Goal: Information Seeking & Learning: Learn about a topic

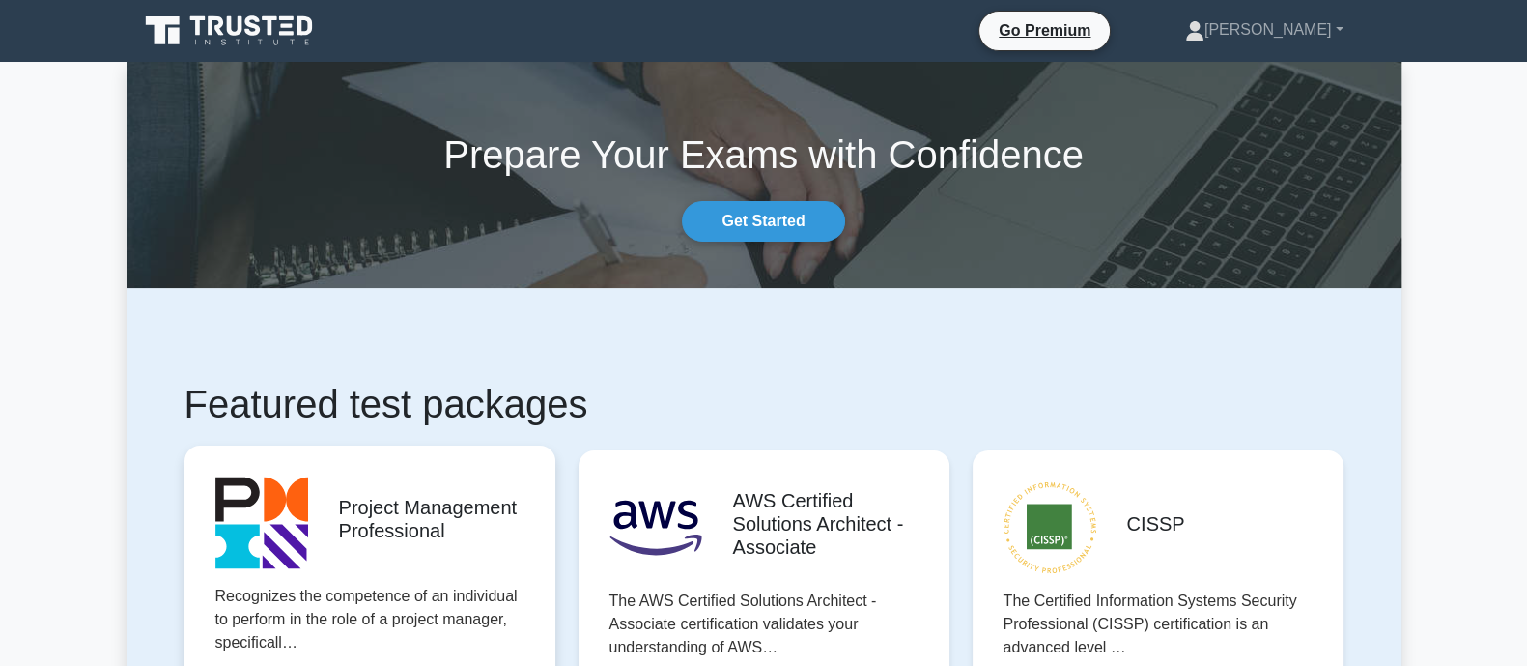
scroll to position [563, 0]
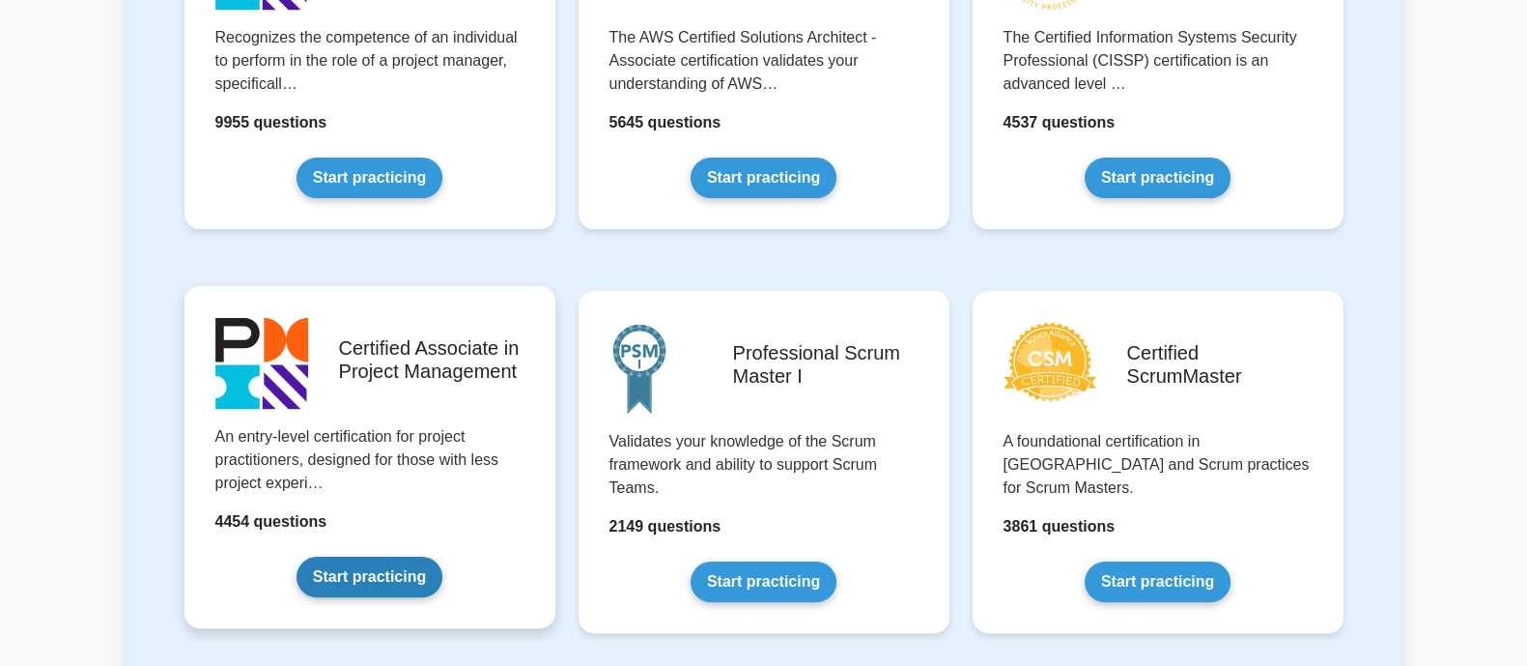
click at [357, 564] on link "Start practicing" at bounding box center [370, 576] width 146 height 41
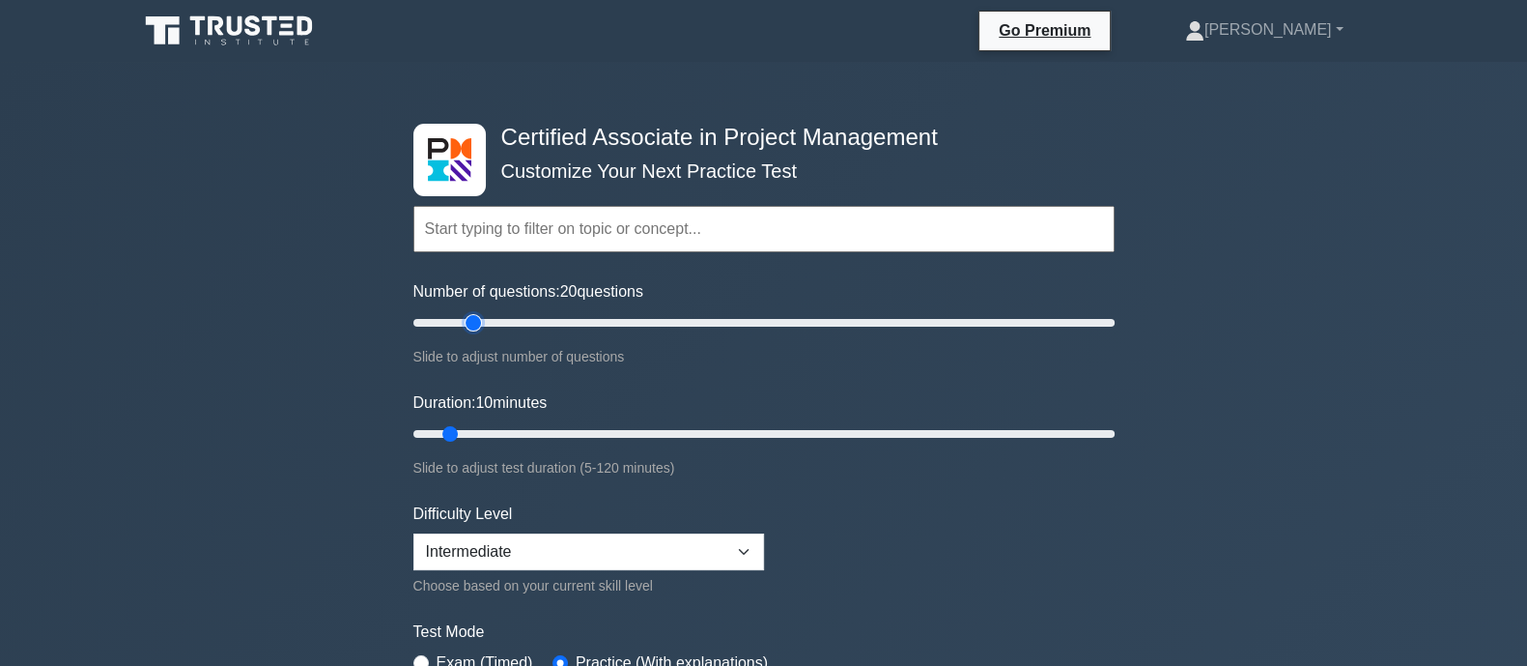
drag, startPoint x: 440, startPoint y: 323, endPoint x: 469, endPoint y: 323, distance: 29.0
type input "20"
click at [469, 323] on input "Number of questions: 20 questions" at bounding box center [763, 322] width 701 height 23
drag, startPoint x: 459, startPoint y: 432, endPoint x: 469, endPoint y: 436, distance: 10.4
type input "15"
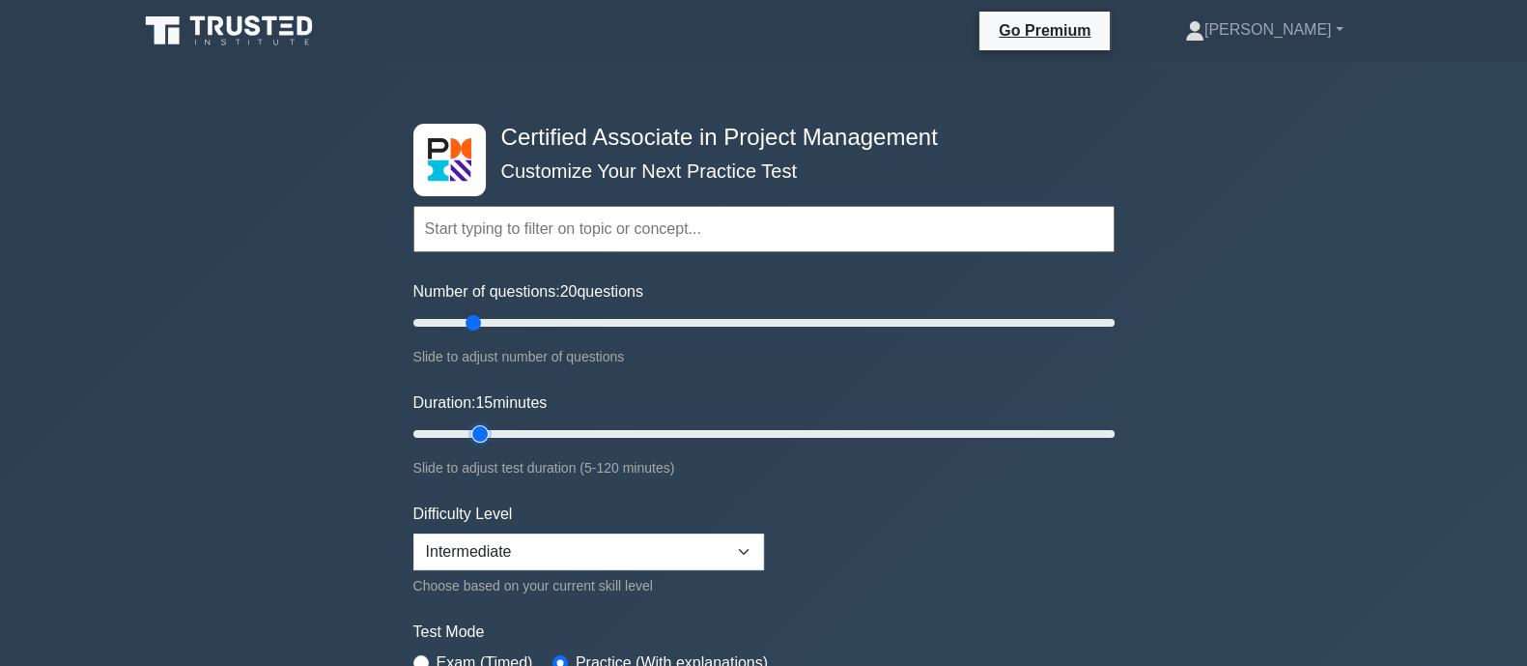
click at [469, 436] on input "Duration: 15 minutes" at bounding box center [763, 433] width 701 height 23
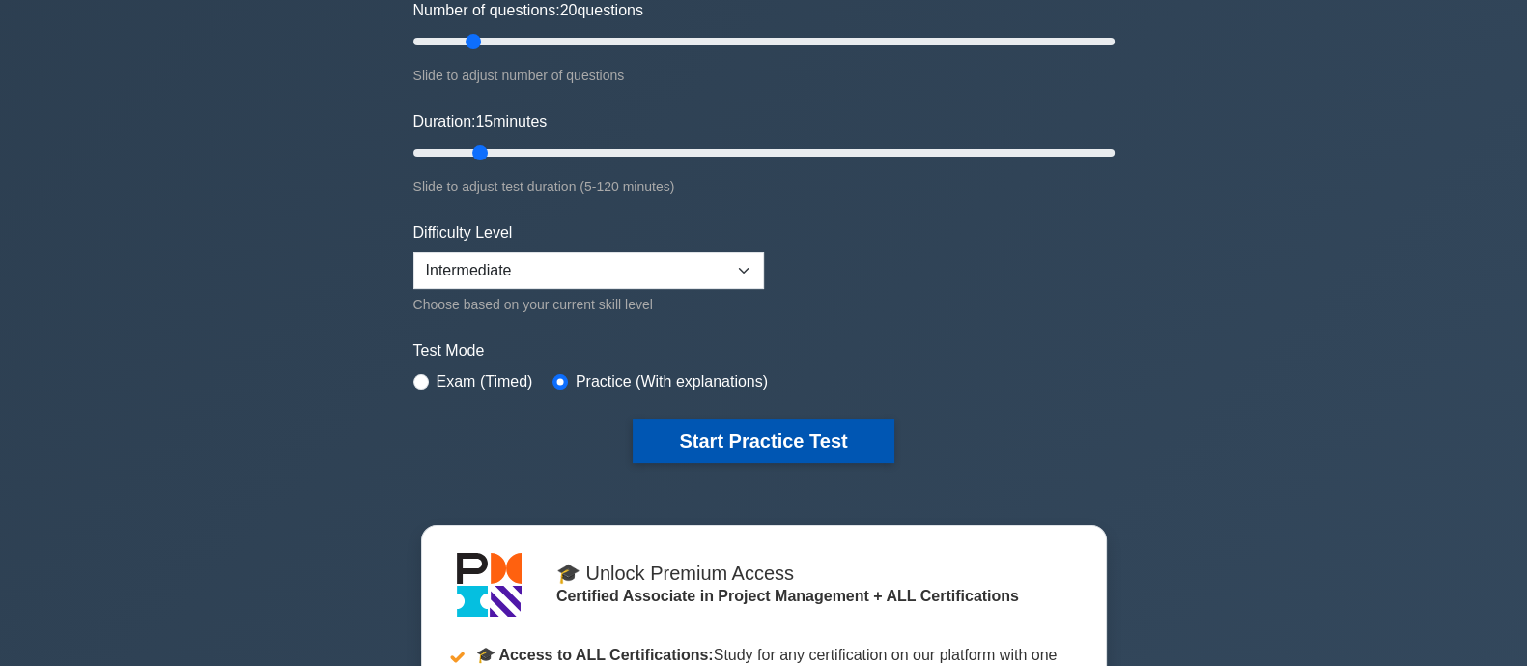
click at [681, 437] on button "Start Practice Test" at bounding box center [763, 440] width 261 height 44
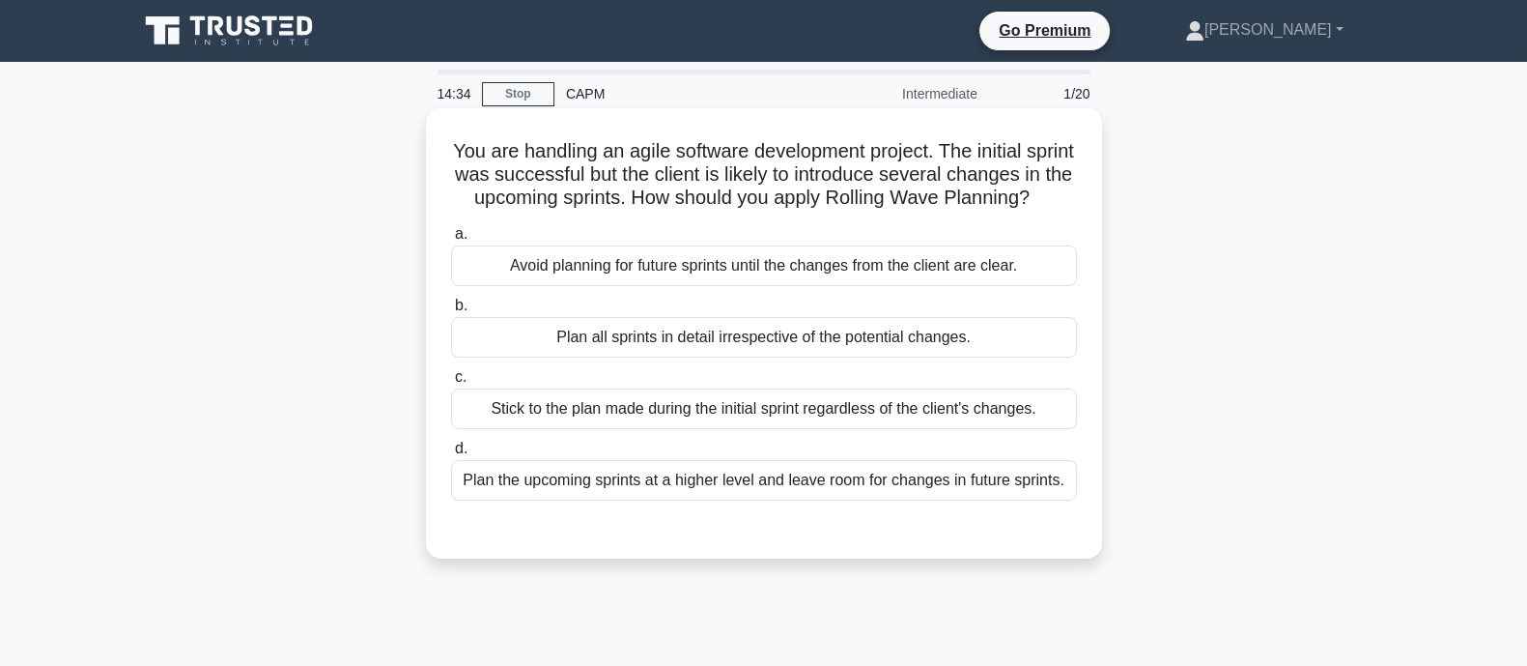
click at [697, 355] on div "Plan all sprints in detail irrespective of the potential changes." at bounding box center [764, 337] width 626 height 41
click at [451, 312] on input "b. Plan all sprints in detail irrespective of the potential changes." at bounding box center [451, 305] width 0 height 13
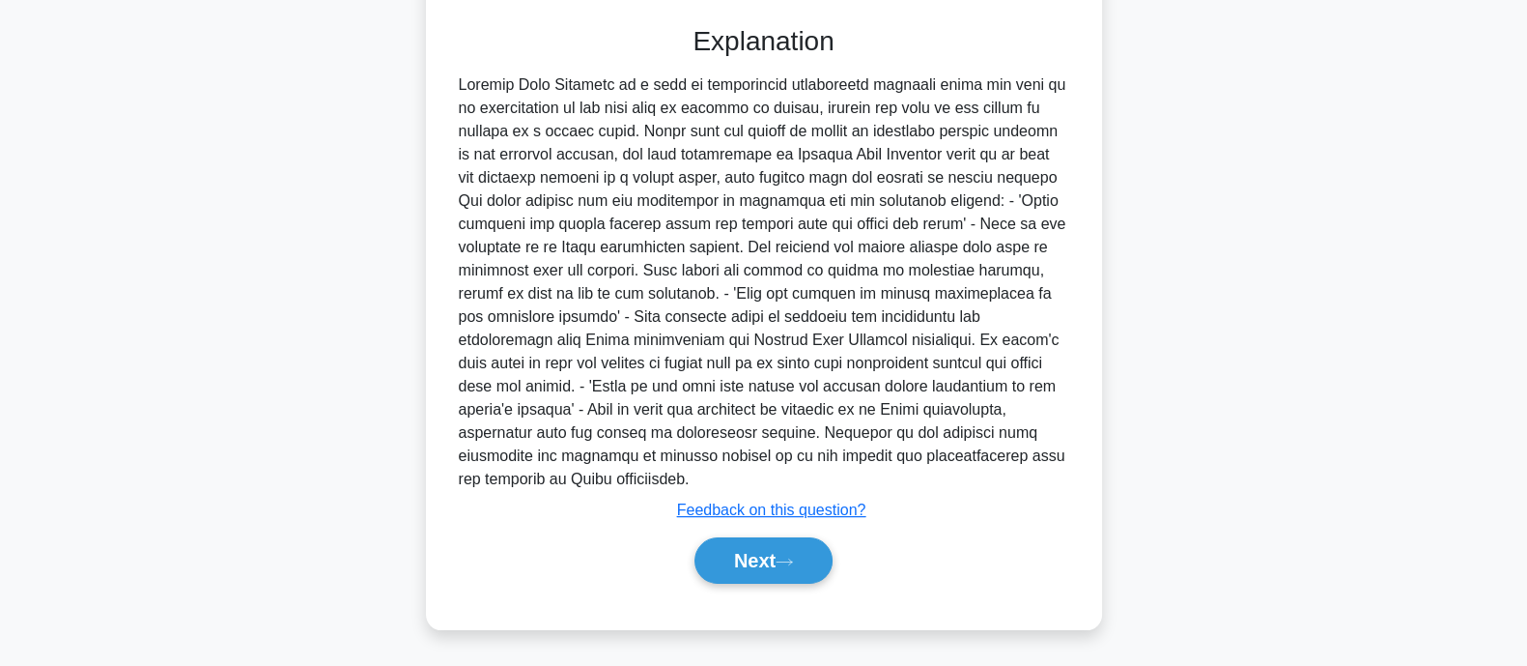
scroll to position [526, 0]
click at [768, 558] on button "Next" at bounding box center [764, 560] width 138 height 46
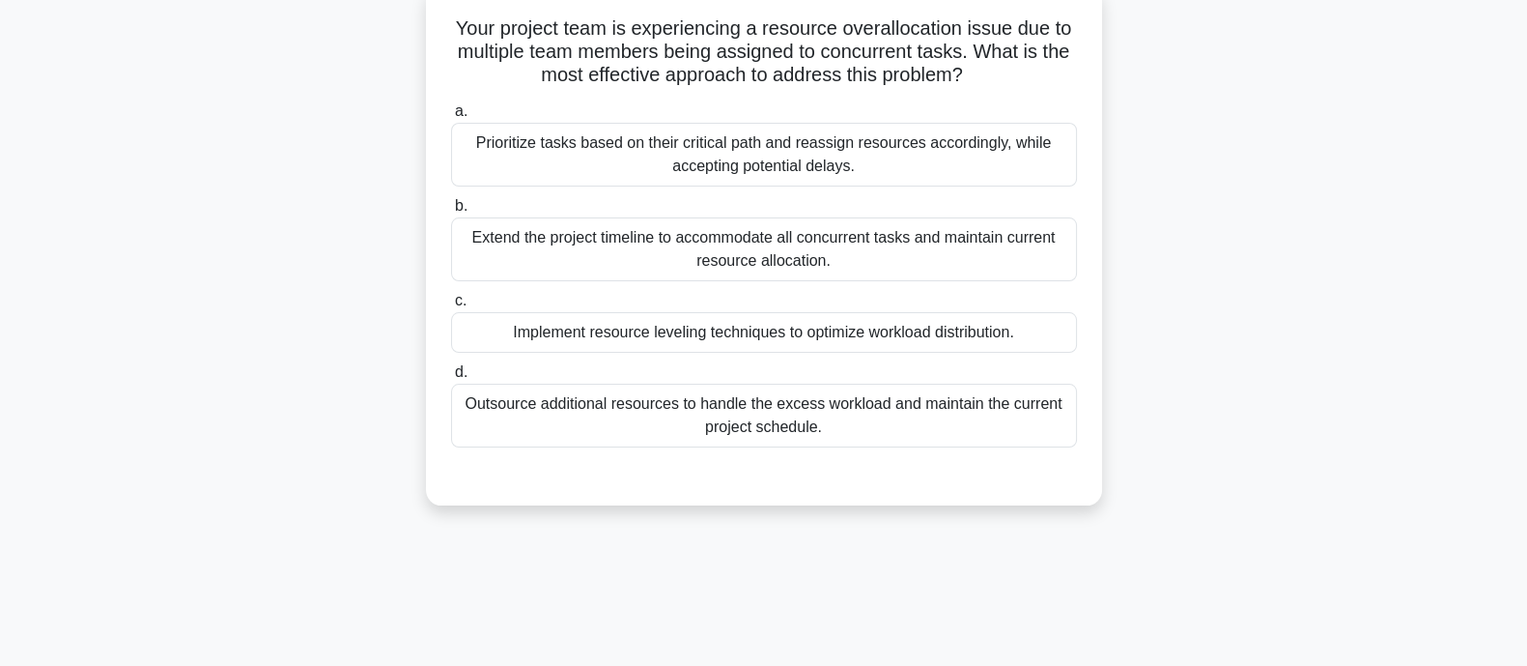
scroll to position [0, 0]
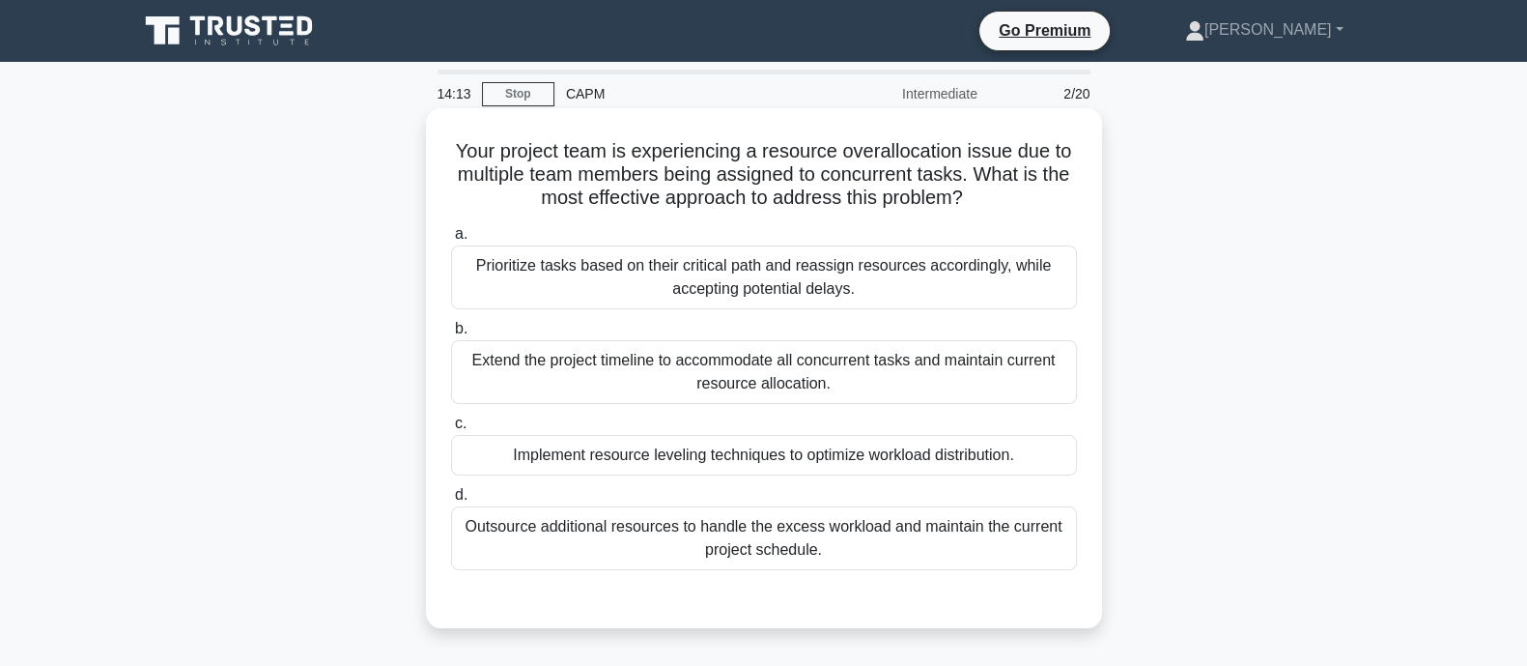
click at [624, 469] on div "Implement resource leveling techniques to optimize workload distribution." at bounding box center [764, 455] width 626 height 41
click at [451, 430] on input "c. Implement resource leveling techniques to optimize workload distribution." at bounding box center [451, 423] width 0 height 13
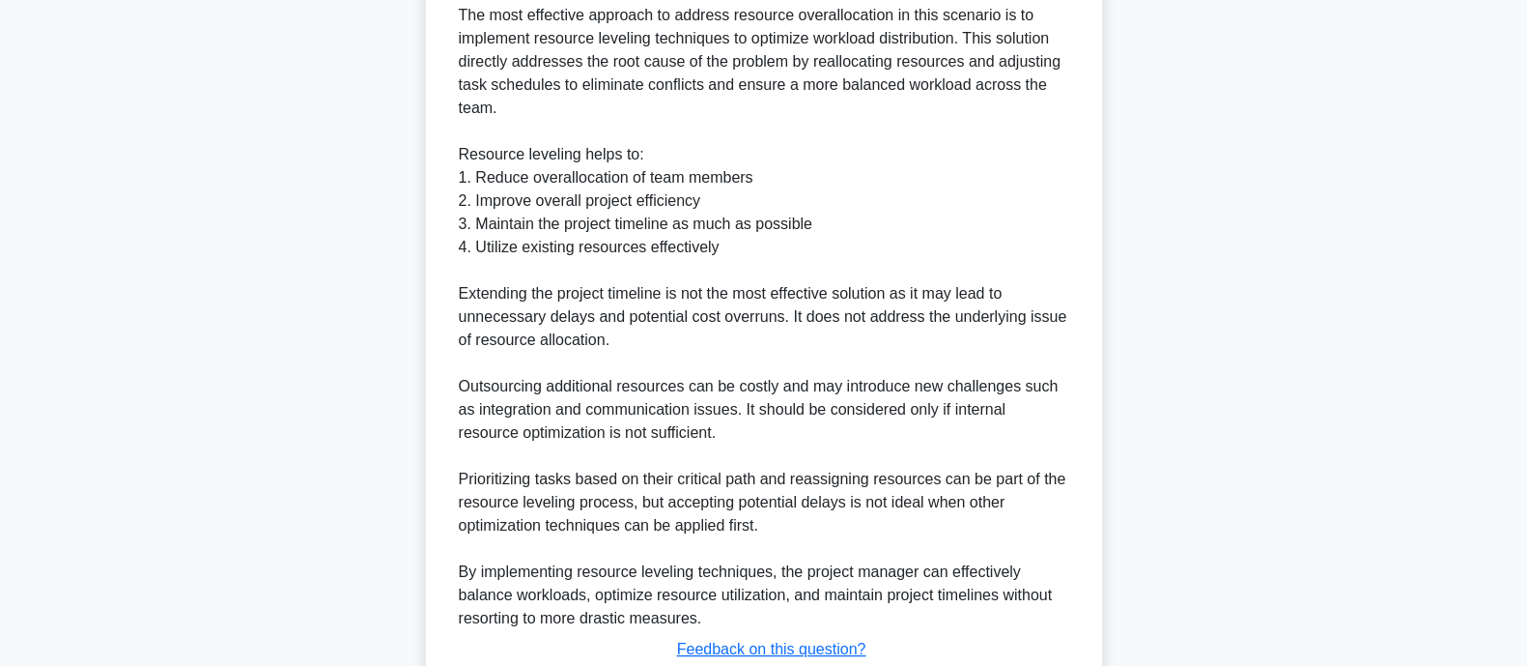
scroll to position [779, 0]
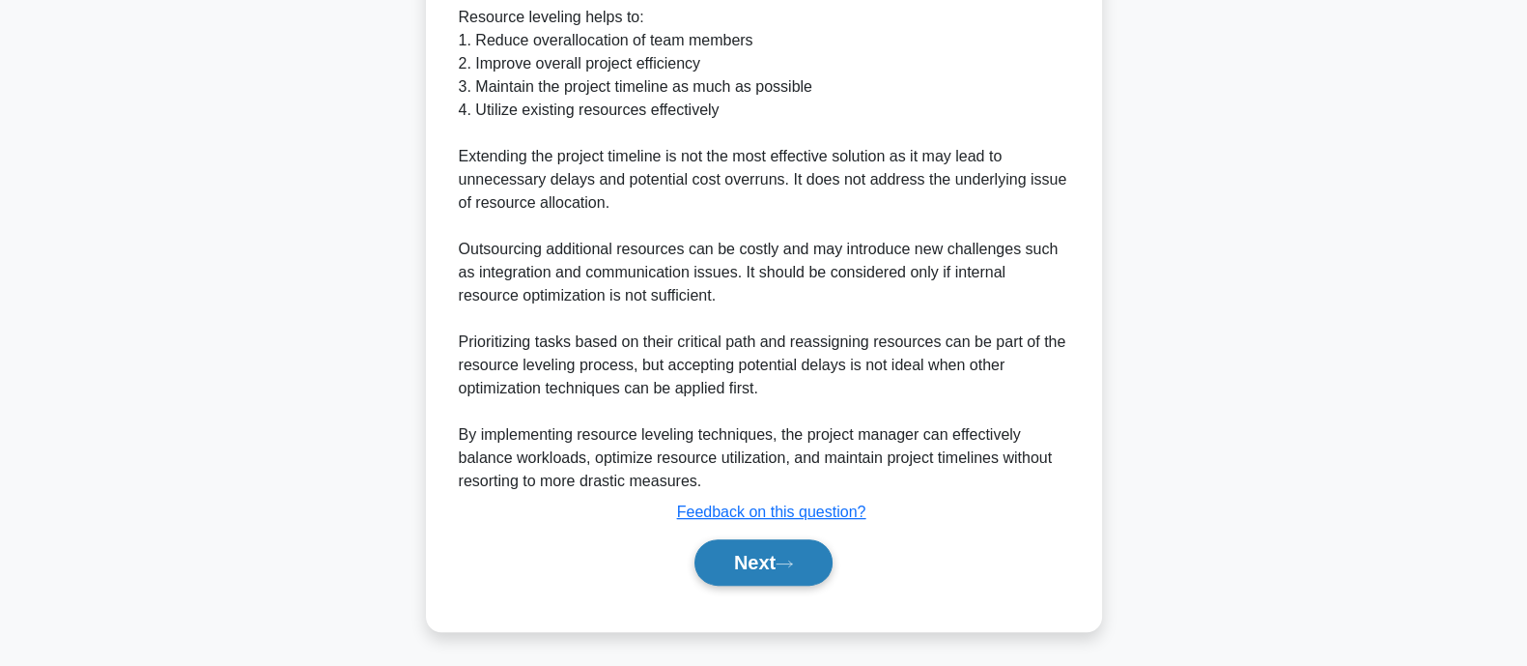
click at [747, 567] on button "Next" at bounding box center [764, 562] width 138 height 46
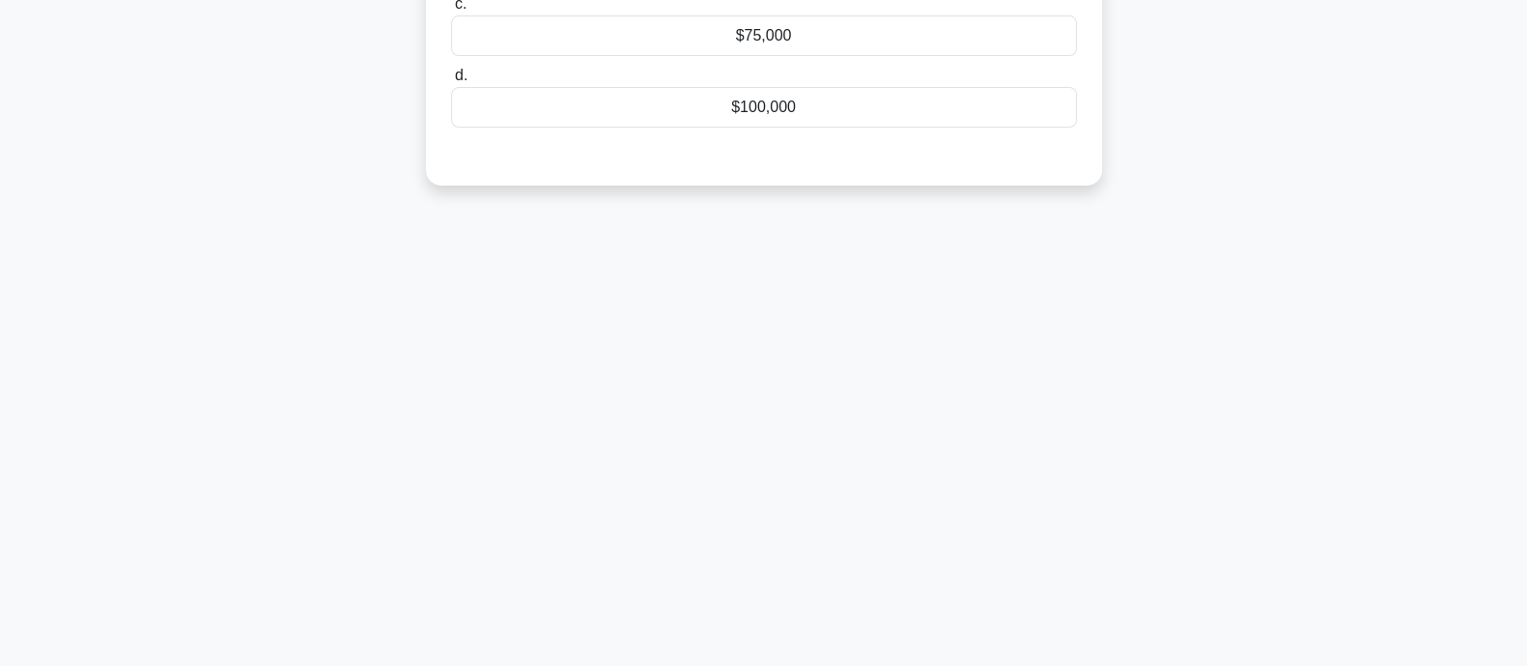
scroll to position [0, 0]
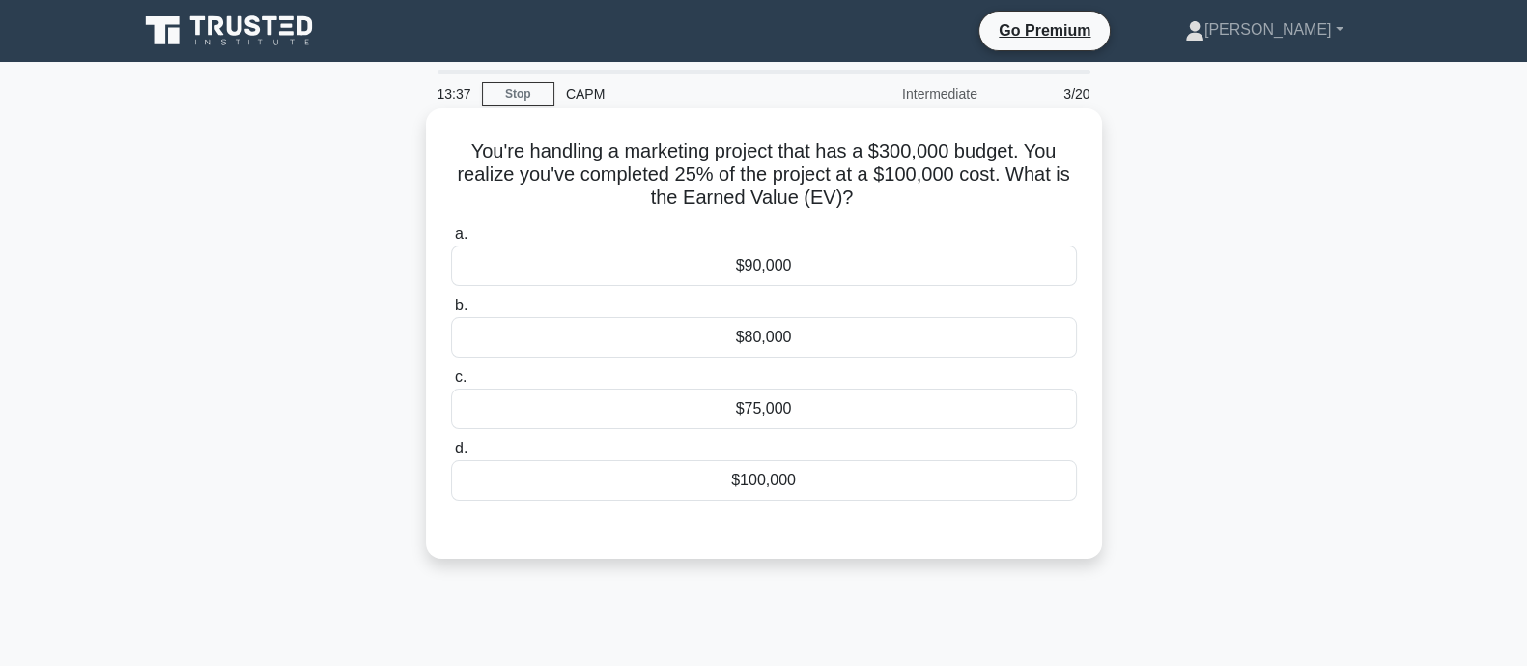
click at [700, 501] on div "a. $90,000 b. $80,000 c." at bounding box center [764, 361] width 649 height 286
click at [702, 475] on div "$100,000" at bounding box center [764, 480] width 626 height 41
click at [451, 455] on input "d. $100,000" at bounding box center [451, 448] width 0 height 13
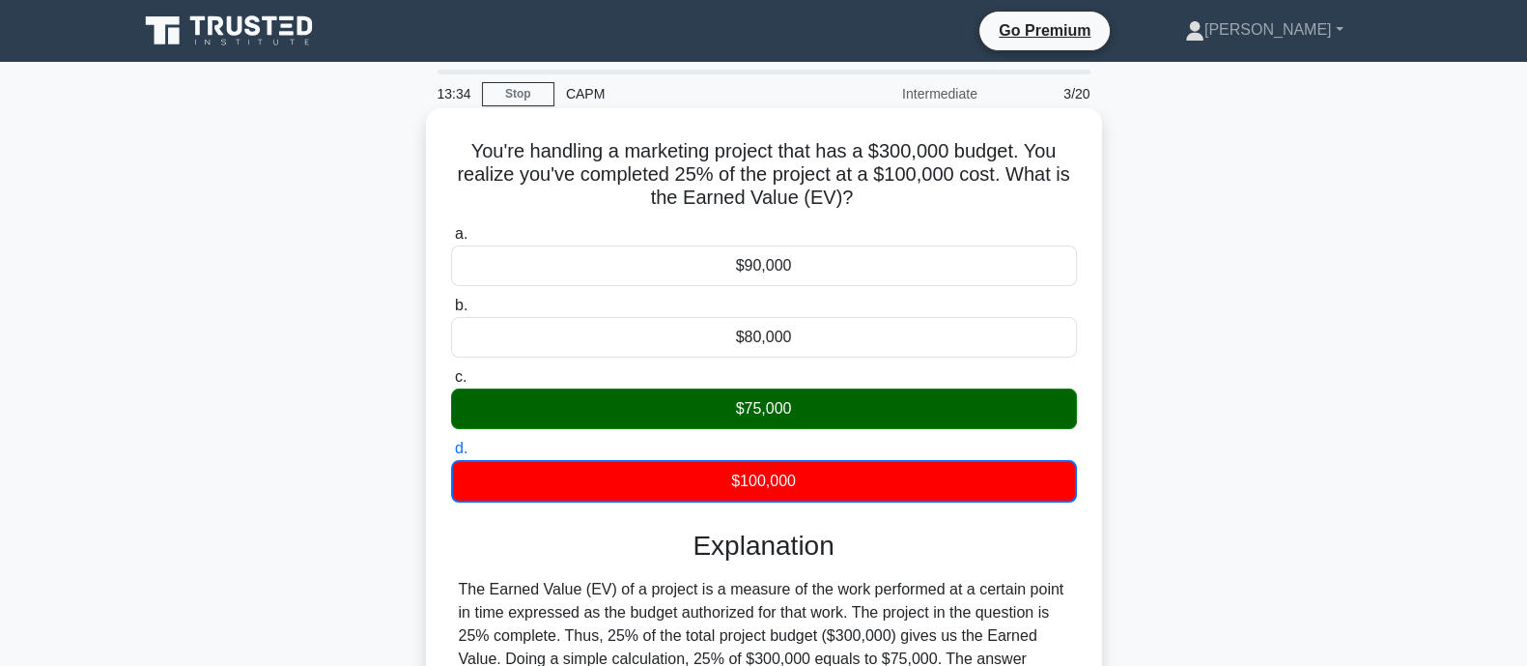
scroll to position [281, 0]
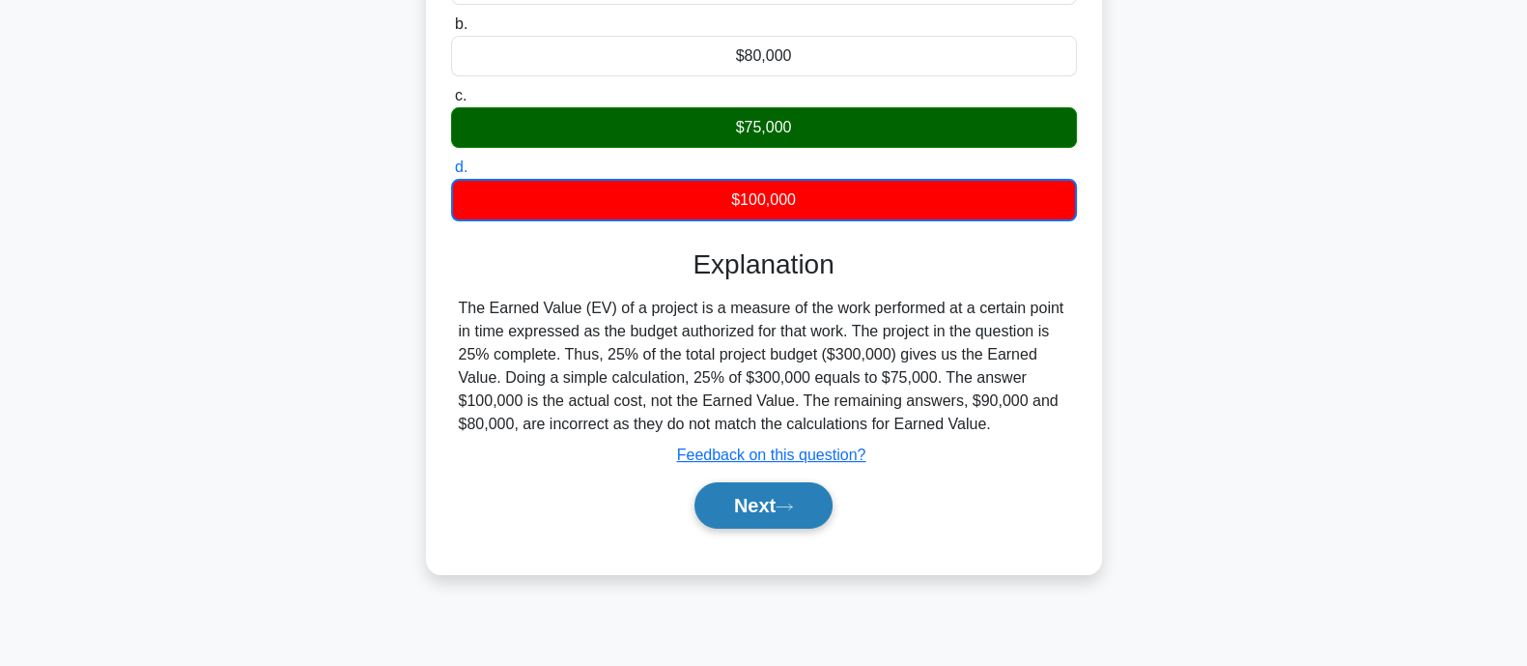
click at [757, 495] on button "Next" at bounding box center [764, 505] width 138 height 46
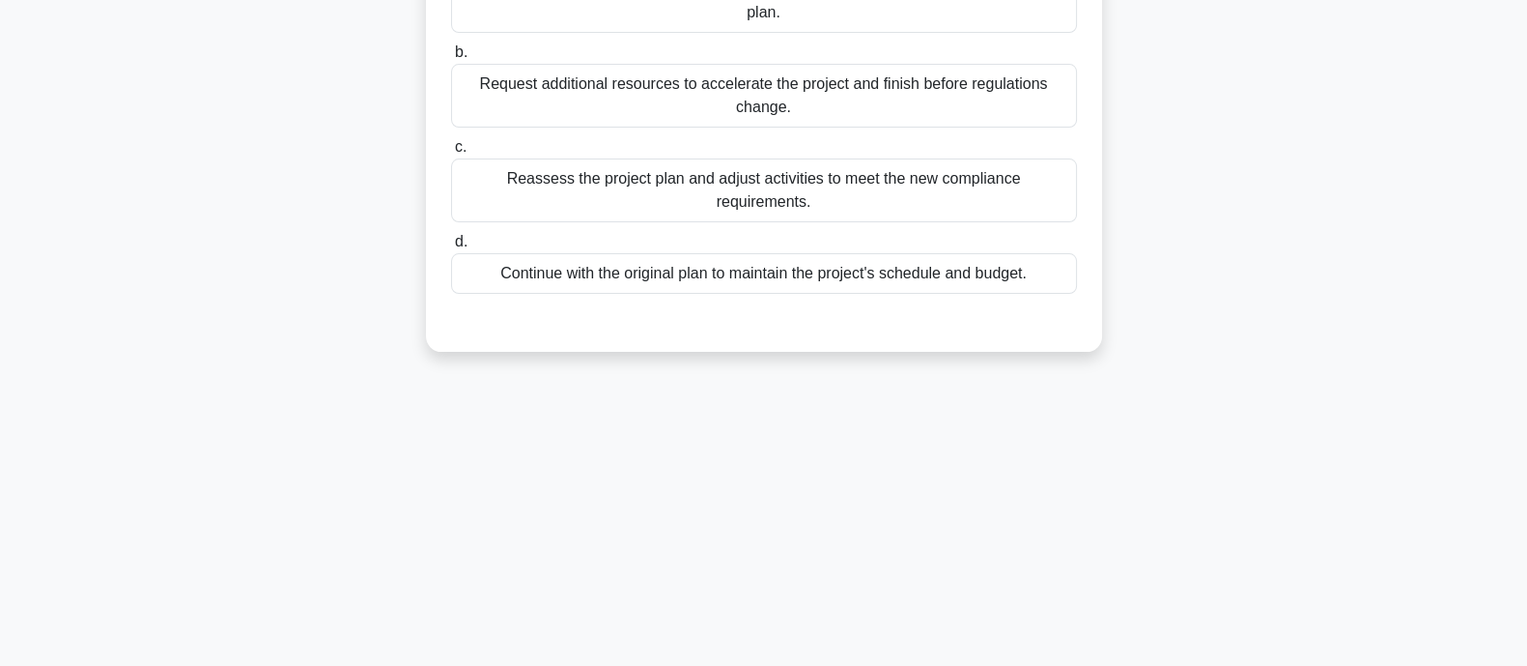
scroll to position [0, 0]
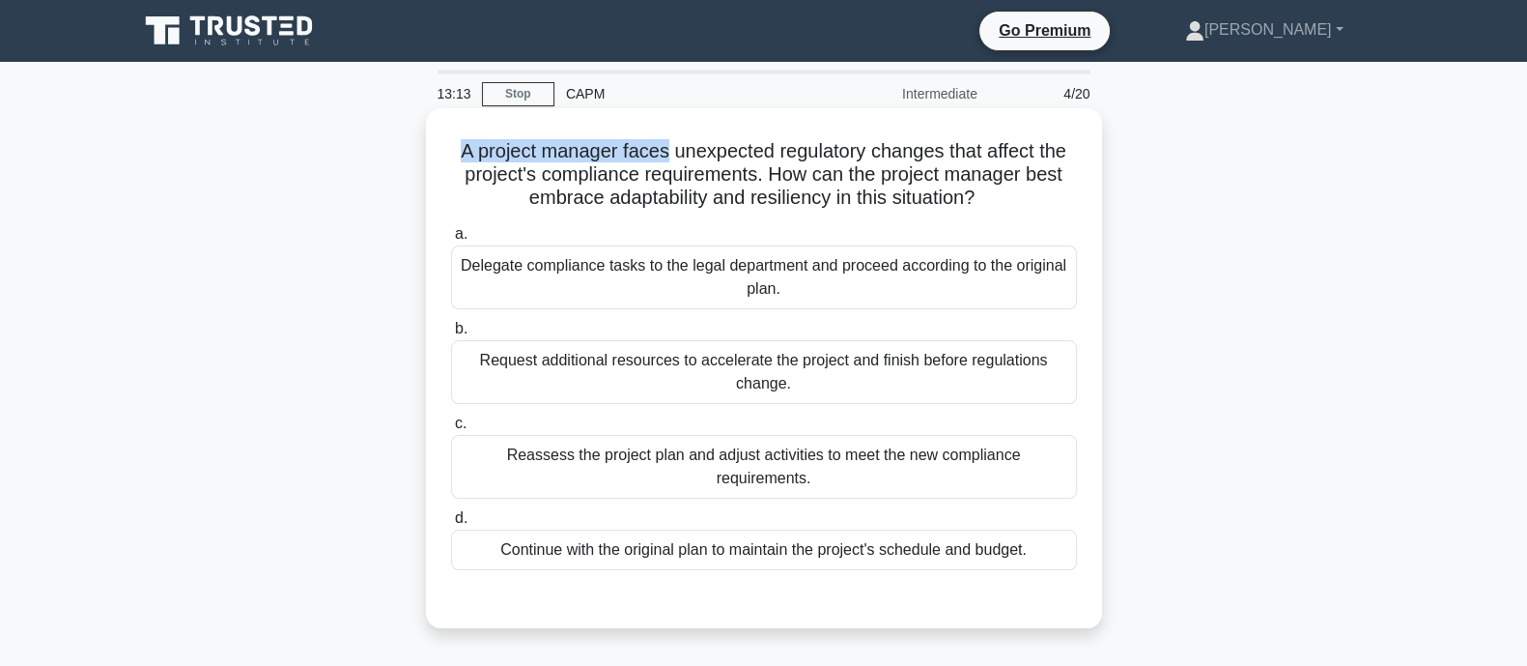
drag, startPoint x: 457, startPoint y: 152, endPoint x: 662, endPoint y: 154, distance: 204.8
click at [662, 154] on h5 "A project manager faces unexpected regulatory changes that affect the project's…" at bounding box center [764, 174] width 630 height 71
click at [665, 154] on h5 "A project manager faces unexpected regulatory changes that affect the project's…" at bounding box center [764, 174] width 630 height 71
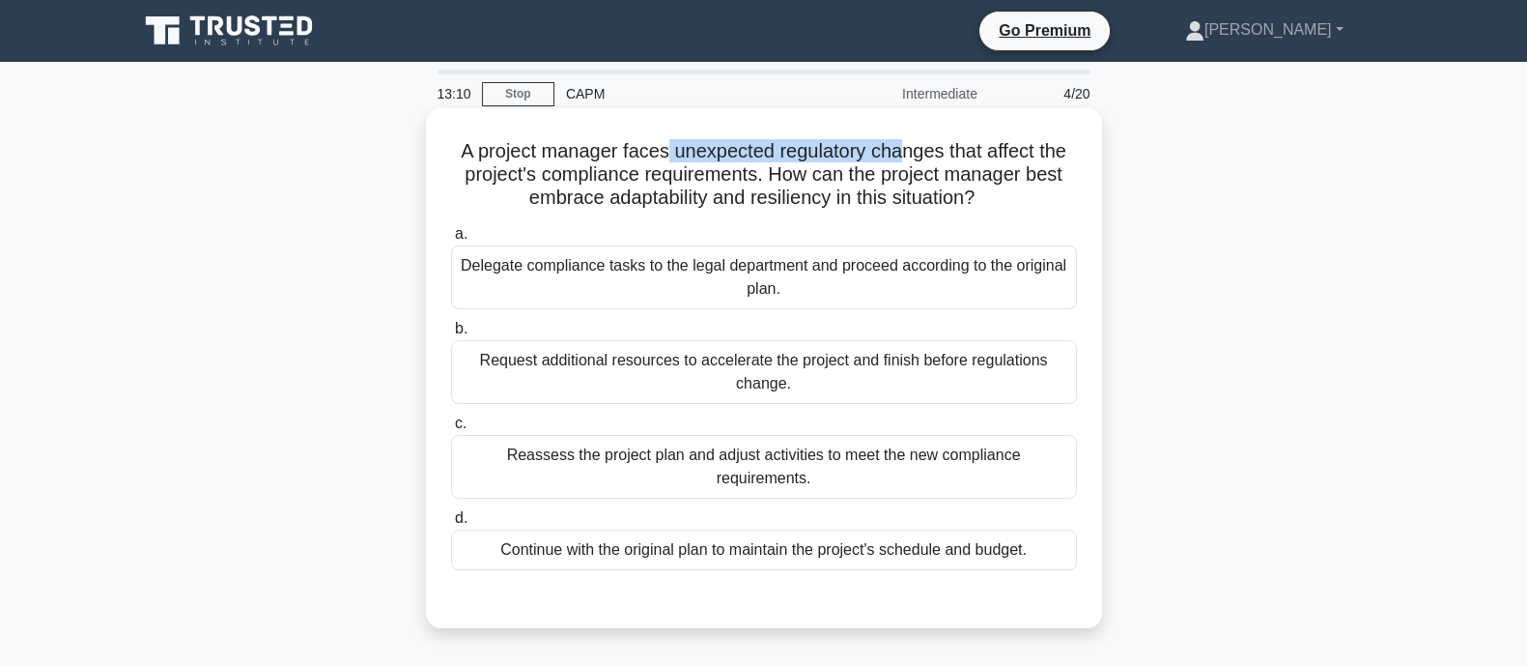
drag, startPoint x: 664, startPoint y: 154, endPoint x: 899, endPoint y: 154, distance: 235.7
click at [899, 154] on h5 "A project manager faces unexpected regulatory changes that affect the project's…" at bounding box center [764, 174] width 630 height 71
click at [509, 455] on div "Reassess the project plan and adjust activities to meet the new compliance requ…" at bounding box center [764, 467] width 626 height 64
click at [451, 430] on input "c. Reassess the project plan and adjust activities to meet the new compliance r…" at bounding box center [451, 423] width 0 height 13
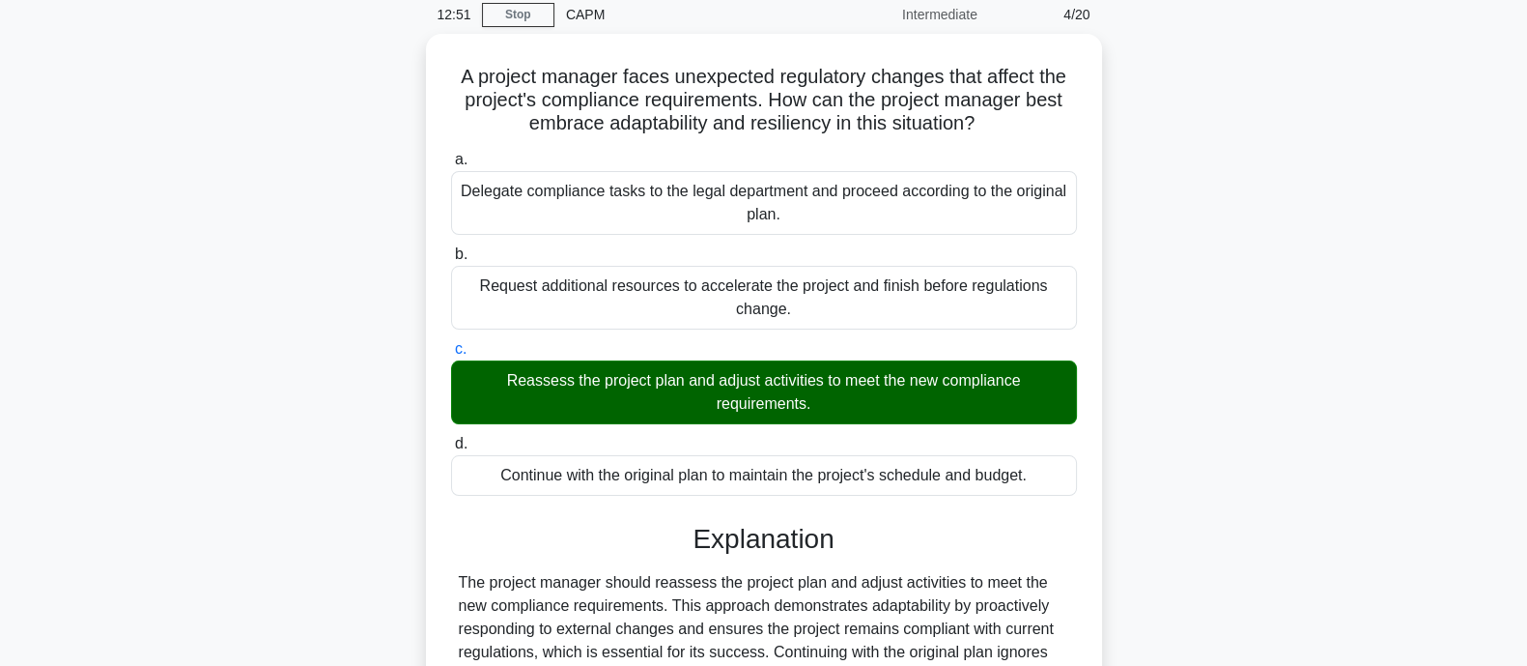
scroll to position [378, 0]
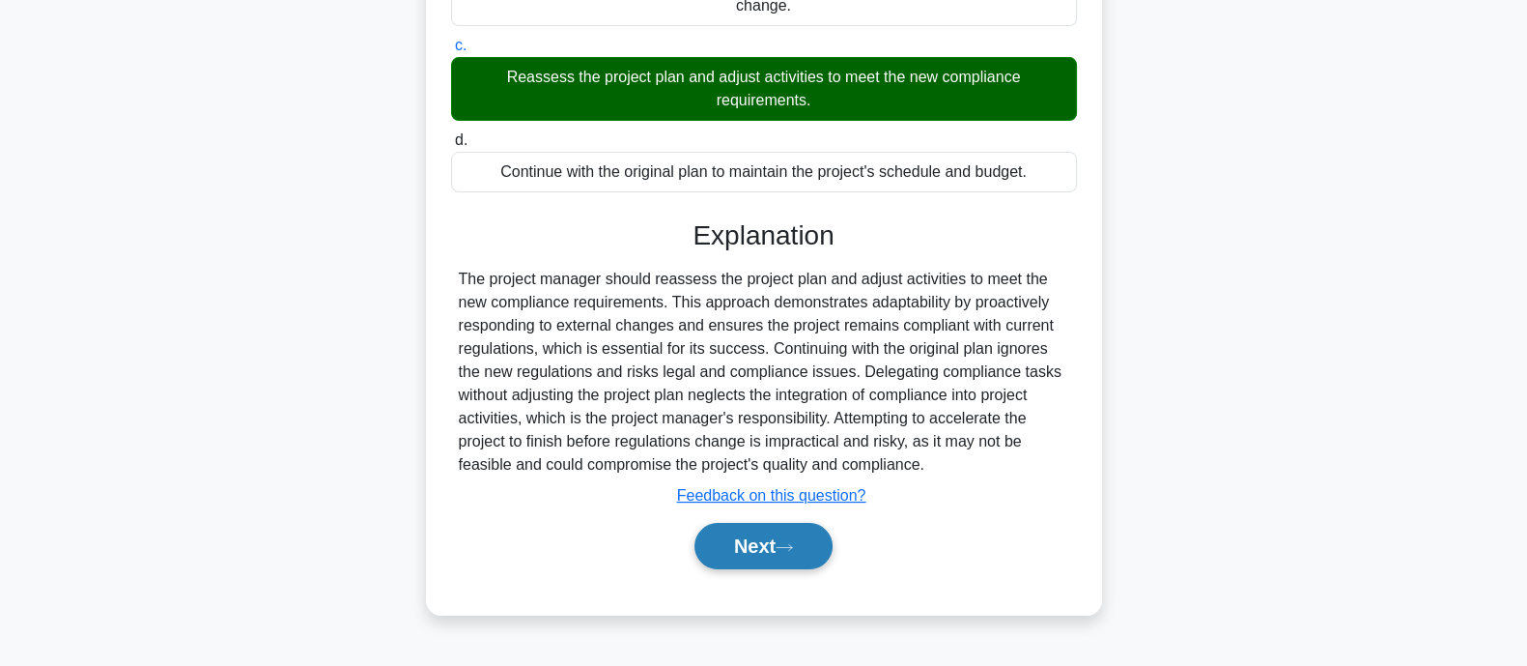
click at [769, 538] on button "Next" at bounding box center [764, 546] width 138 height 46
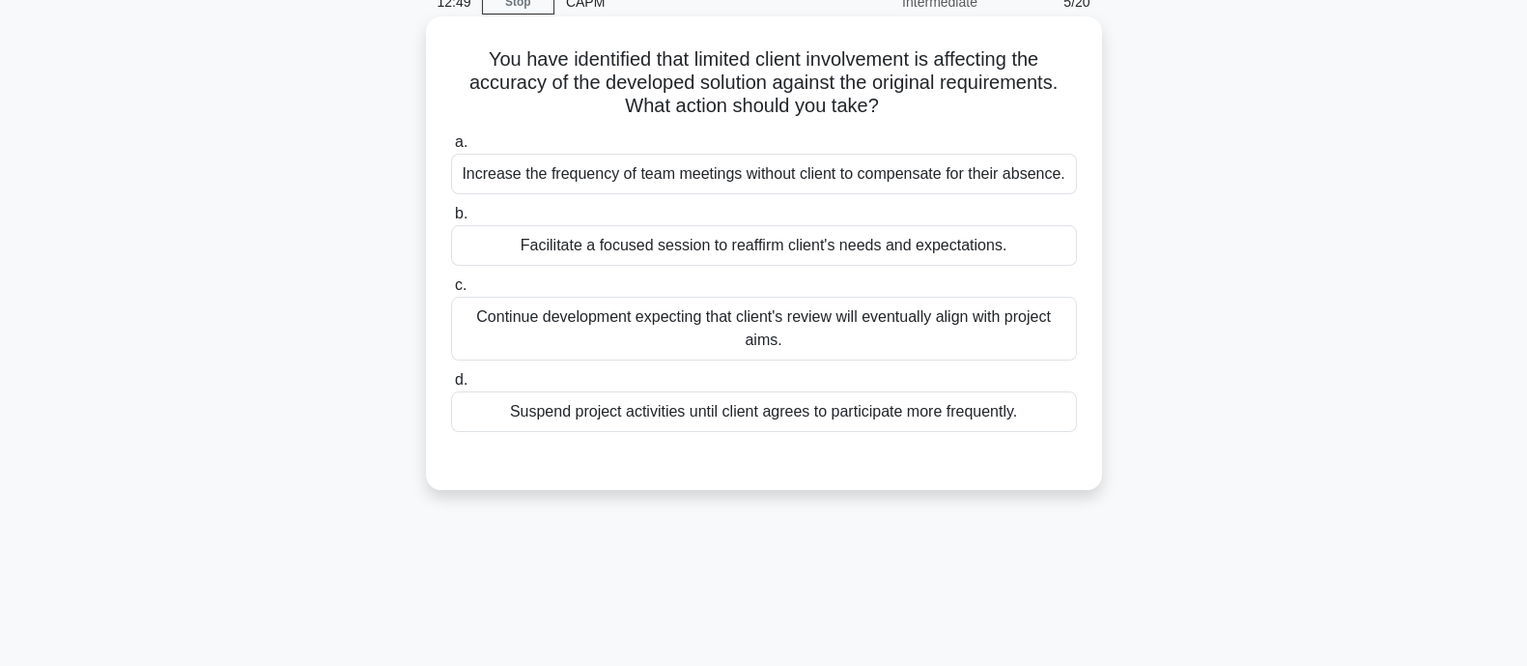
scroll to position [0, 0]
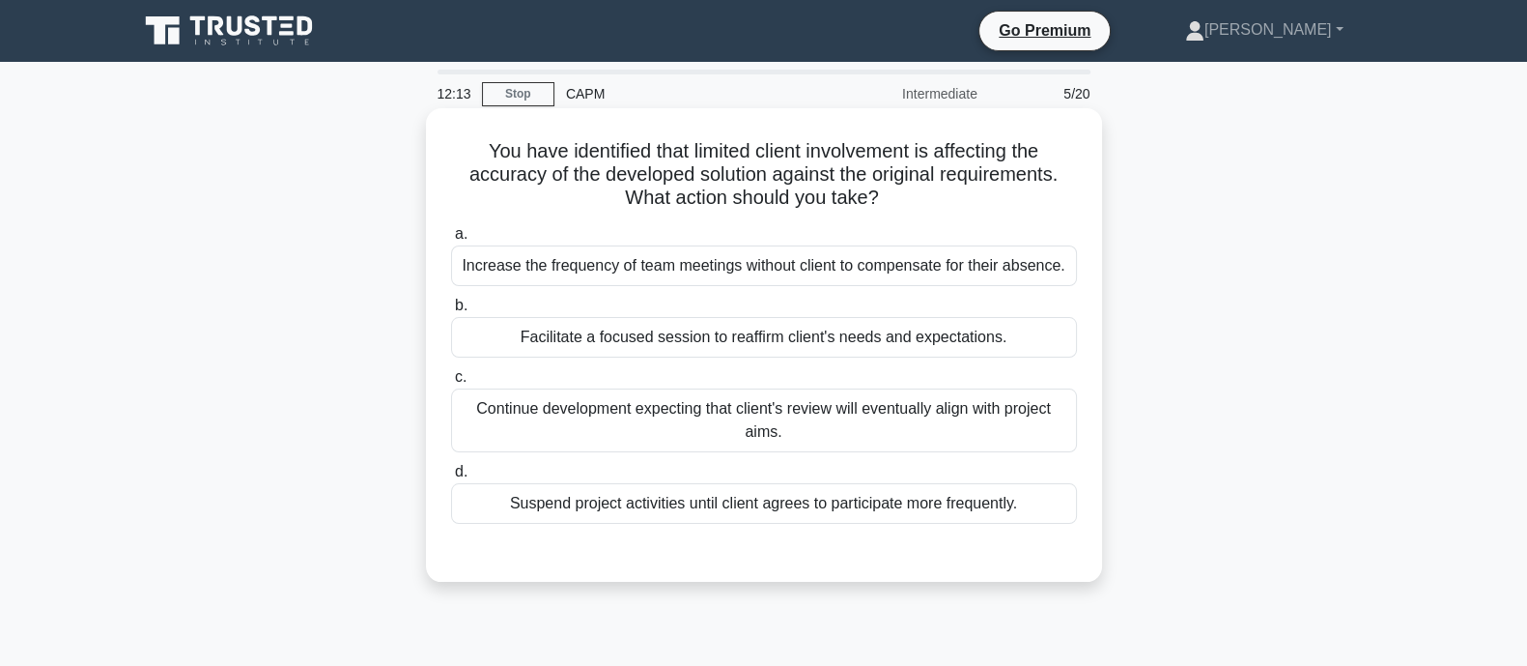
click at [587, 332] on div "Facilitate a focused session to reaffirm client's needs and expectations." at bounding box center [764, 337] width 626 height 41
click at [451, 312] on input "b. Facilitate a focused session to reaffirm client's needs and expectations." at bounding box center [451, 305] width 0 height 13
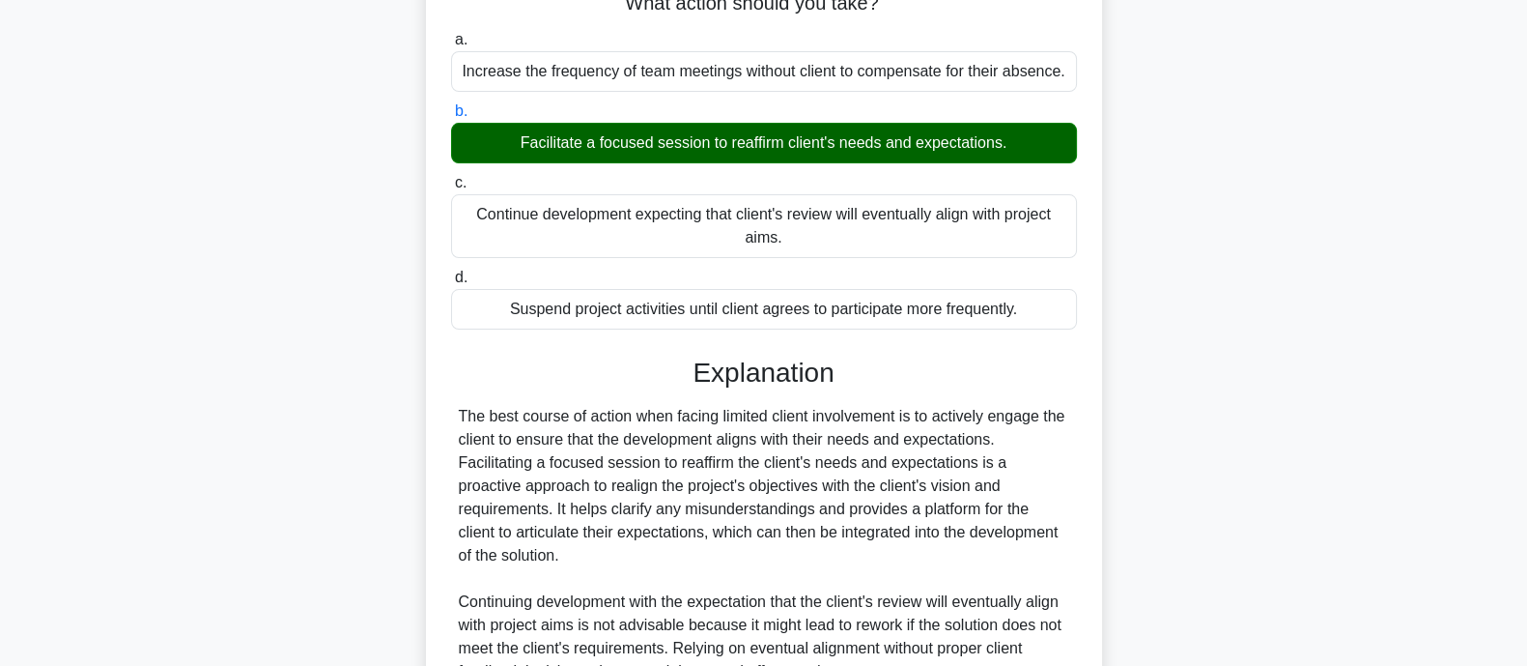
scroll to position [563, 0]
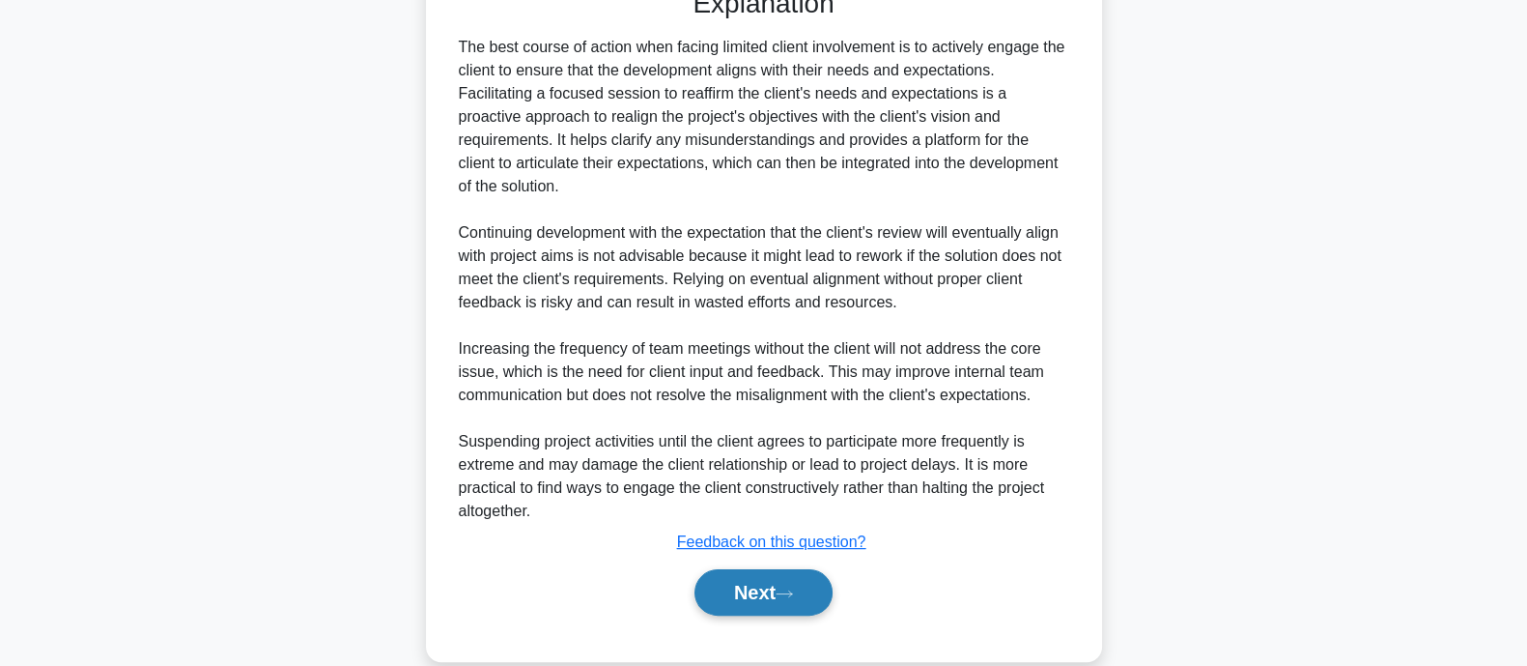
click at [816, 577] on button "Next" at bounding box center [764, 592] width 138 height 46
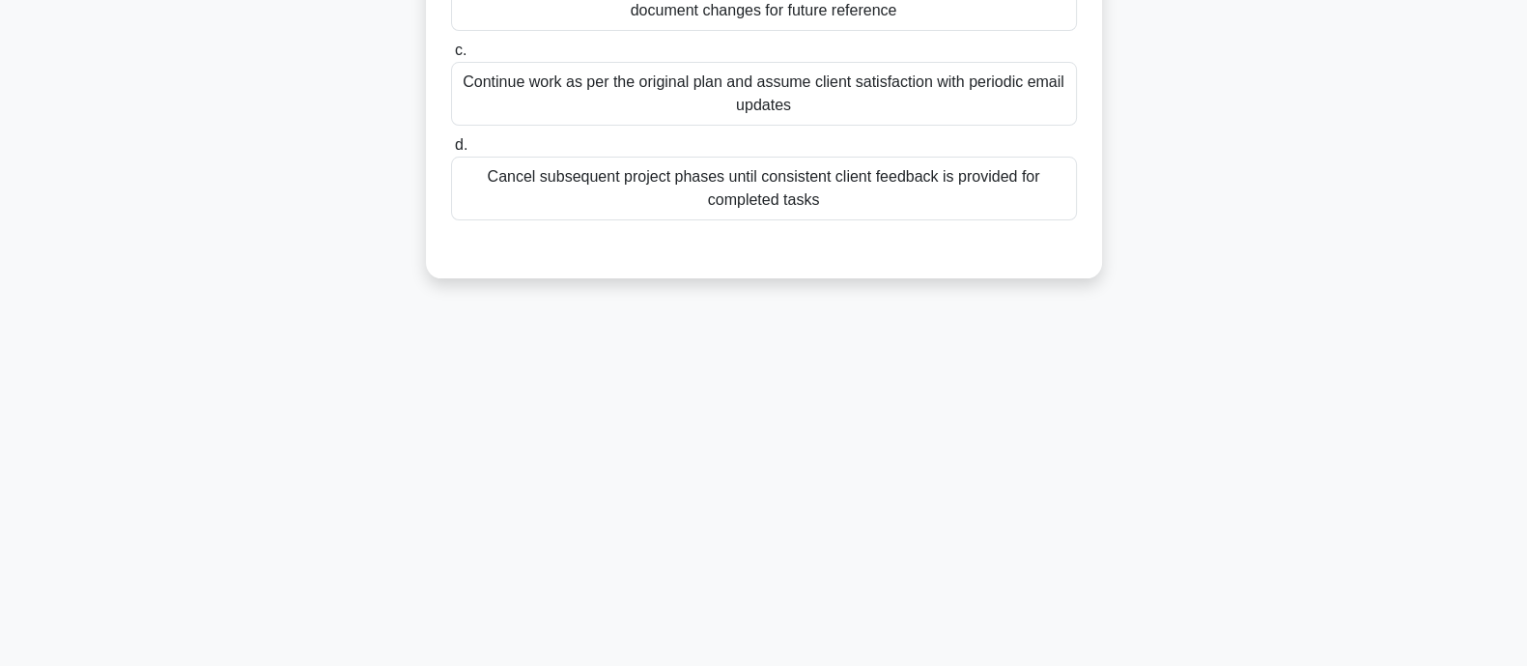
scroll to position [0, 0]
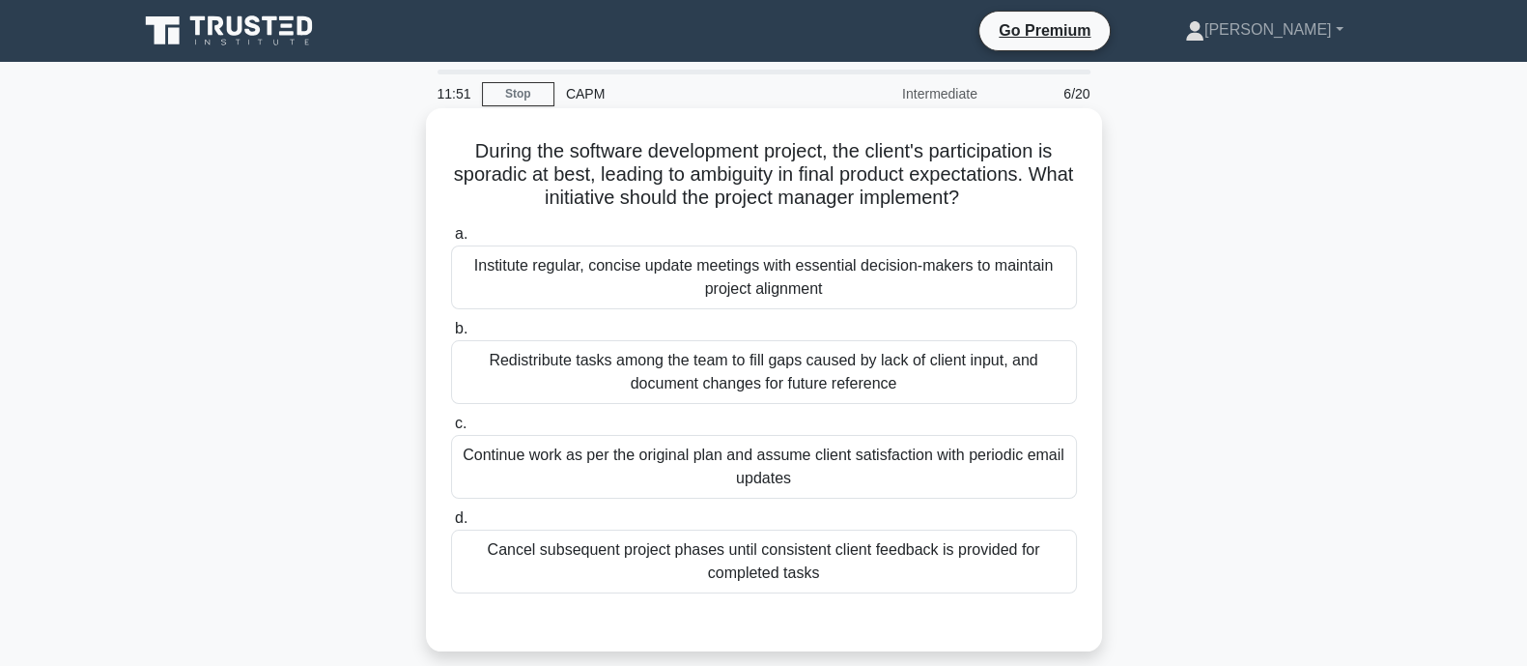
click at [768, 291] on div "Institute regular, concise update meetings with essential decision-makers to ma…" at bounding box center [764, 277] width 626 height 64
click at [451, 241] on input "a. Institute regular, concise update meetings with essential decision-makers to…" at bounding box center [451, 234] width 0 height 13
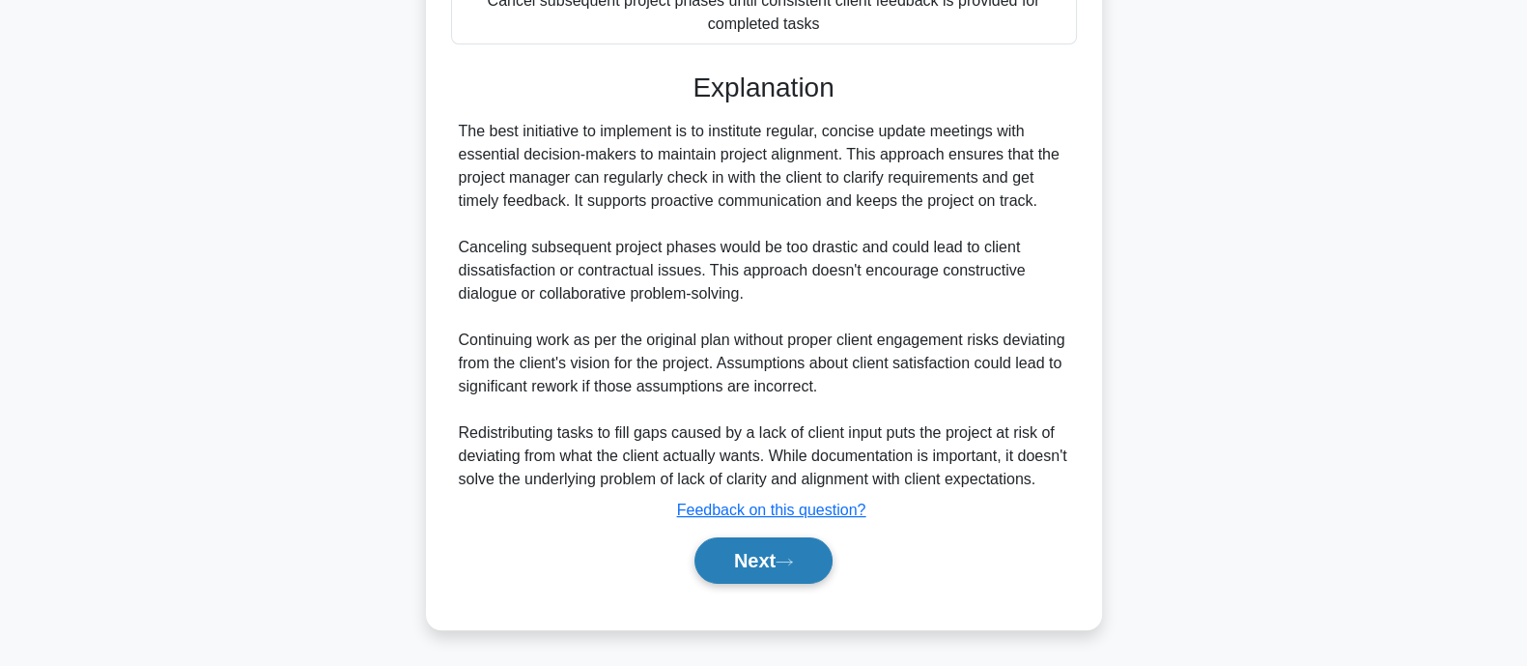
click at [730, 567] on button "Next" at bounding box center [764, 560] width 138 height 46
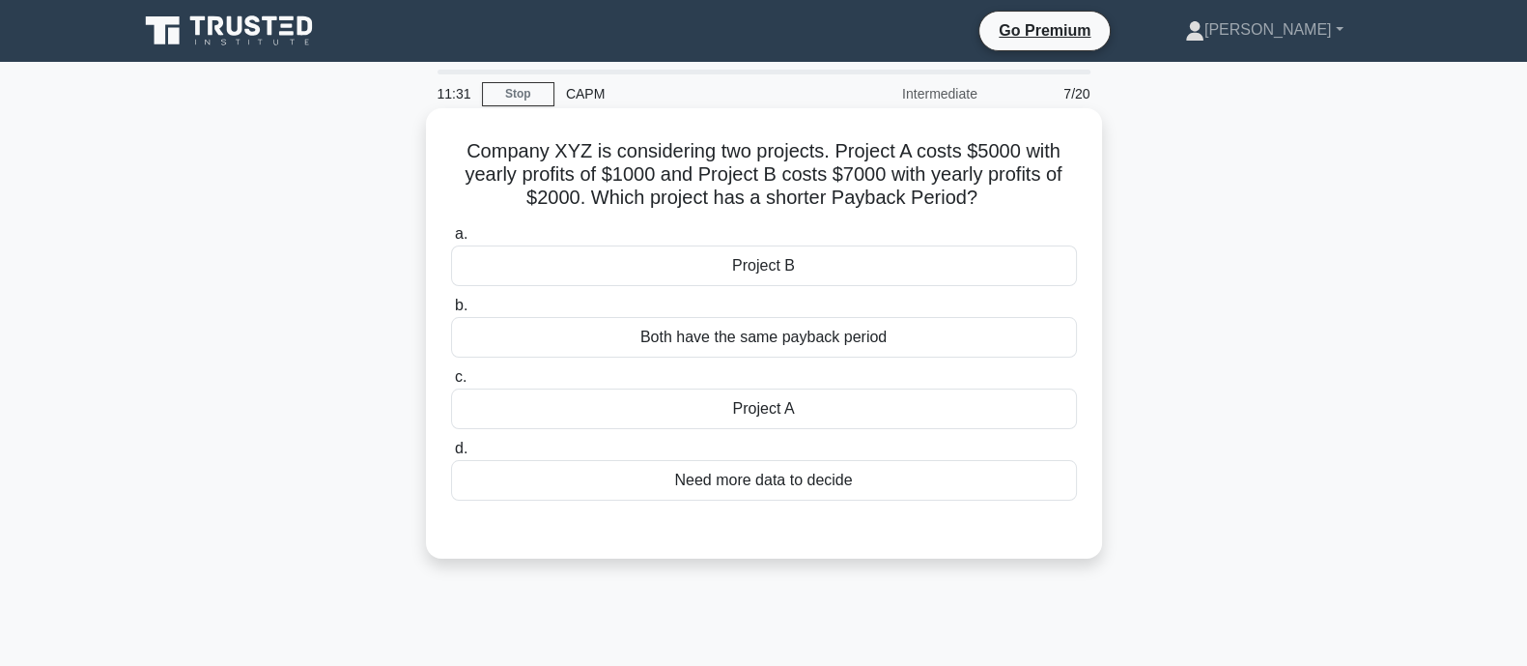
click at [688, 409] on div "Project A" at bounding box center [764, 408] width 626 height 41
click at [451, 384] on input "c. Project A" at bounding box center [451, 377] width 0 height 13
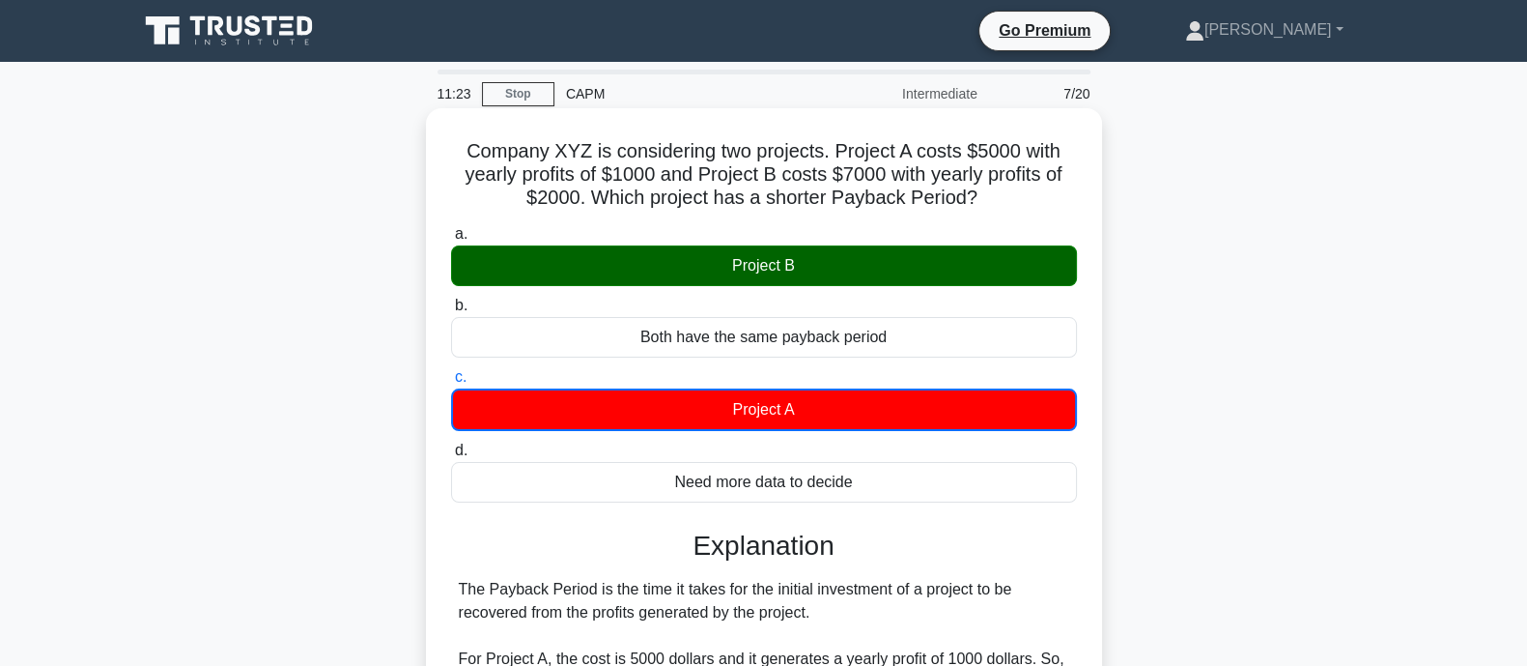
scroll to position [386, 0]
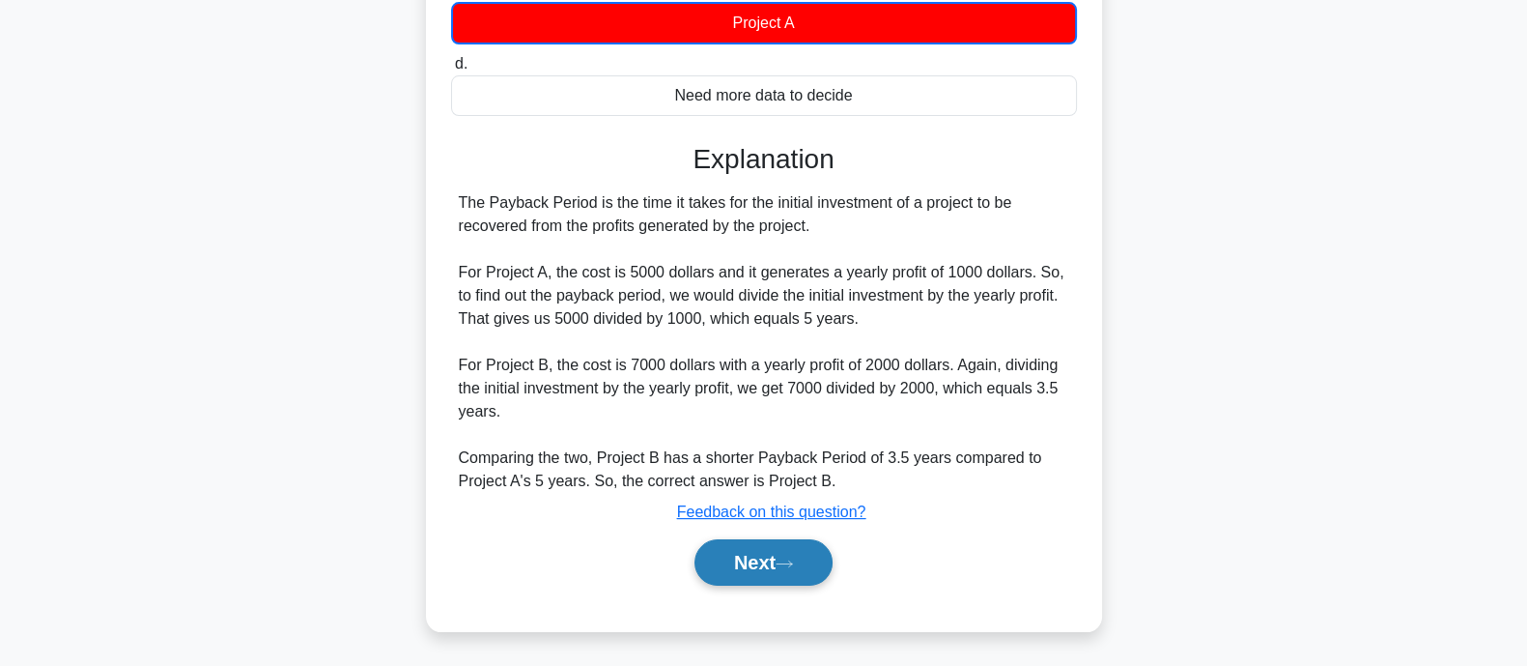
click at [734, 549] on button "Next" at bounding box center [764, 562] width 138 height 46
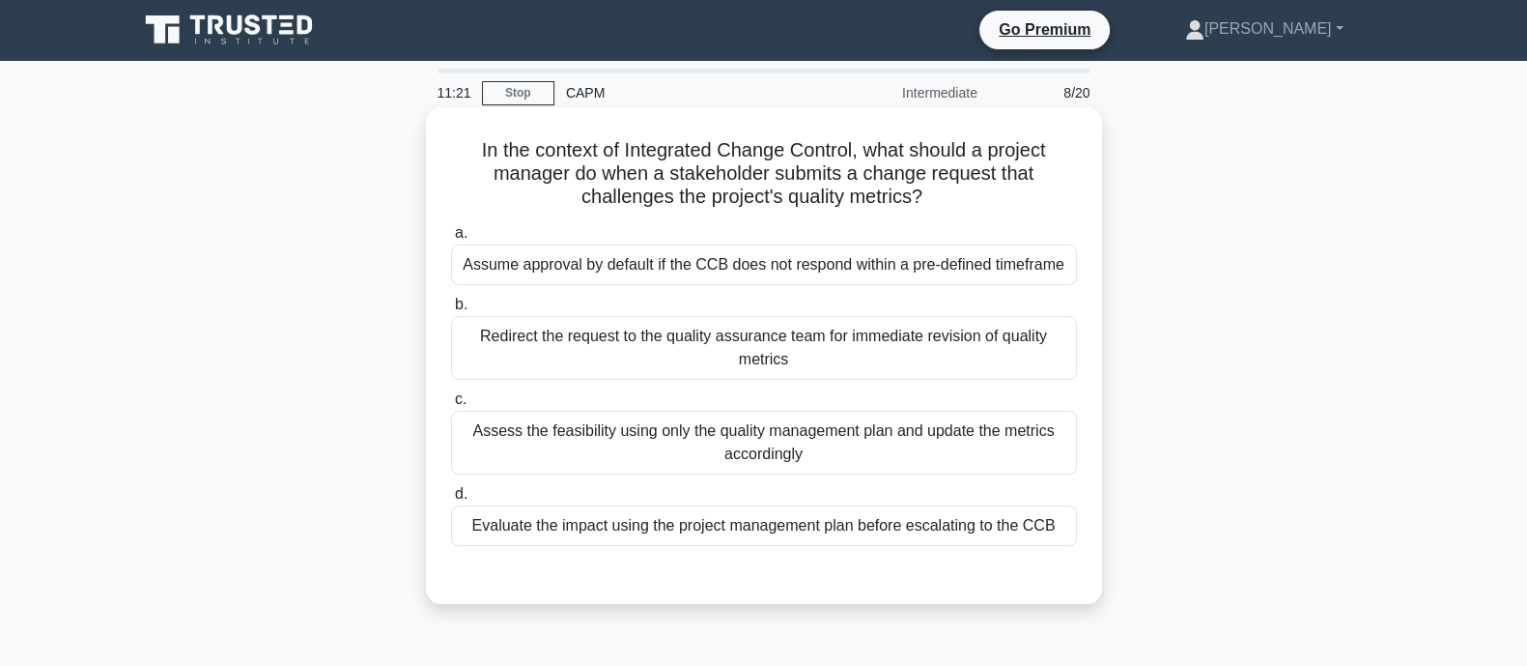
scroll to position [0, 0]
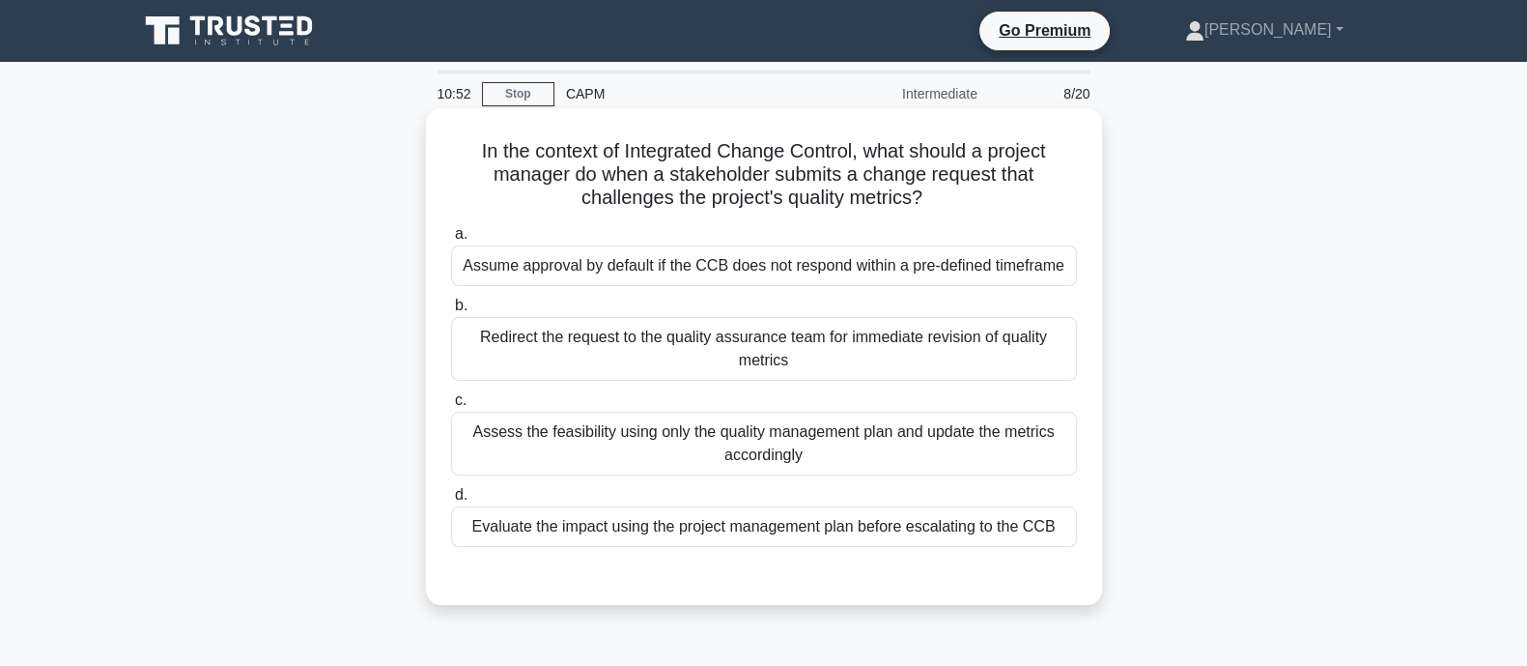
click at [766, 465] on div "Assess the feasibility using only the quality management plan and update the me…" at bounding box center [764, 444] width 626 height 64
click at [451, 407] on input "c. Assess the feasibility using only the quality management plan and update the…" at bounding box center [451, 400] width 0 height 13
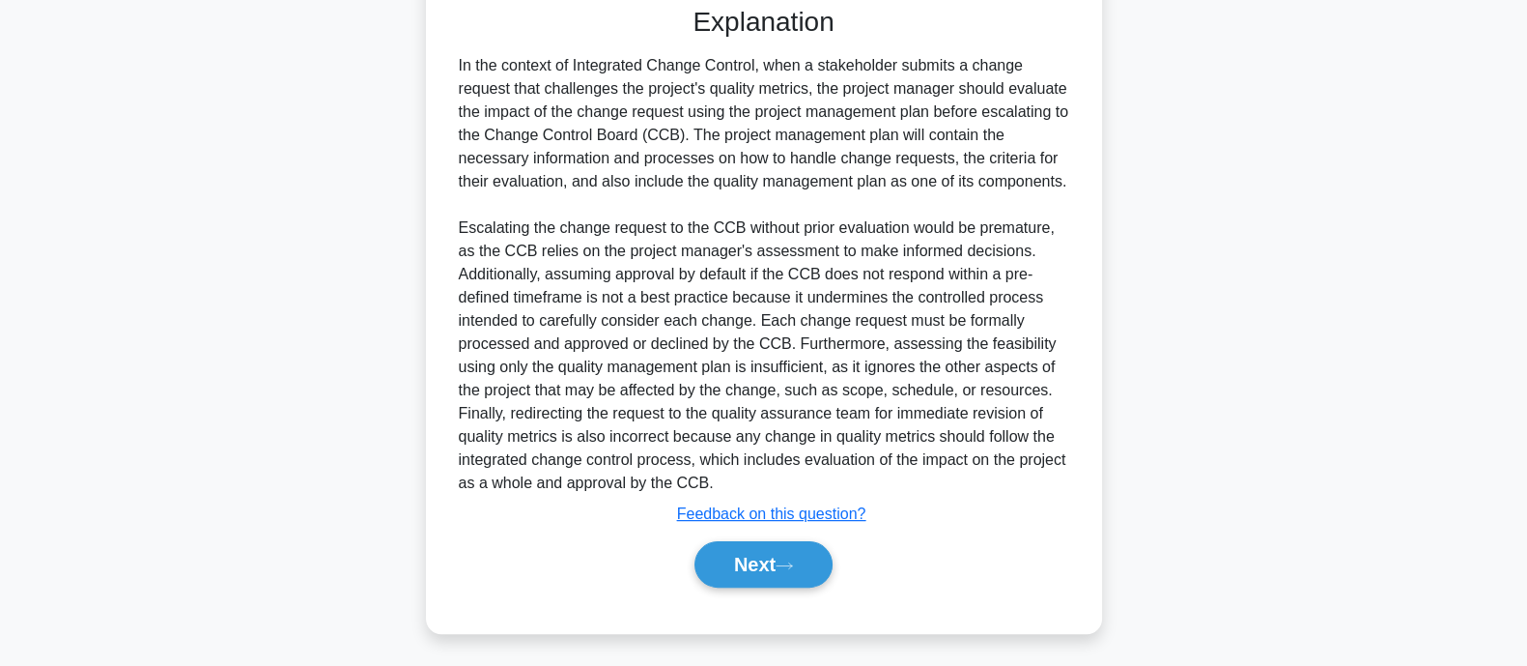
scroll to position [572, 0]
click at [808, 568] on button "Next" at bounding box center [764, 562] width 138 height 46
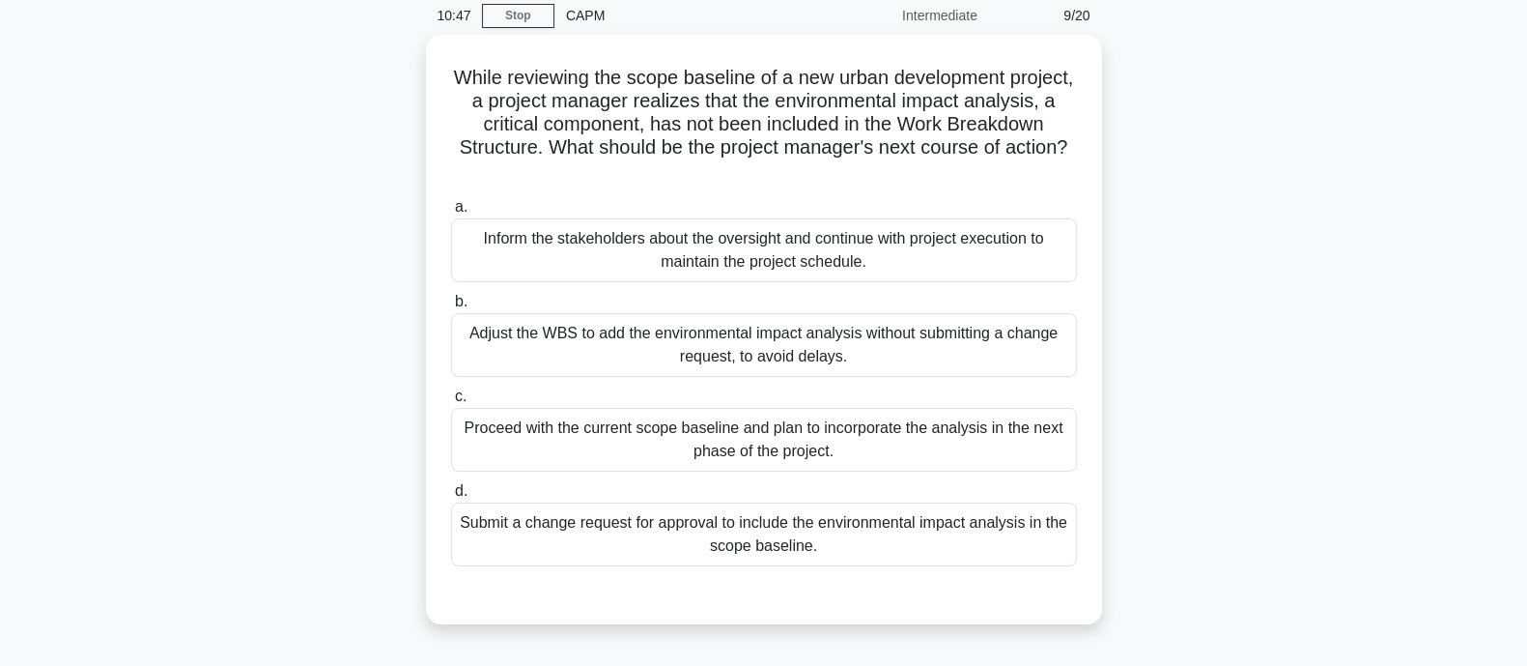
scroll to position [0, 0]
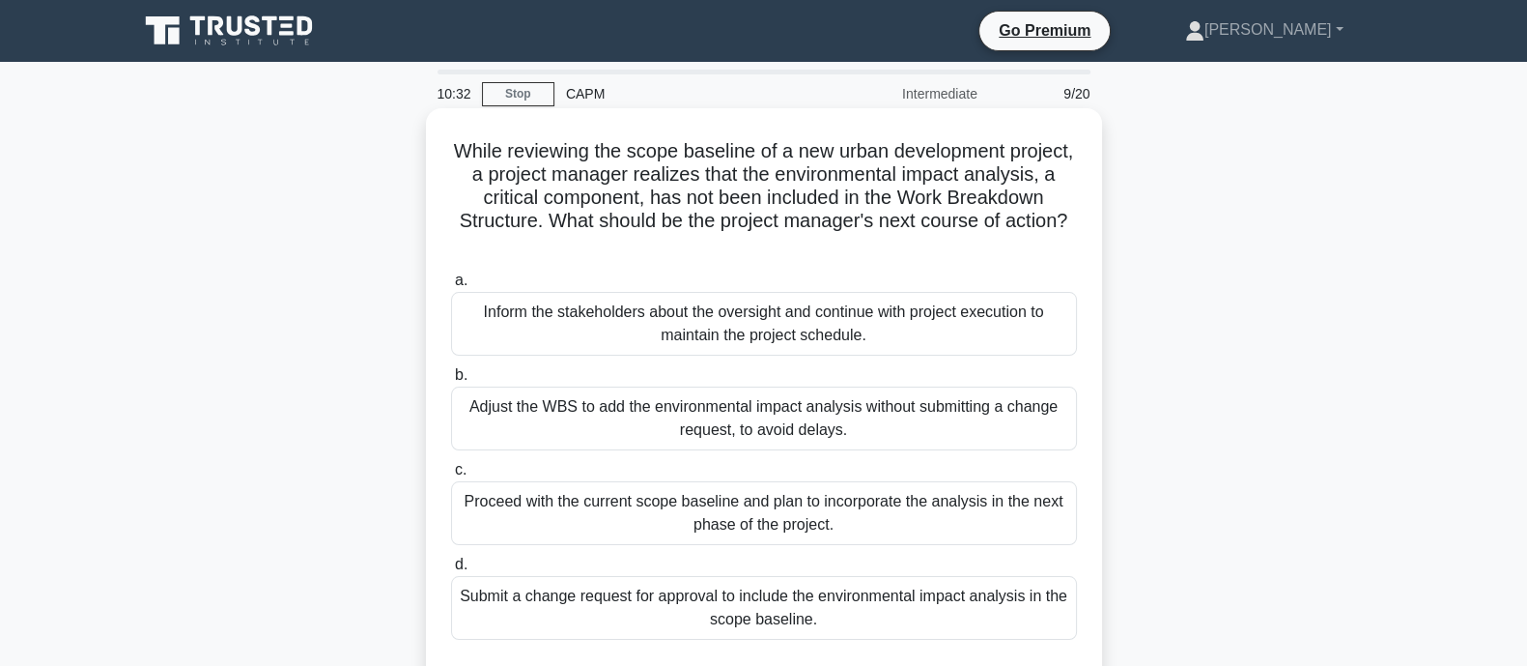
click at [634, 600] on div "Submit a change request for approval to include the environmental impact analys…" at bounding box center [764, 608] width 626 height 64
click at [451, 571] on input "d. Submit a change request for approval to include the environmental impact ana…" at bounding box center [451, 564] width 0 height 13
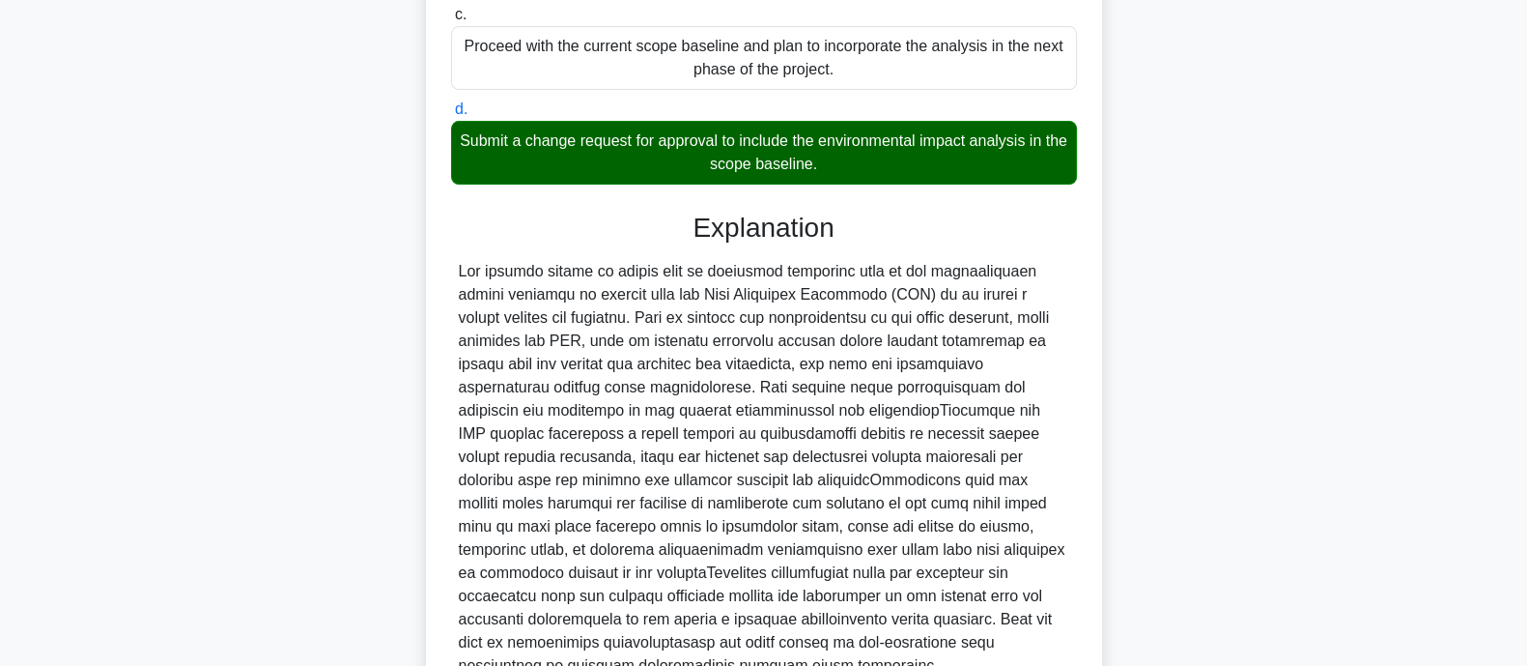
scroll to position [563, 0]
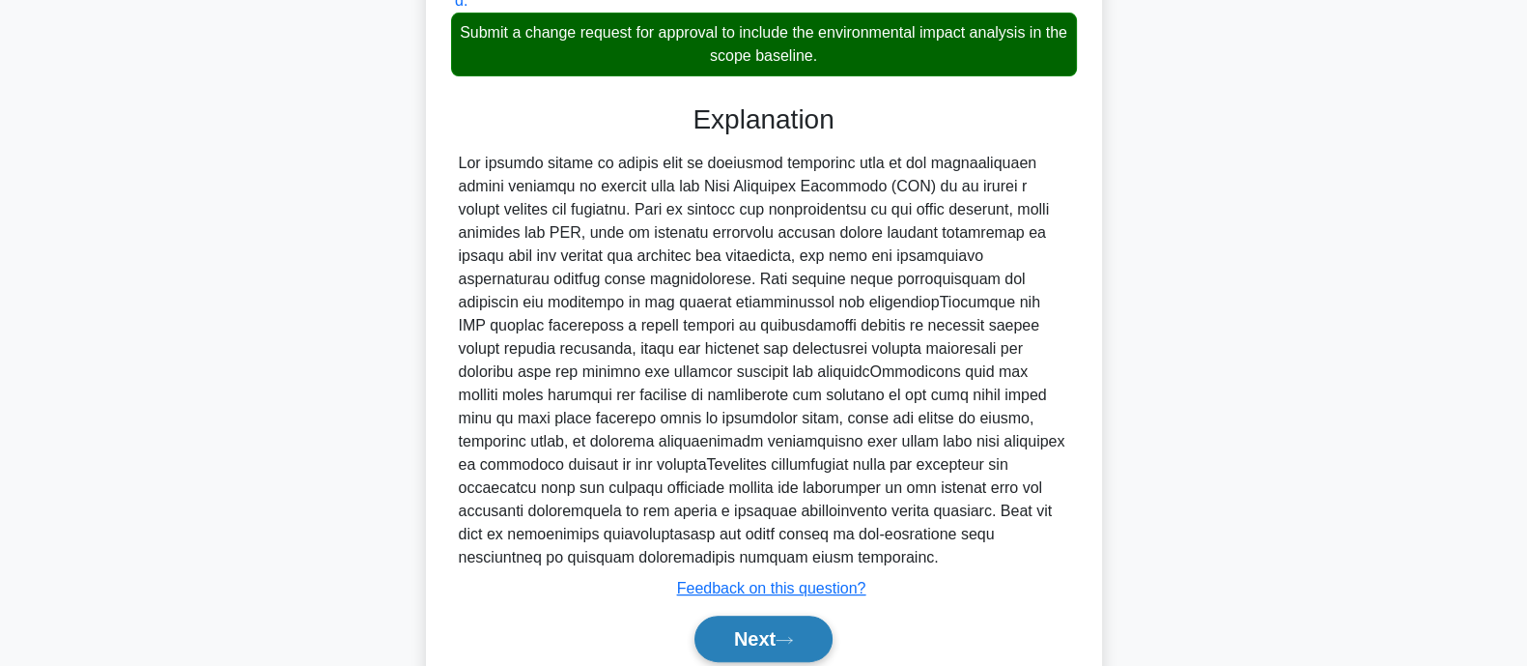
click at [746, 644] on button "Next" at bounding box center [764, 638] width 138 height 46
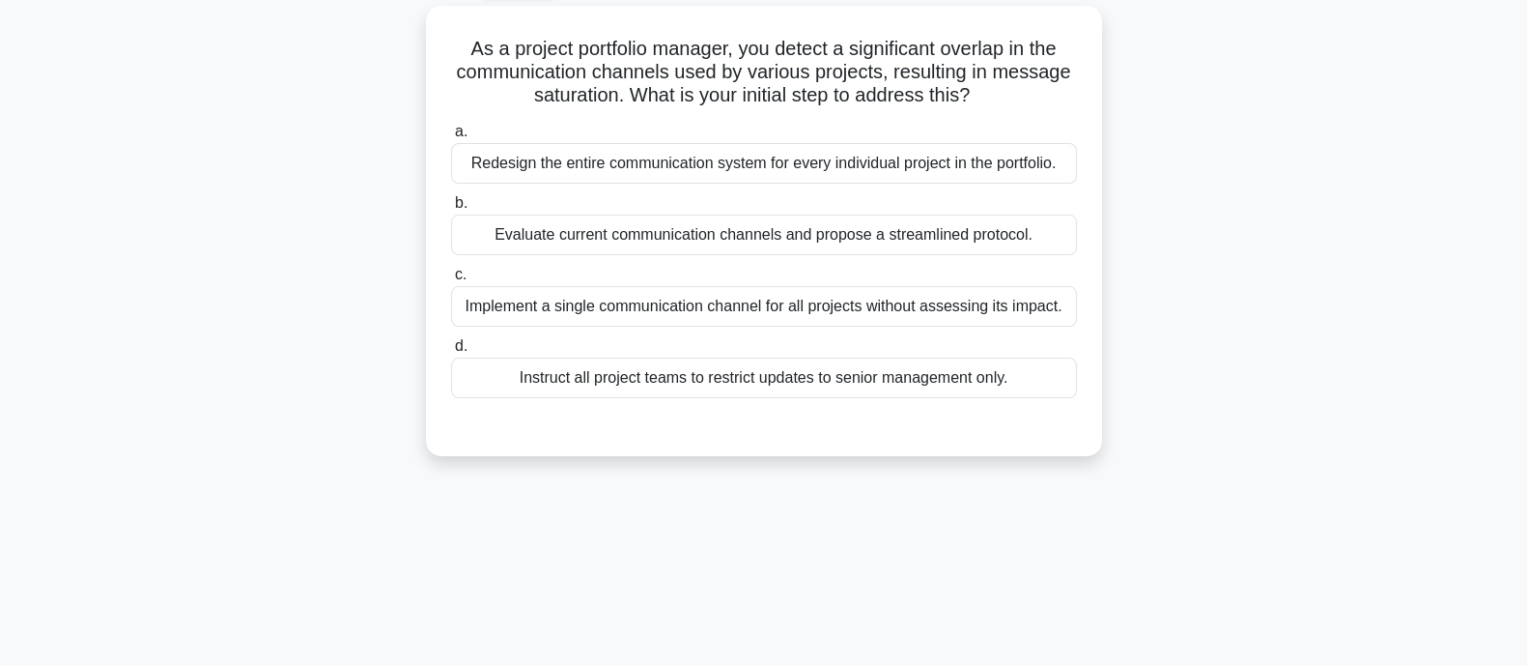
scroll to position [0, 0]
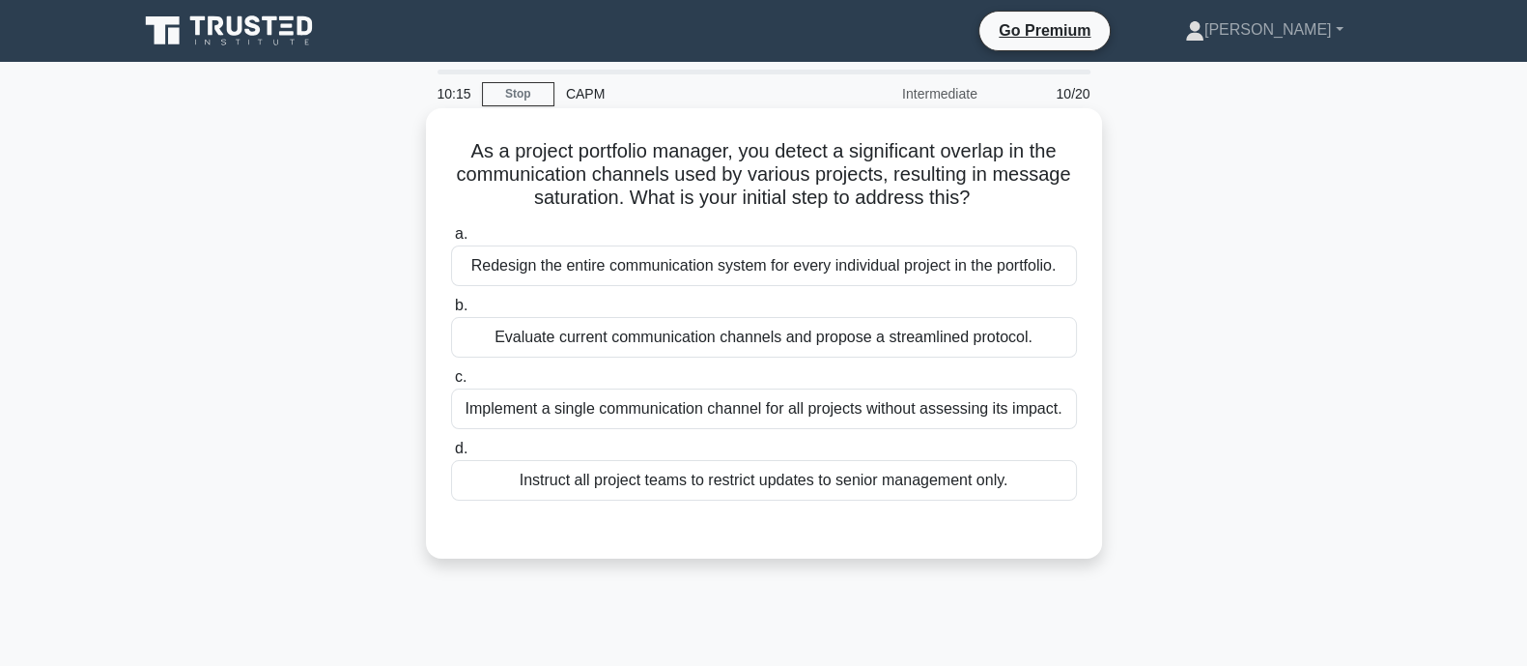
click at [638, 345] on div "Evaluate current communication channels and propose a streamlined protocol." at bounding box center [764, 337] width 626 height 41
click at [451, 312] on input "b. Evaluate current communication channels and propose a streamlined protocol." at bounding box center [451, 305] width 0 height 13
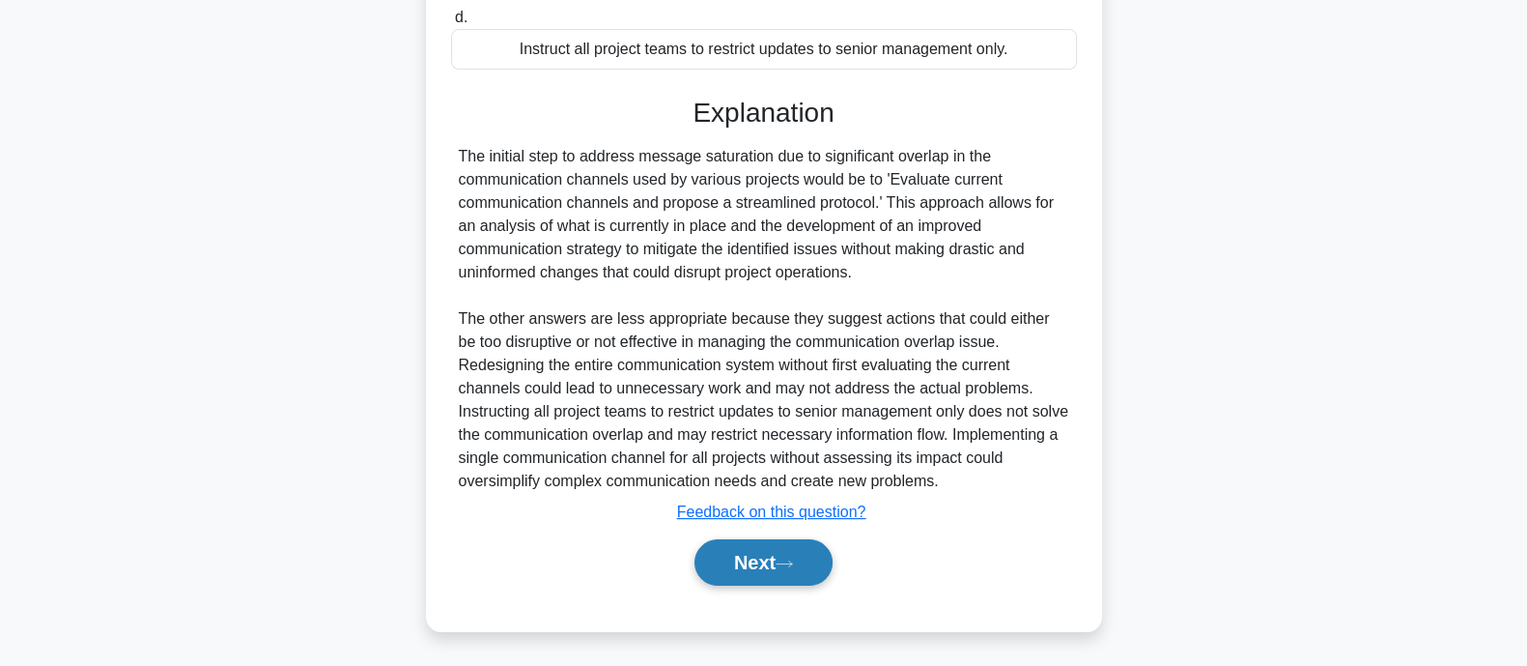
click at [745, 566] on button "Next" at bounding box center [764, 562] width 138 height 46
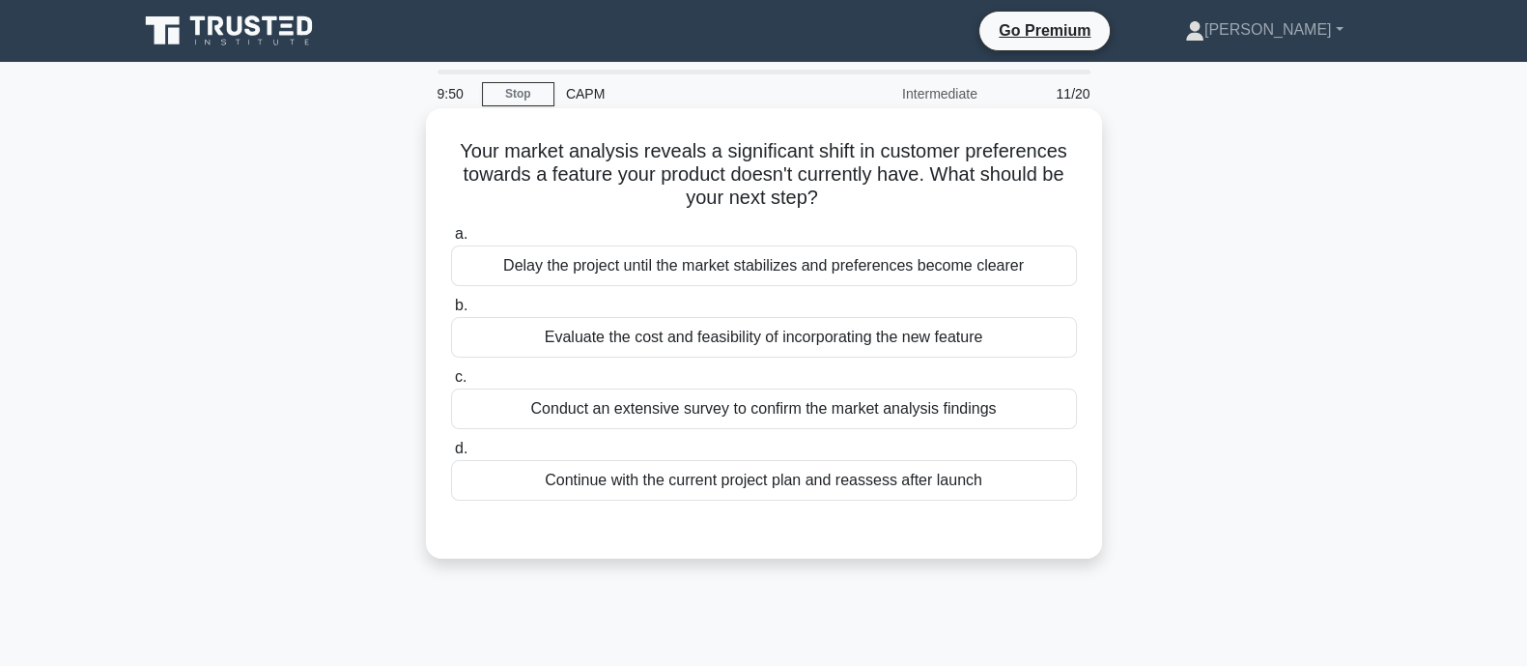
click at [627, 333] on div "Evaluate the cost and feasibility of incorporating the new feature" at bounding box center [764, 337] width 626 height 41
click at [451, 312] on input "b. Evaluate the cost and feasibility of incorporating the new feature" at bounding box center [451, 305] width 0 height 13
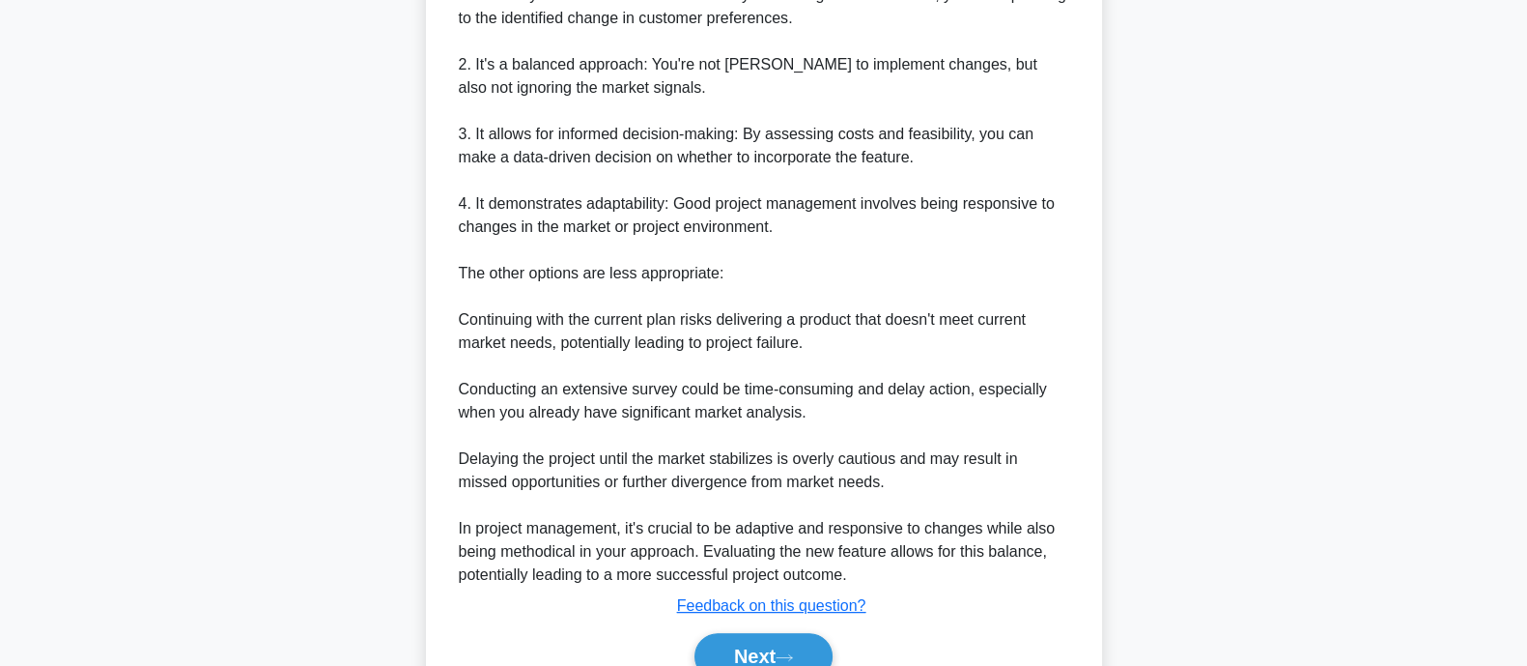
scroll to position [779, 0]
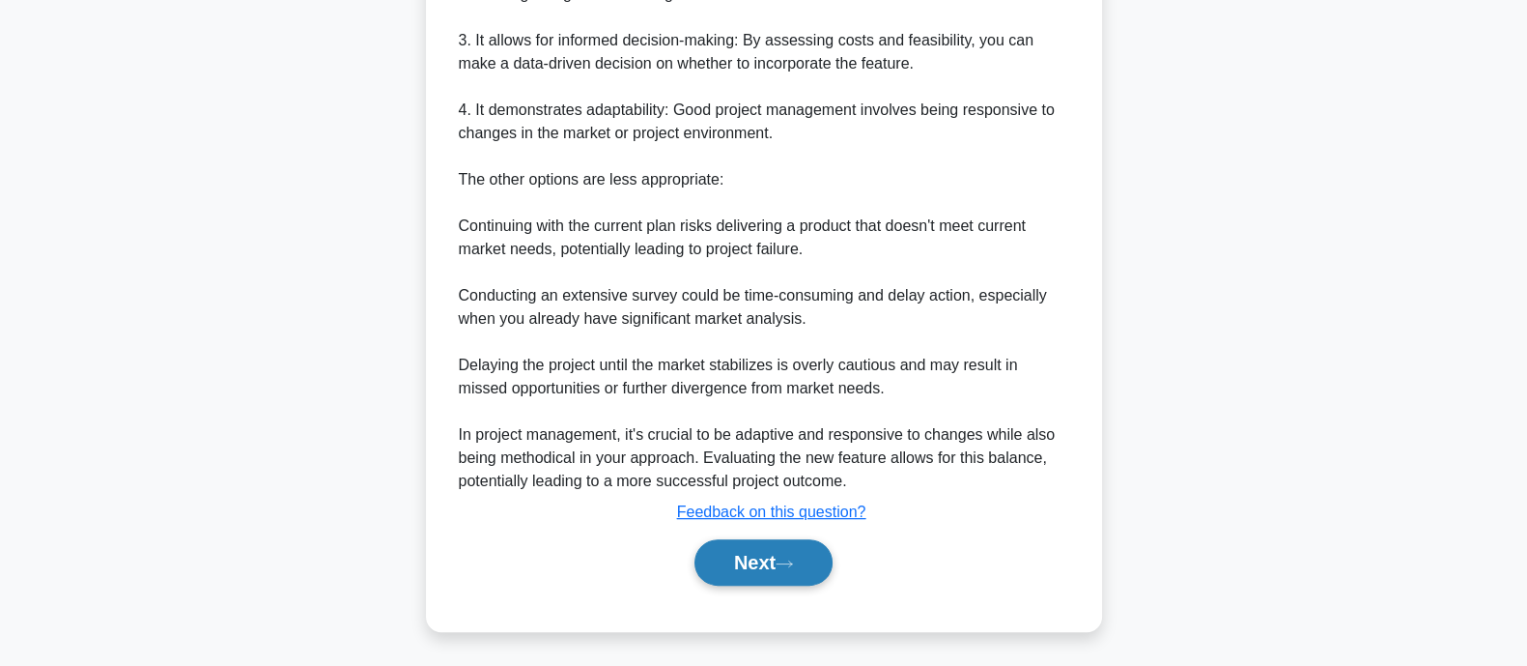
click at [770, 549] on button "Next" at bounding box center [764, 562] width 138 height 46
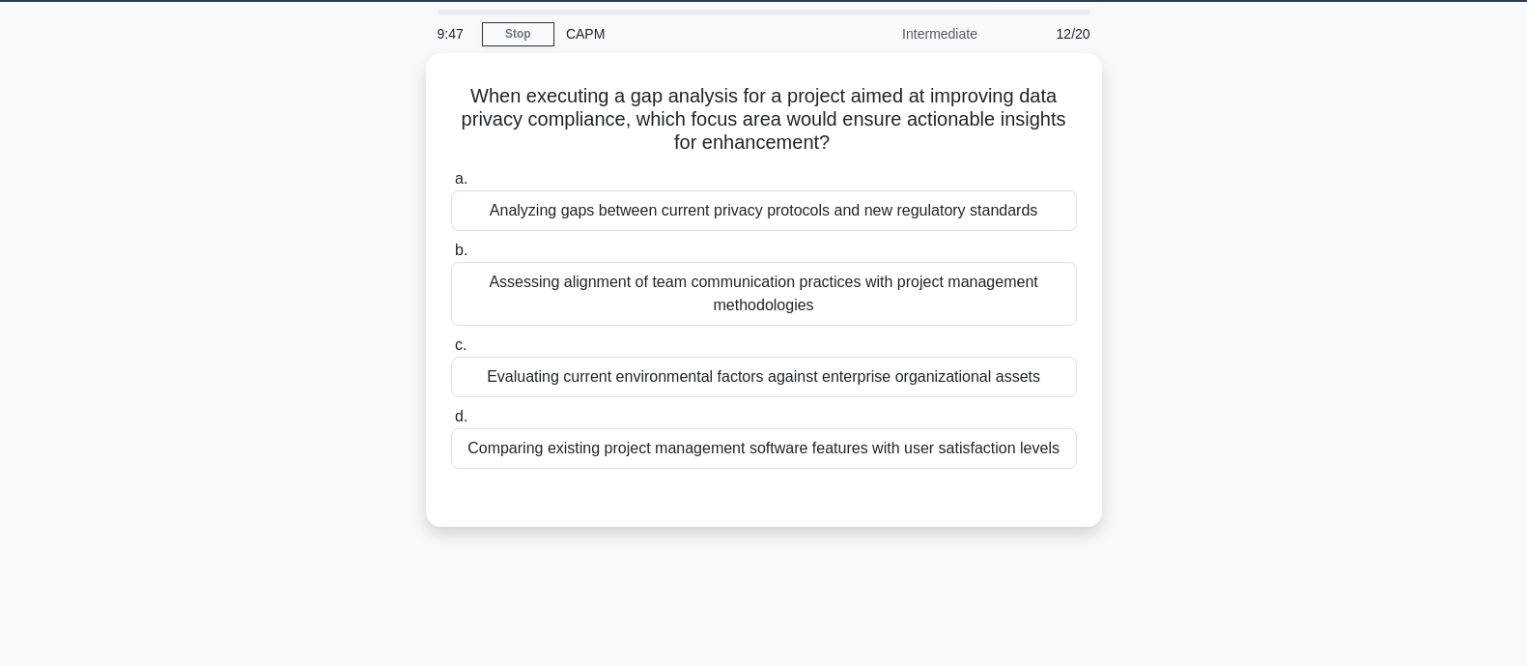
scroll to position [0, 0]
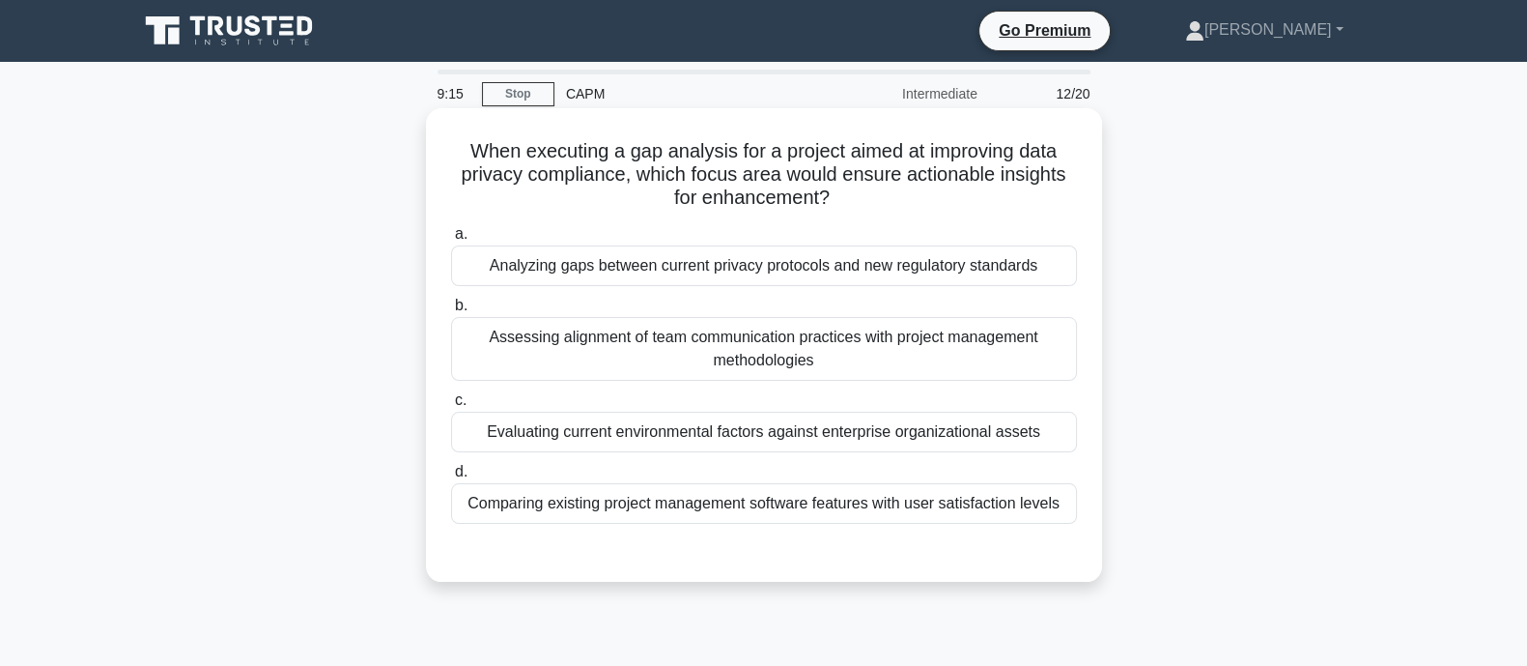
click at [656, 278] on div "Analyzing gaps between current privacy protocols and new regulatory standards" at bounding box center [764, 265] width 626 height 41
click at [451, 241] on input "a. Analyzing gaps between current privacy protocols and new regulatory standards" at bounding box center [451, 234] width 0 height 13
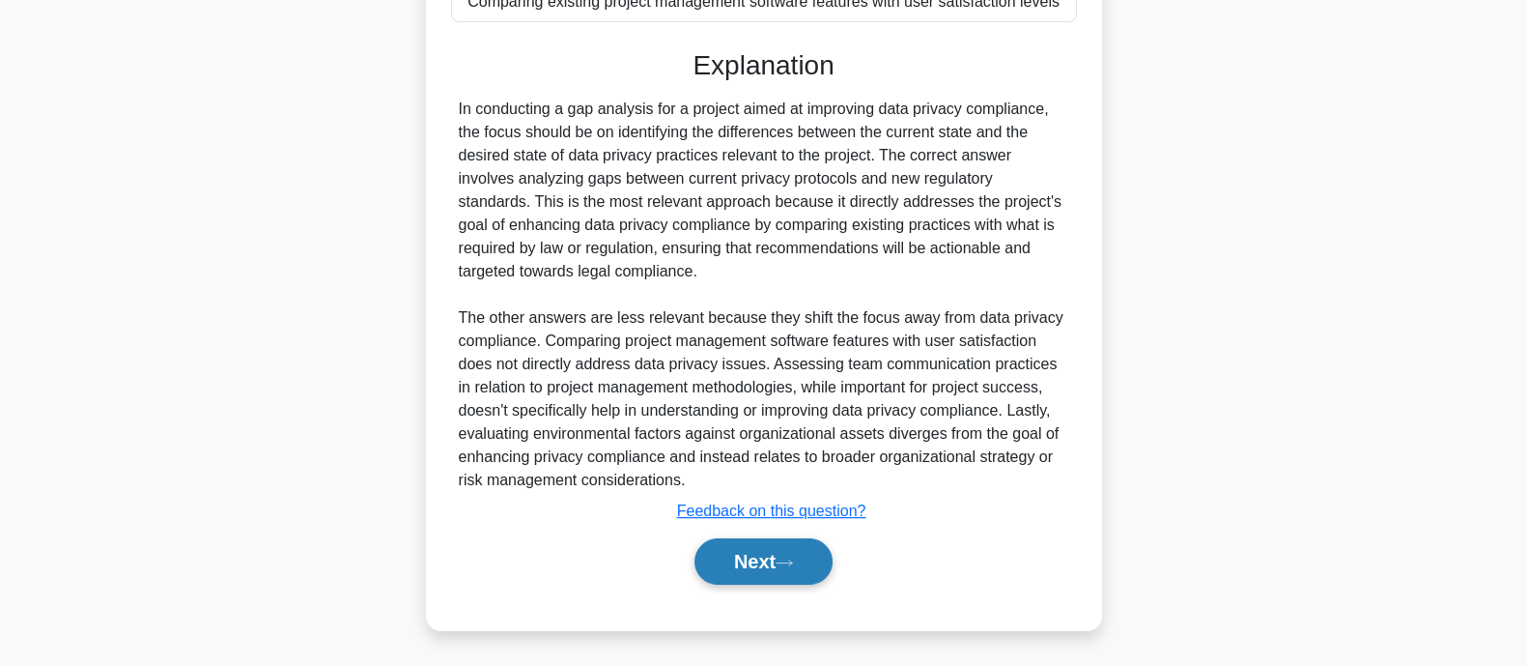
click at [806, 540] on button "Next" at bounding box center [764, 561] width 138 height 46
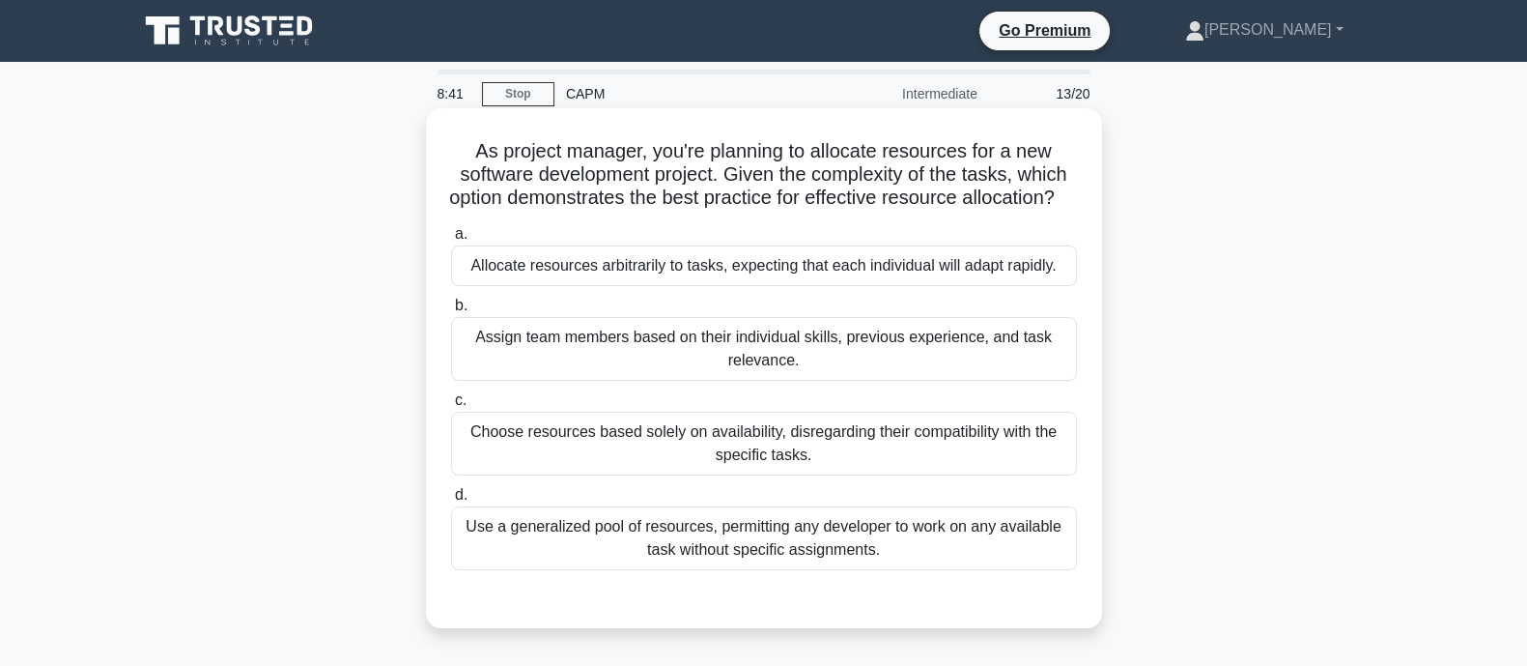
click at [869, 475] on div "Choose resources based solely on availability, disregarding their compatibility…" at bounding box center [764, 444] width 626 height 64
click at [451, 407] on input "c. Choose resources based solely on availability, disregarding their compatibil…" at bounding box center [451, 400] width 0 height 13
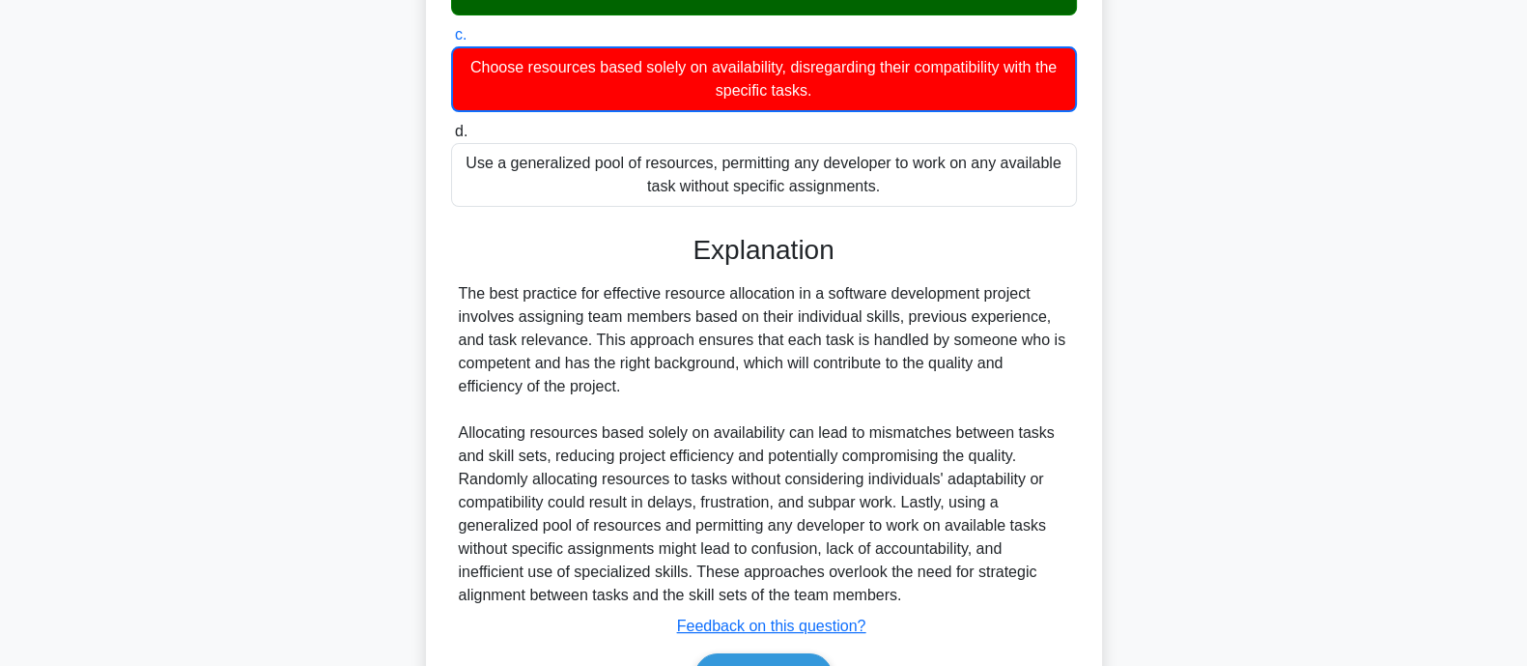
scroll to position [502, 0]
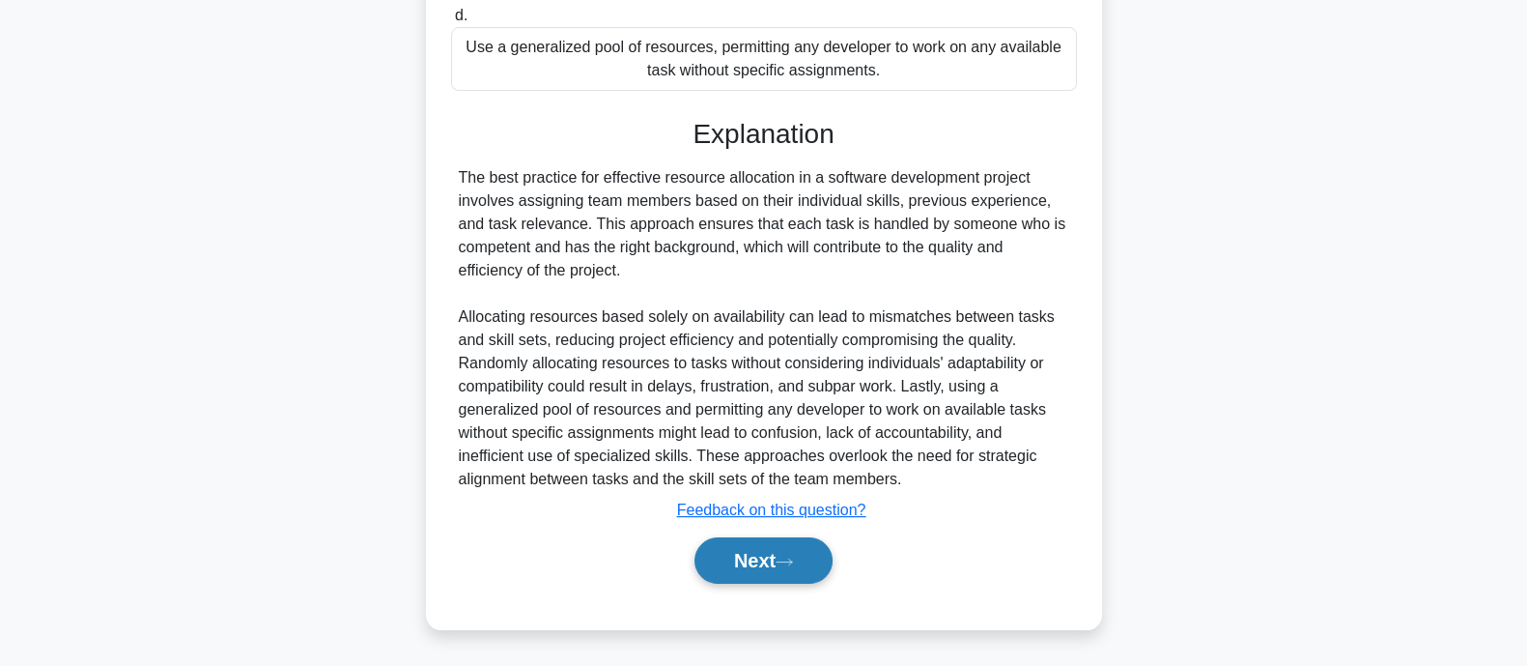
click at [720, 563] on button "Next" at bounding box center [764, 560] width 138 height 46
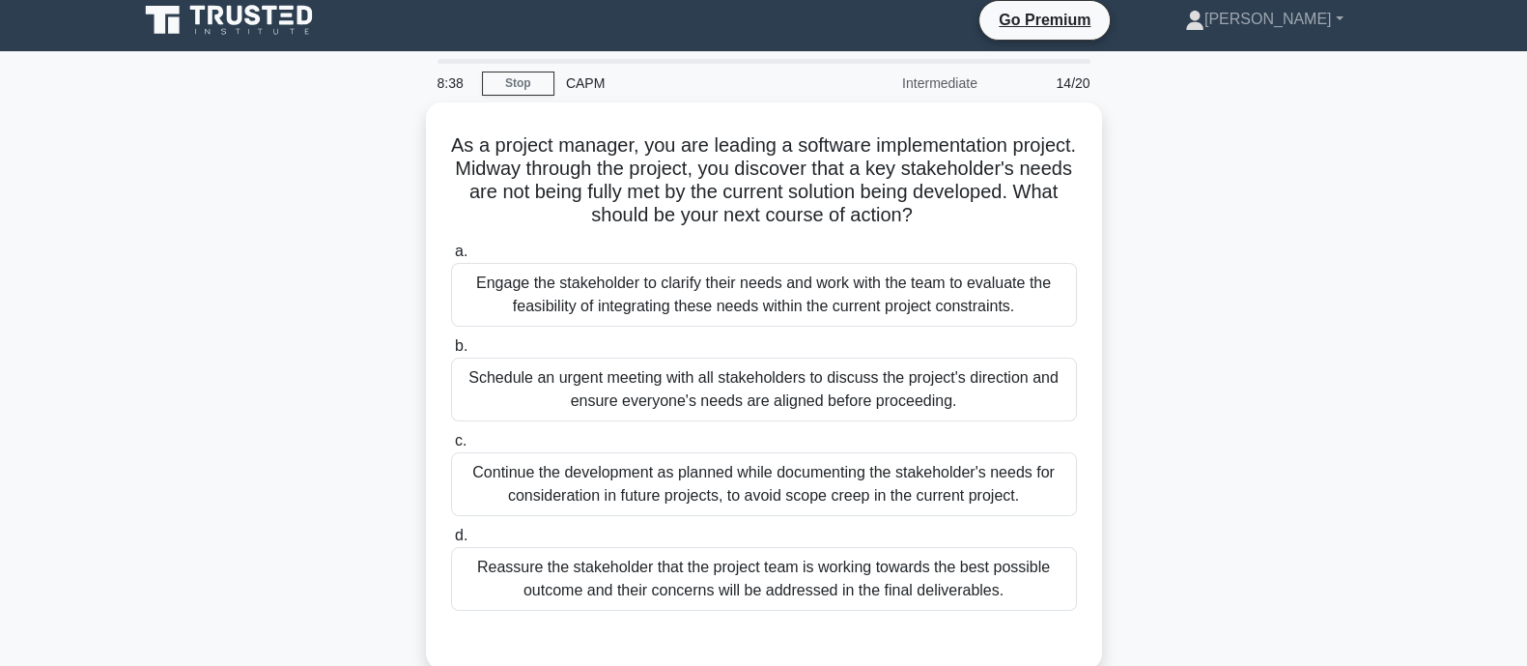
scroll to position [0, 0]
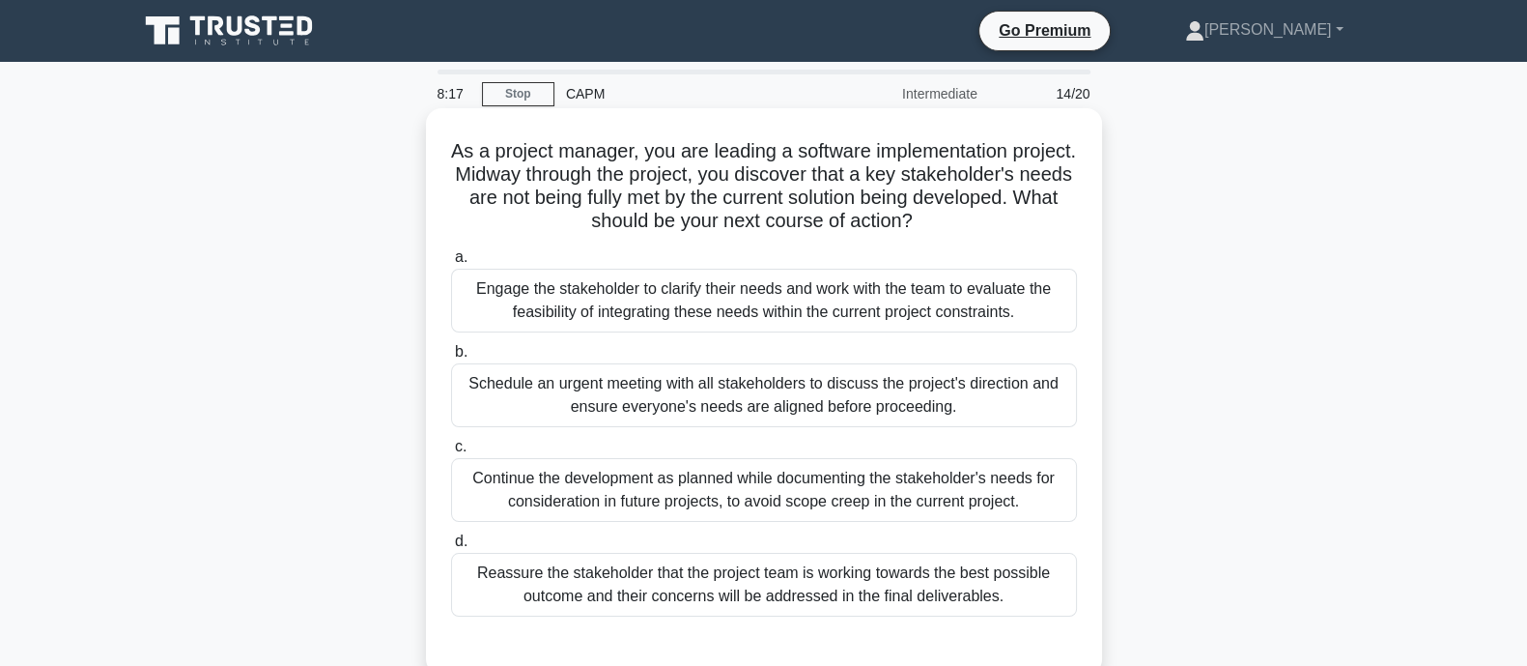
click at [667, 305] on div "Engage the stakeholder to clarify their needs and work with the team to evaluat…" at bounding box center [764, 301] width 626 height 64
click at [451, 264] on input "a. Engage the stakeholder to clarify their needs and work with the team to eval…" at bounding box center [451, 257] width 0 height 13
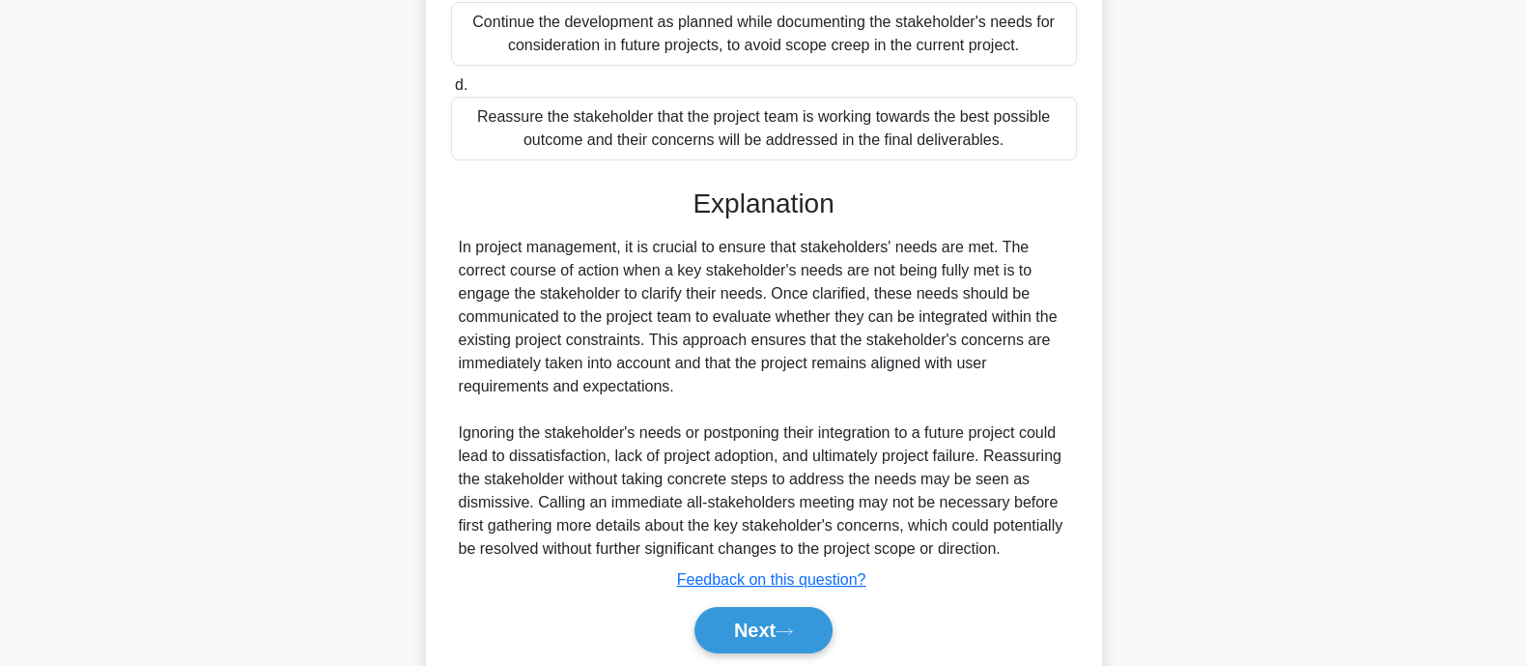
scroll to position [525, 0]
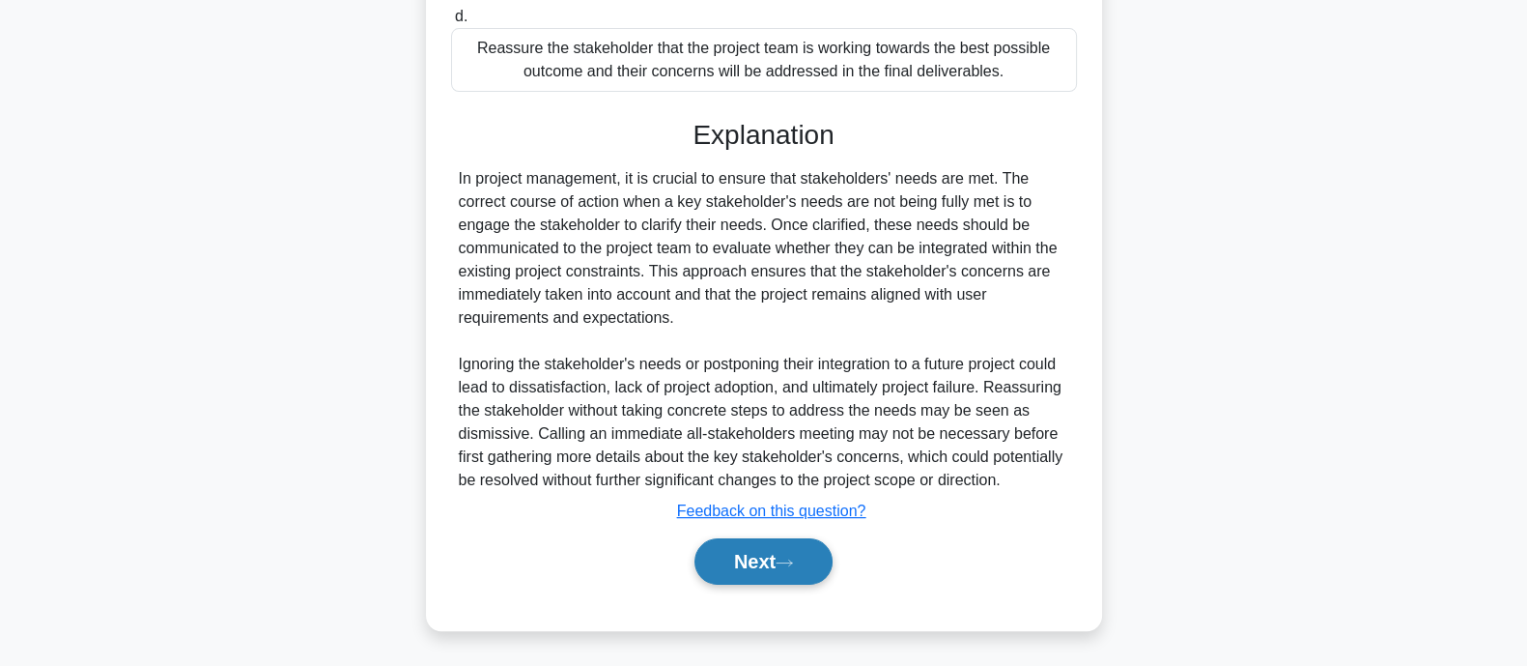
click at [737, 538] on button "Next" at bounding box center [764, 561] width 138 height 46
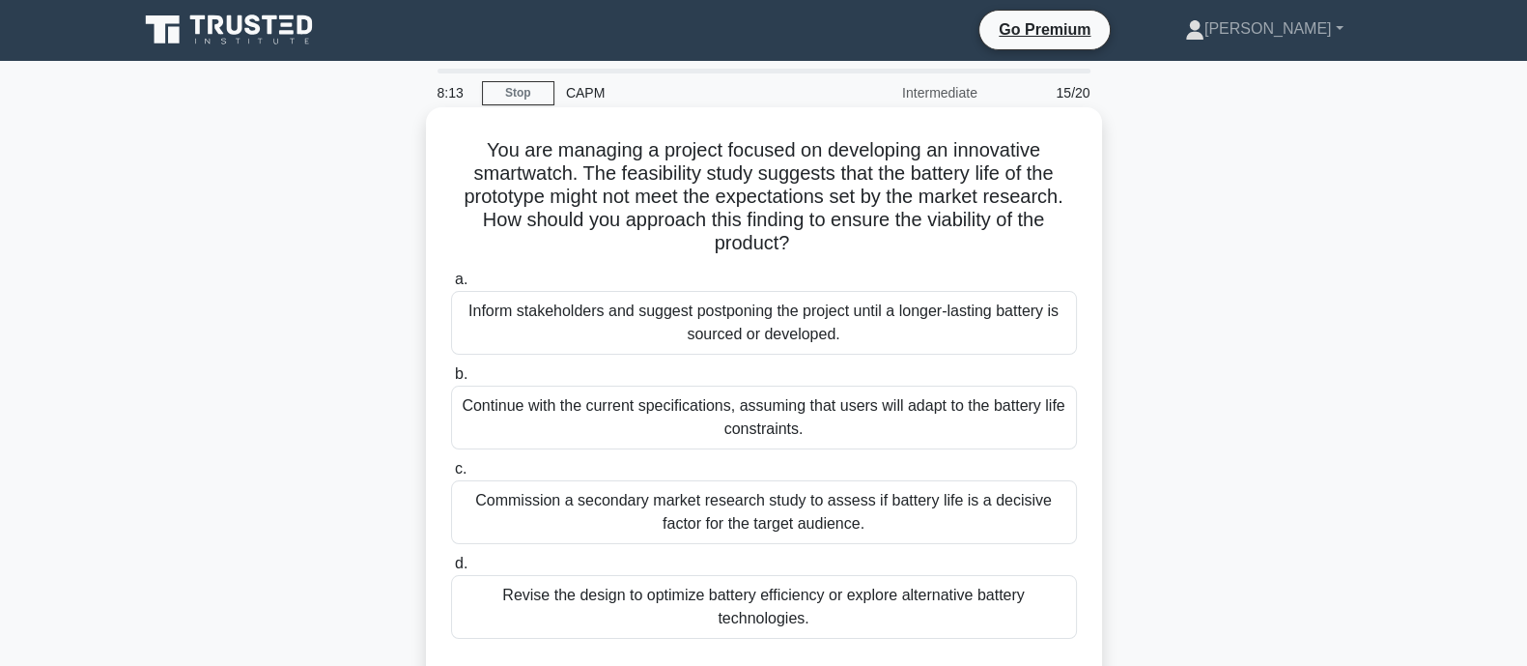
scroll to position [0, 0]
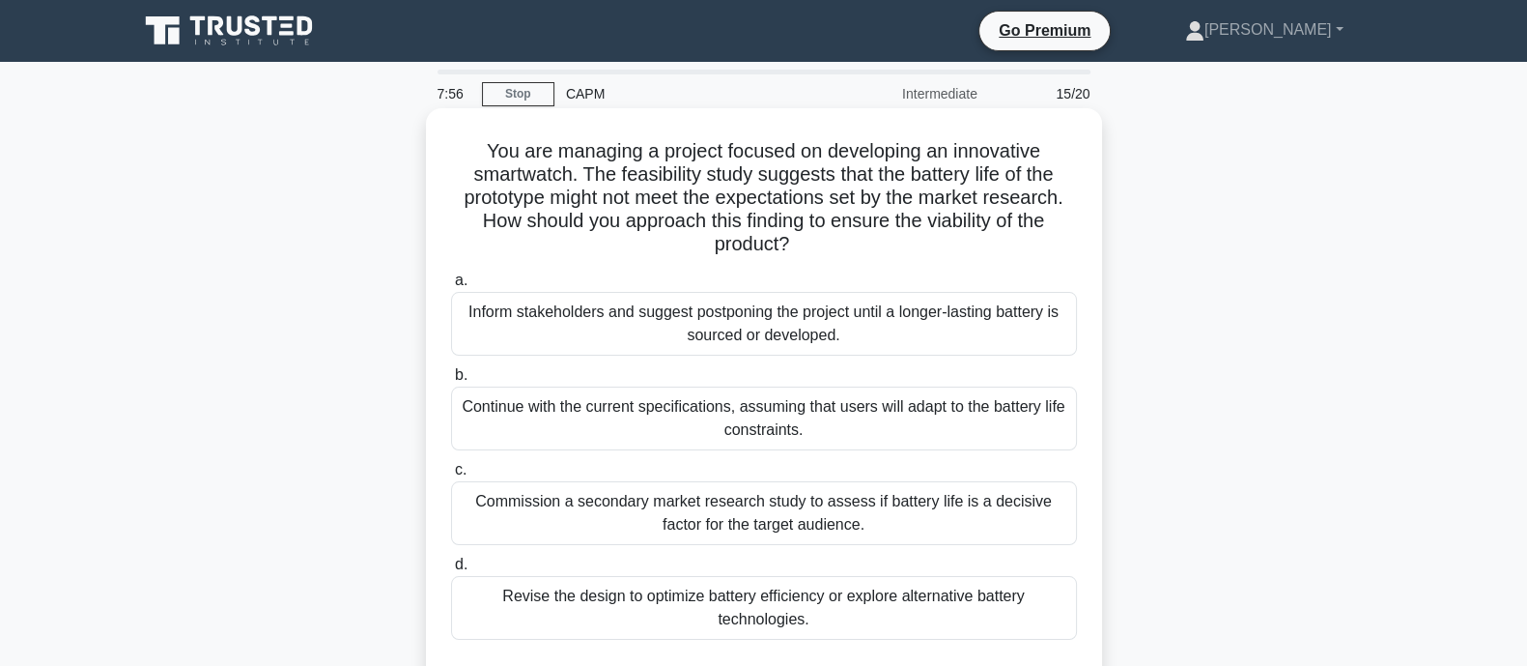
click at [546, 503] on div "Commission a secondary market research study to assess if battery life is a dec…" at bounding box center [764, 513] width 626 height 64
click at [451, 476] on input "c. Commission a secondary market research study to assess if battery life is a …" at bounding box center [451, 470] width 0 height 13
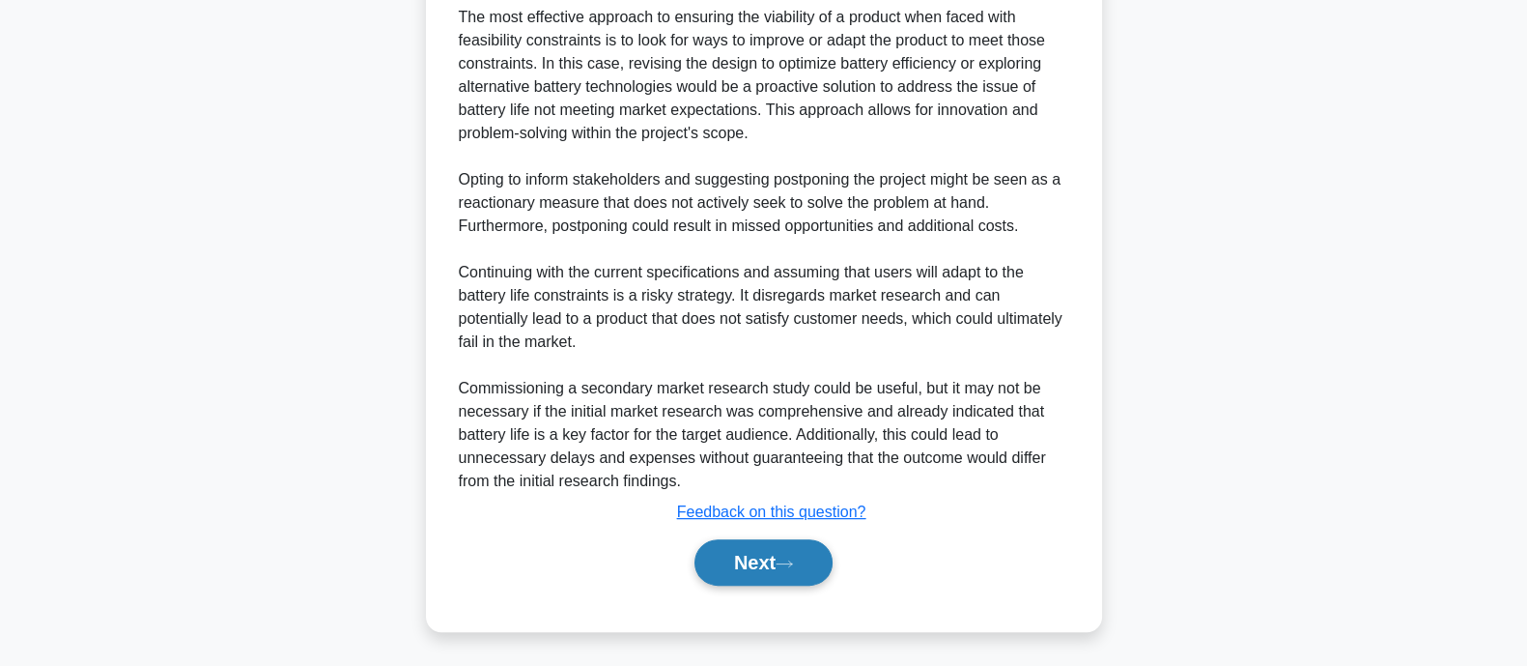
click at [742, 562] on button "Next" at bounding box center [764, 562] width 138 height 46
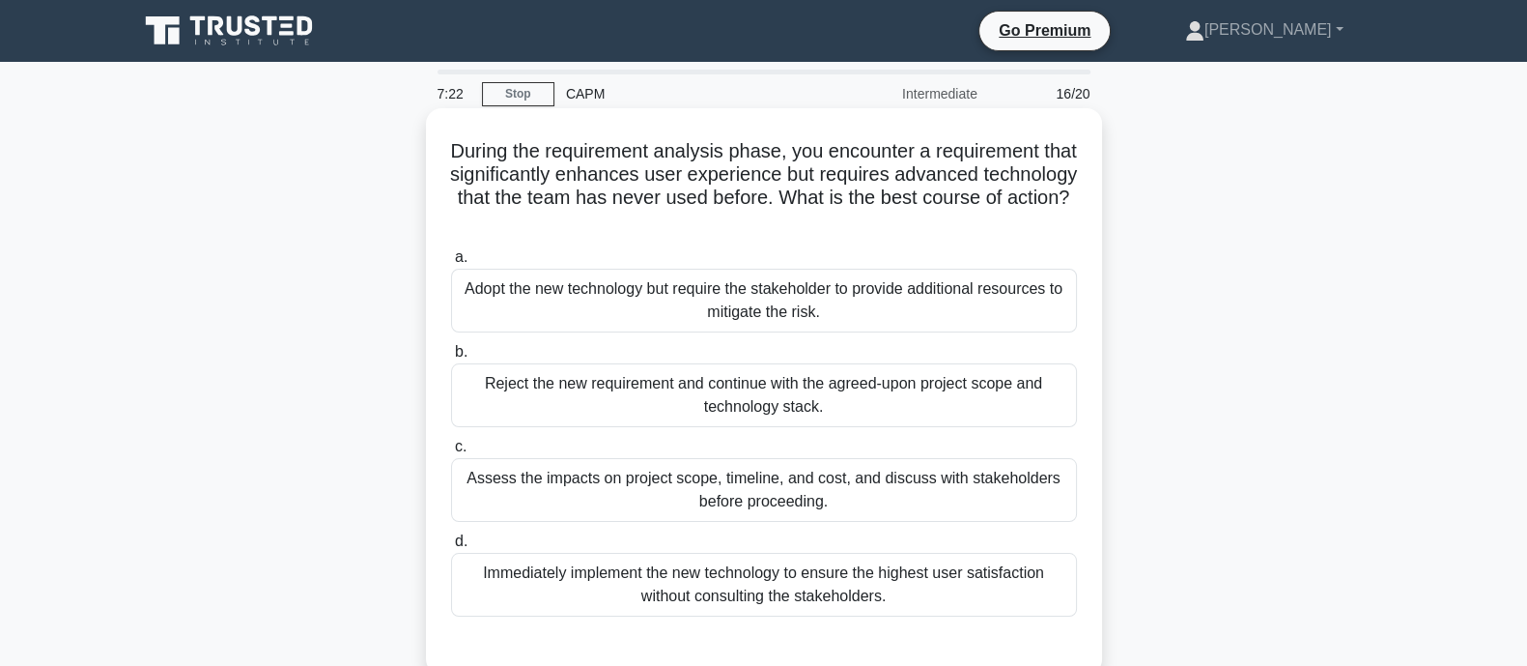
click at [738, 475] on div "Assess the impacts on project scope, timeline, and cost, and discuss with stake…" at bounding box center [764, 490] width 626 height 64
click at [451, 453] on input "c. Assess the impacts on project scope, timeline, and cost, and discuss with st…" at bounding box center [451, 447] width 0 height 13
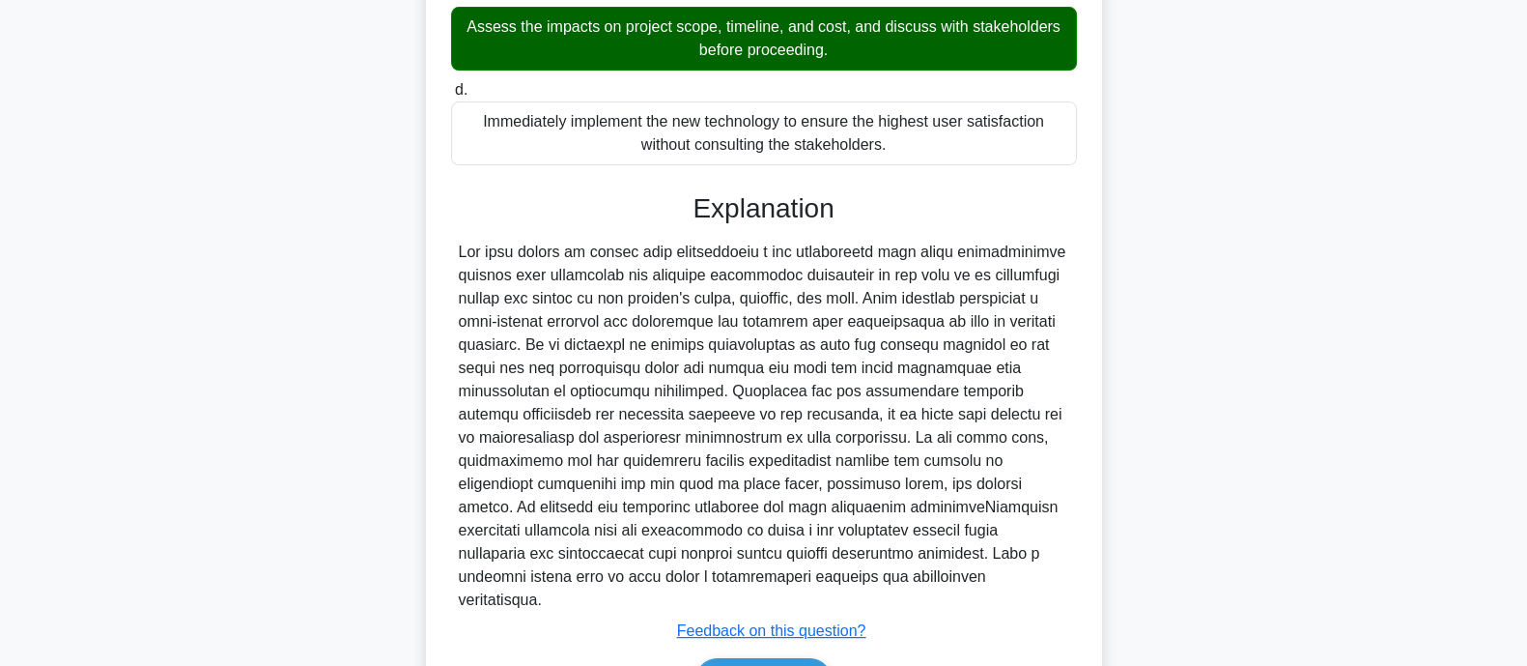
scroll to position [547, 0]
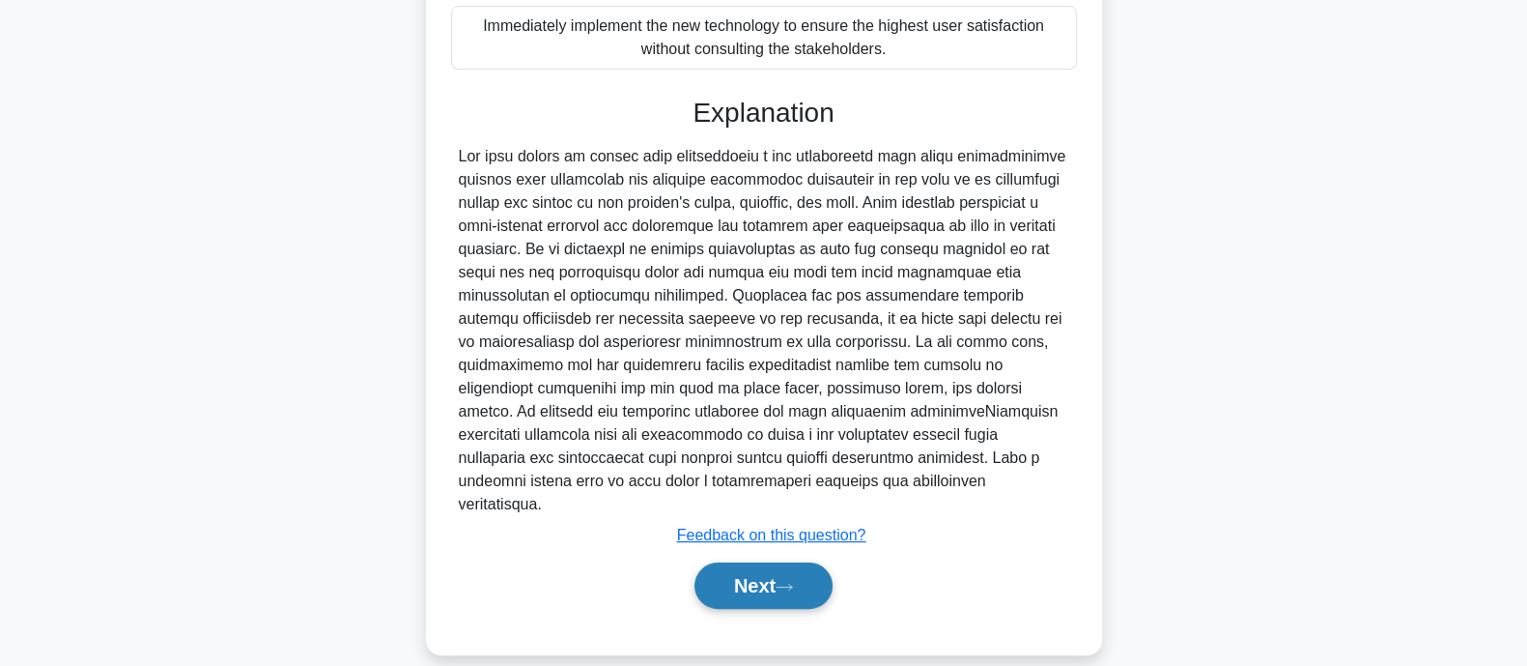
click at [803, 562] on button "Next" at bounding box center [764, 585] width 138 height 46
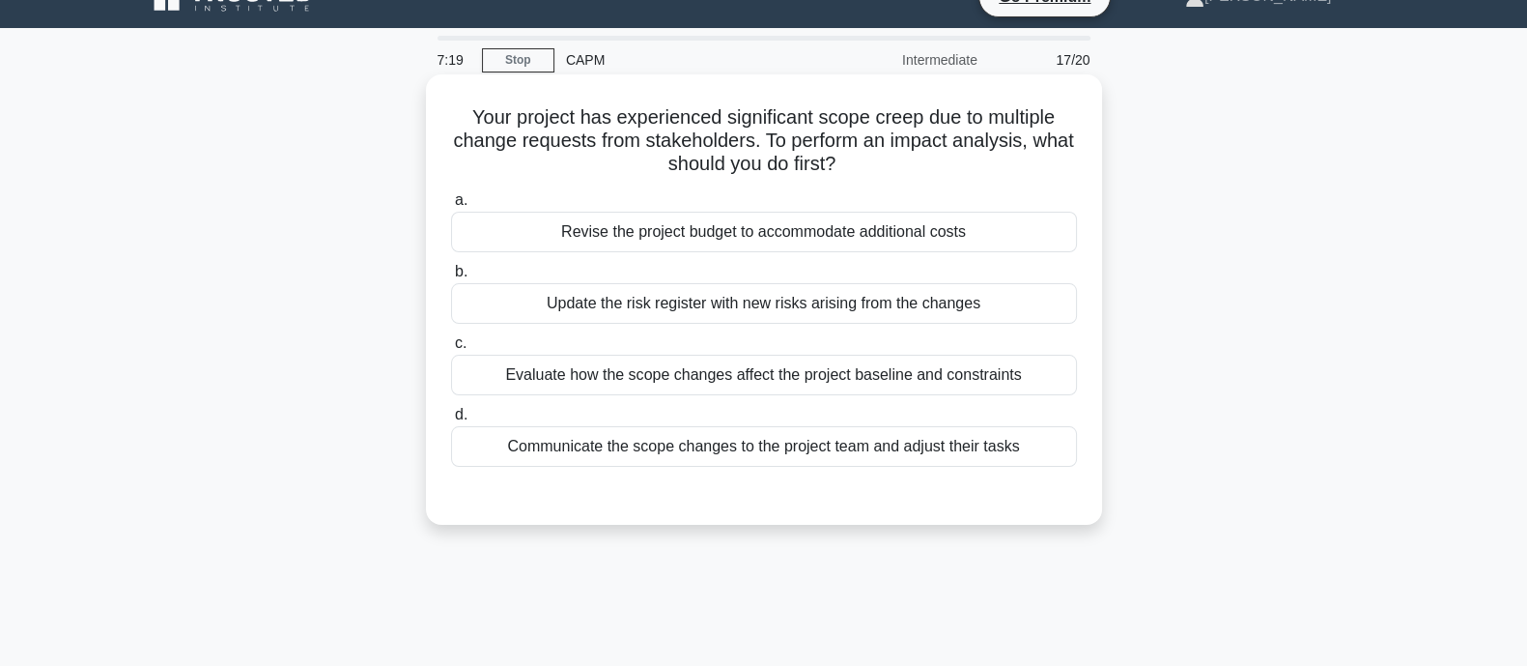
scroll to position [0, 0]
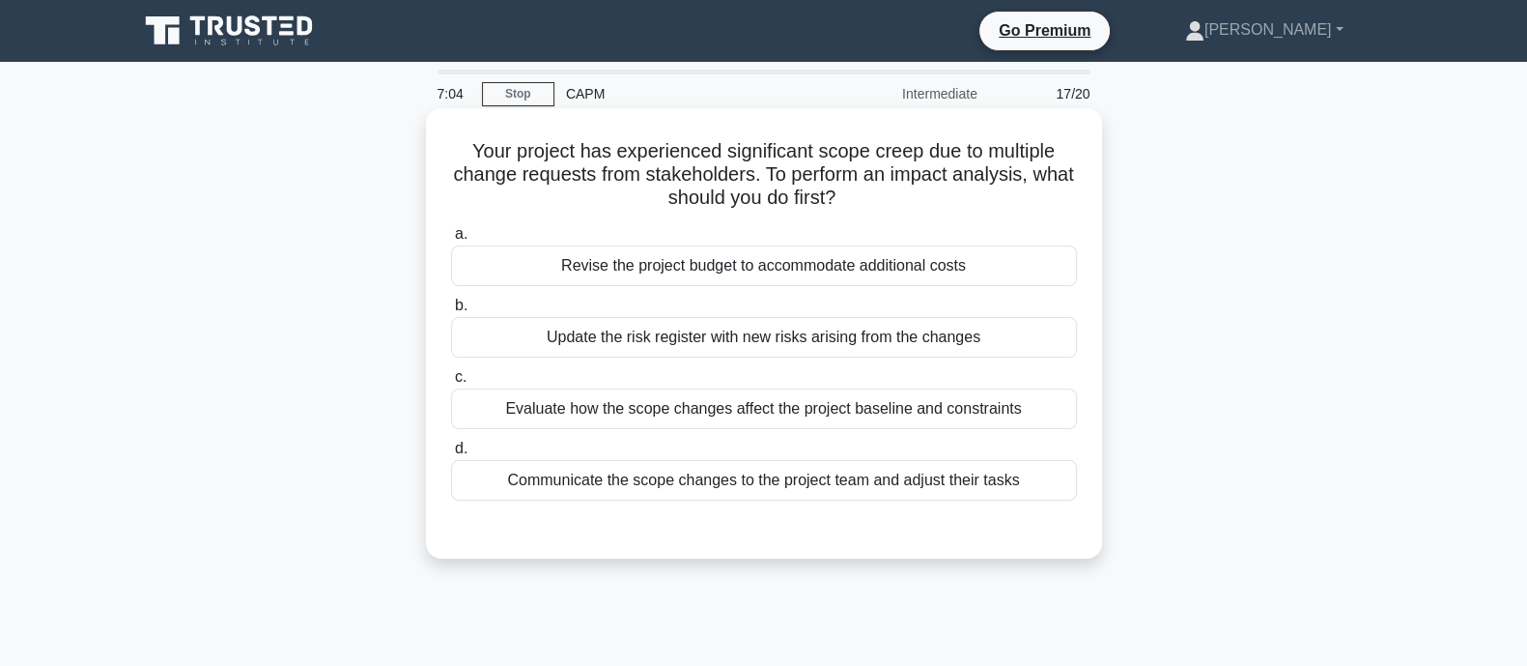
click at [615, 420] on div "Evaluate how the scope changes affect the project baseline and constraints" at bounding box center [764, 408] width 626 height 41
click at [451, 384] on input "c. Evaluate how the scope changes affect the project baseline and constraints" at bounding box center [451, 377] width 0 height 13
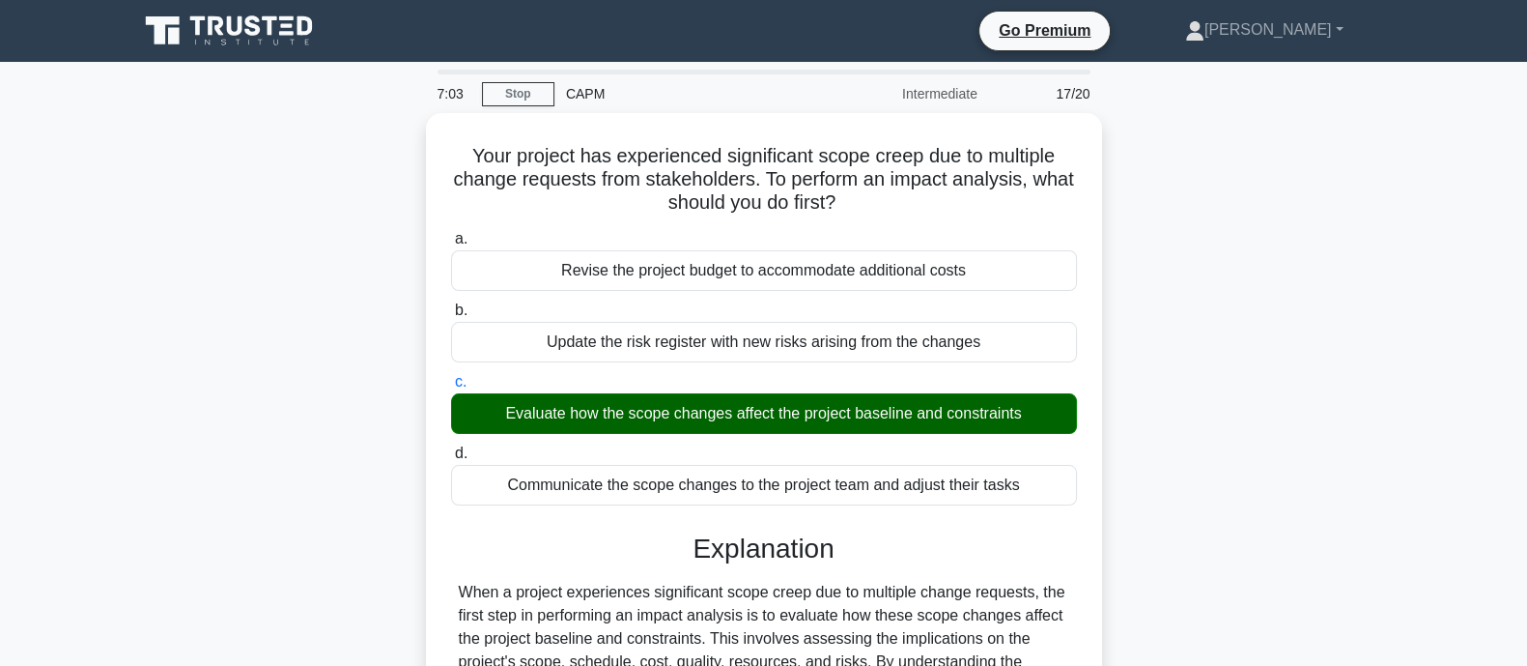
scroll to position [378, 0]
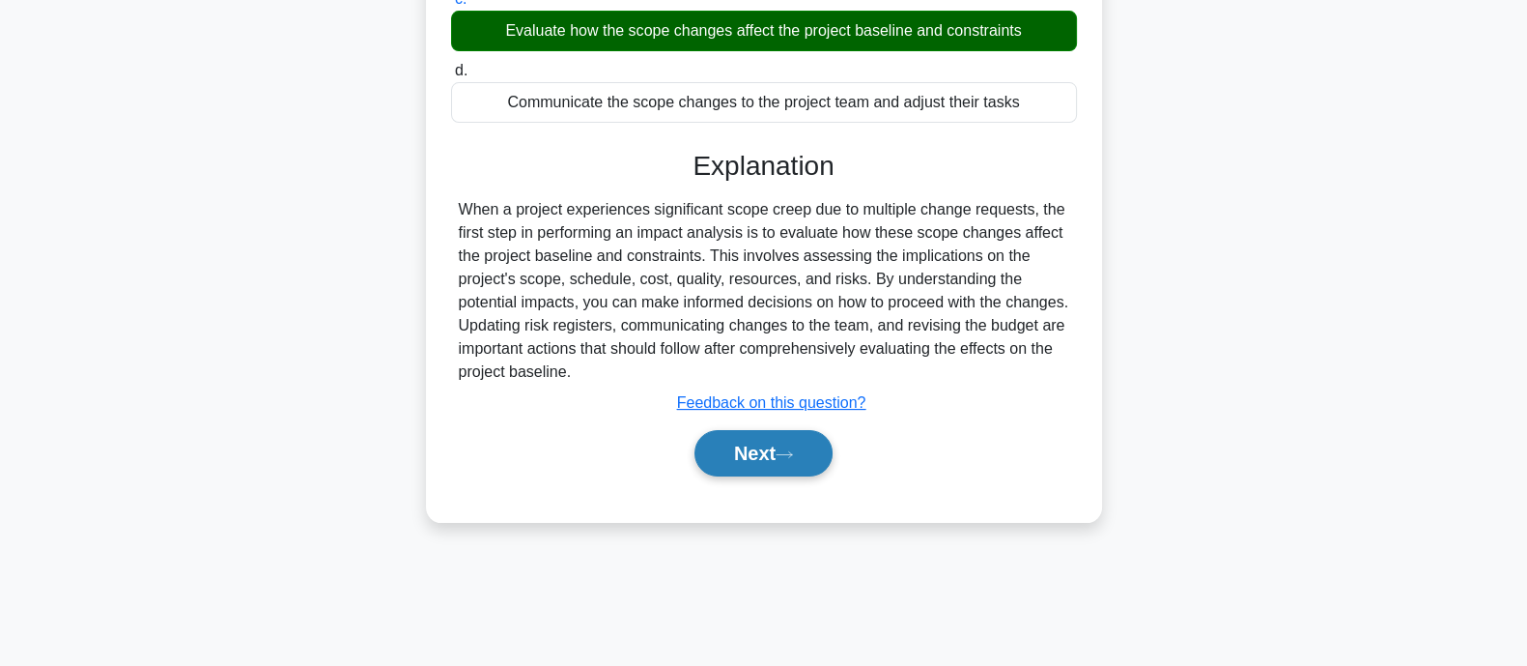
click at [812, 459] on button "Next" at bounding box center [764, 453] width 138 height 46
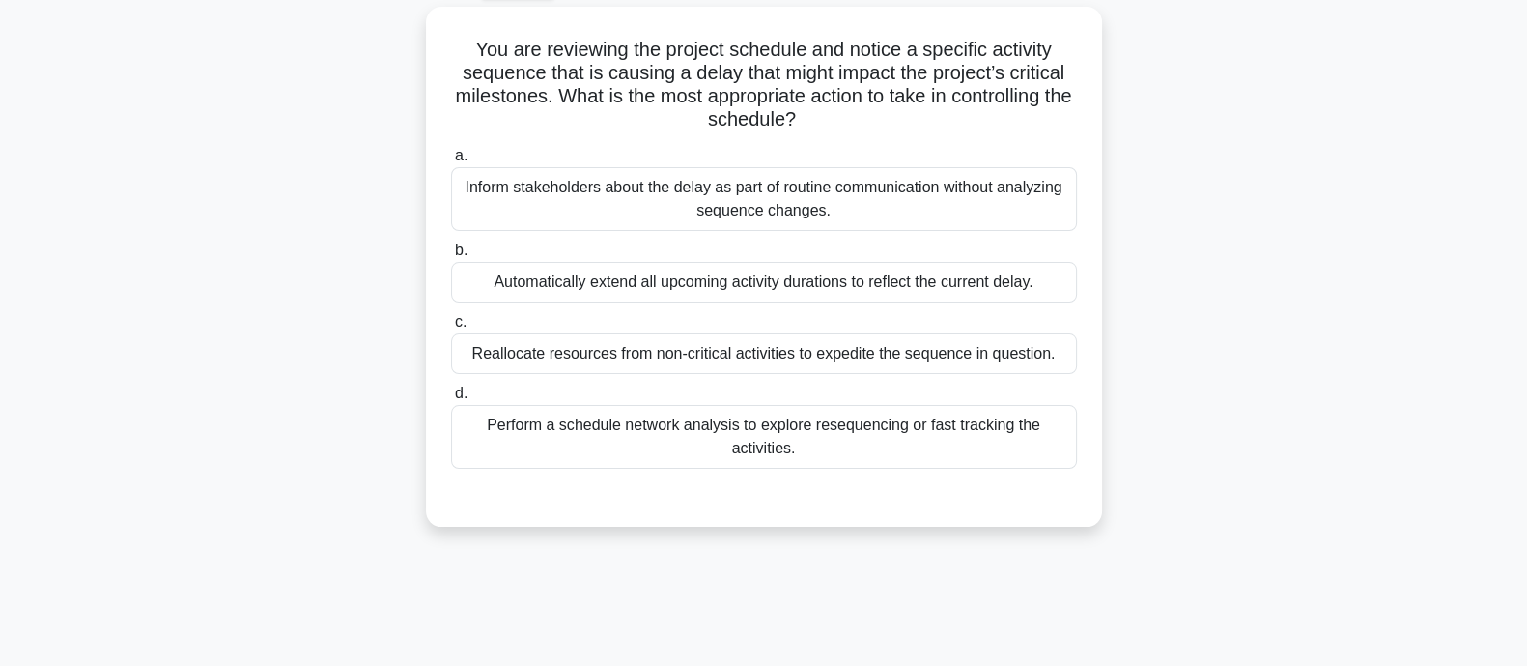
scroll to position [96, 0]
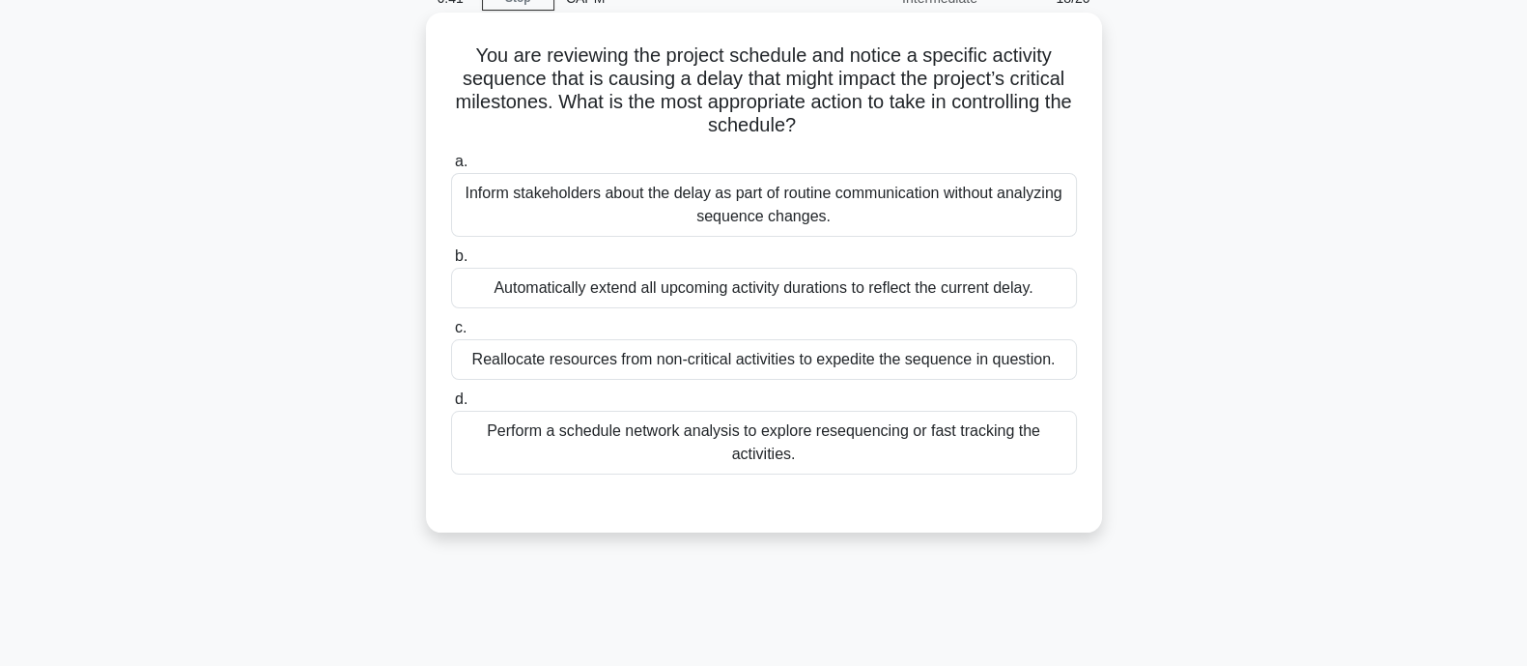
click at [885, 455] on div "Perform a schedule network analysis to explore resequencing or fast tracking th…" at bounding box center [764, 443] width 626 height 64
click at [451, 406] on input "d. Perform a schedule network analysis to explore resequencing or fast tracking…" at bounding box center [451, 399] width 0 height 13
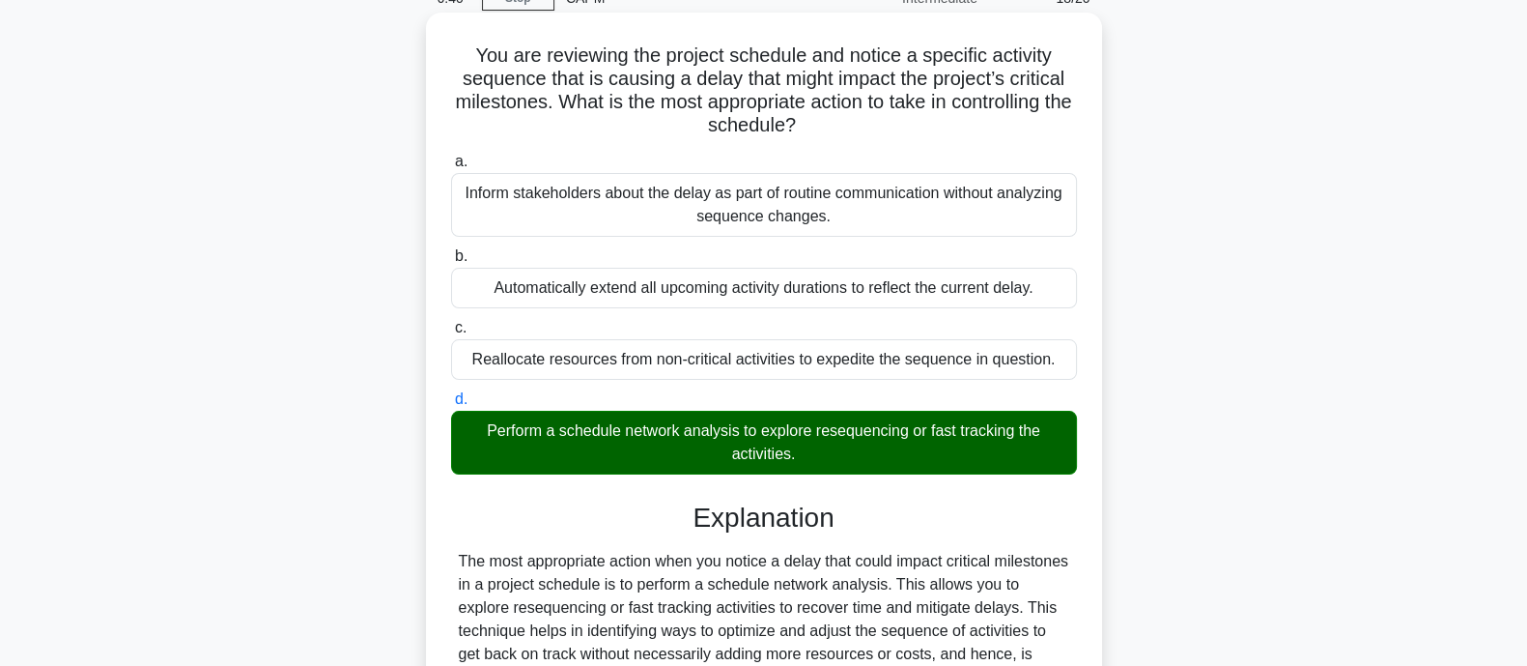
scroll to position [594, 0]
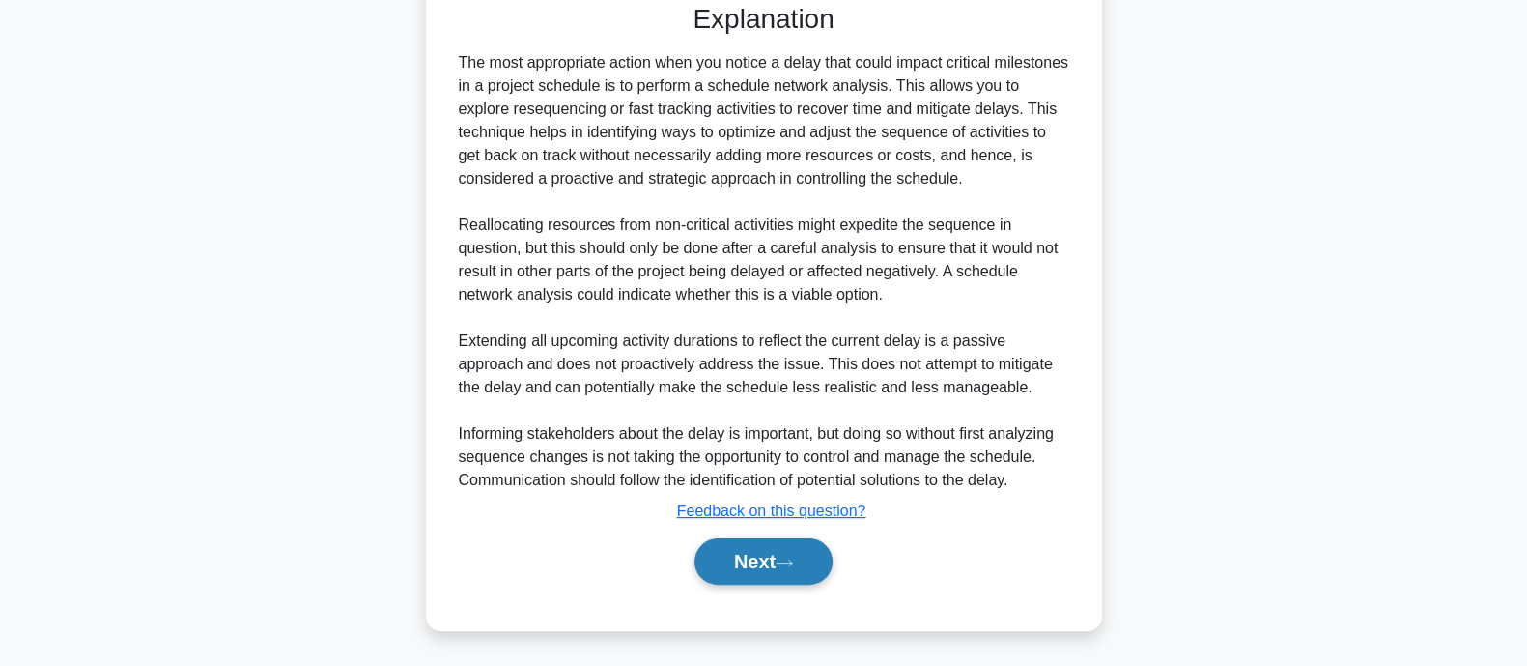
click at [726, 558] on button "Next" at bounding box center [764, 561] width 138 height 46
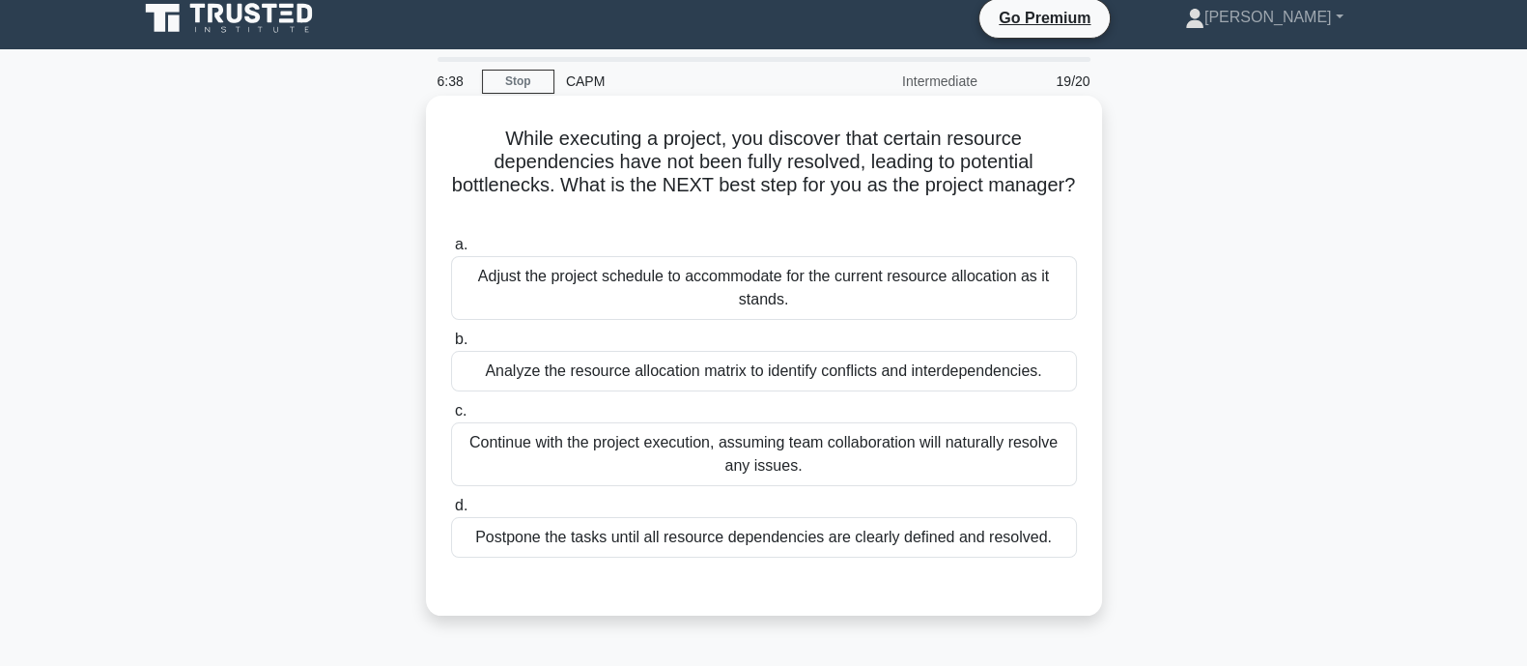
scroll to position [0, 0]
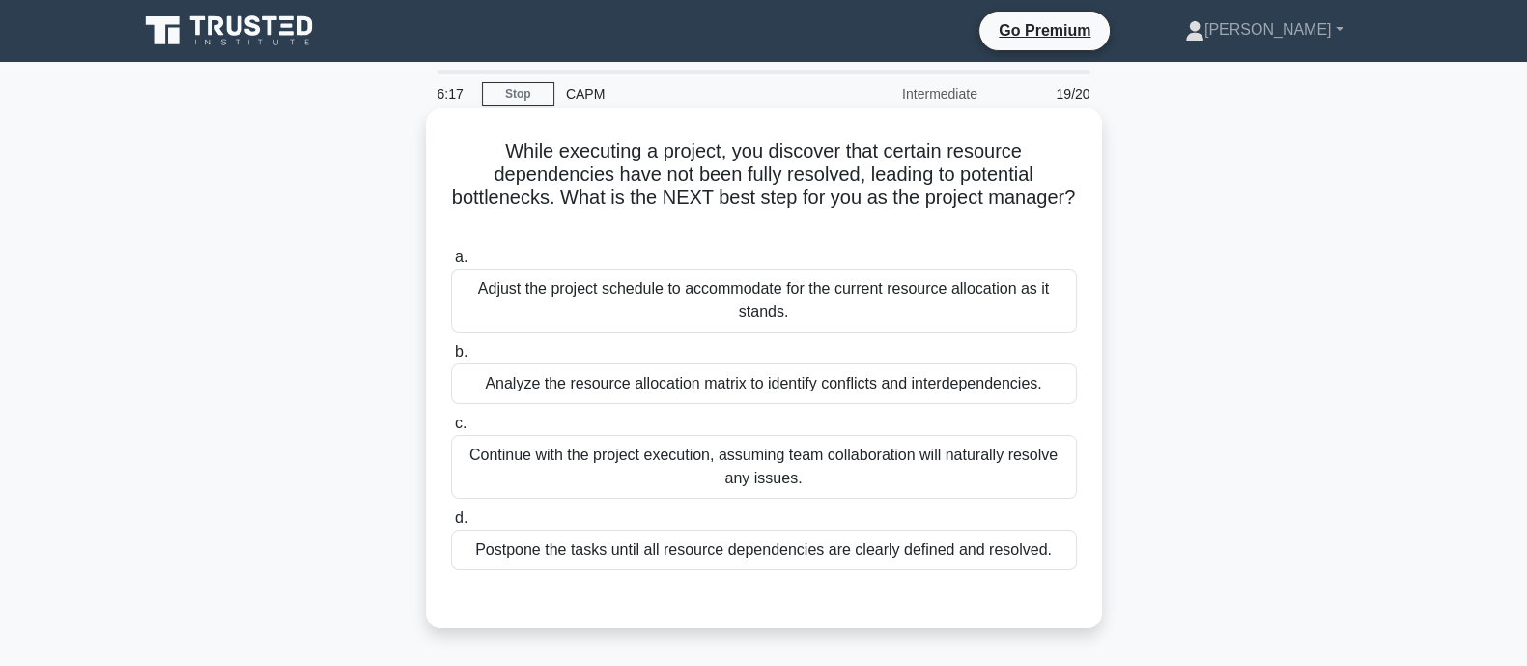
click at [628, 375] on div "Analyze the resource allocation matrix to identify conflicts and interdependenc…" at bounding box center [764, 383] width 626 height 41
click at [451, 358] on input "b. Analyze the resource allocation matrix to identify conflicts and interdepend…" at bounding box center [451, 352] width 0 height 13
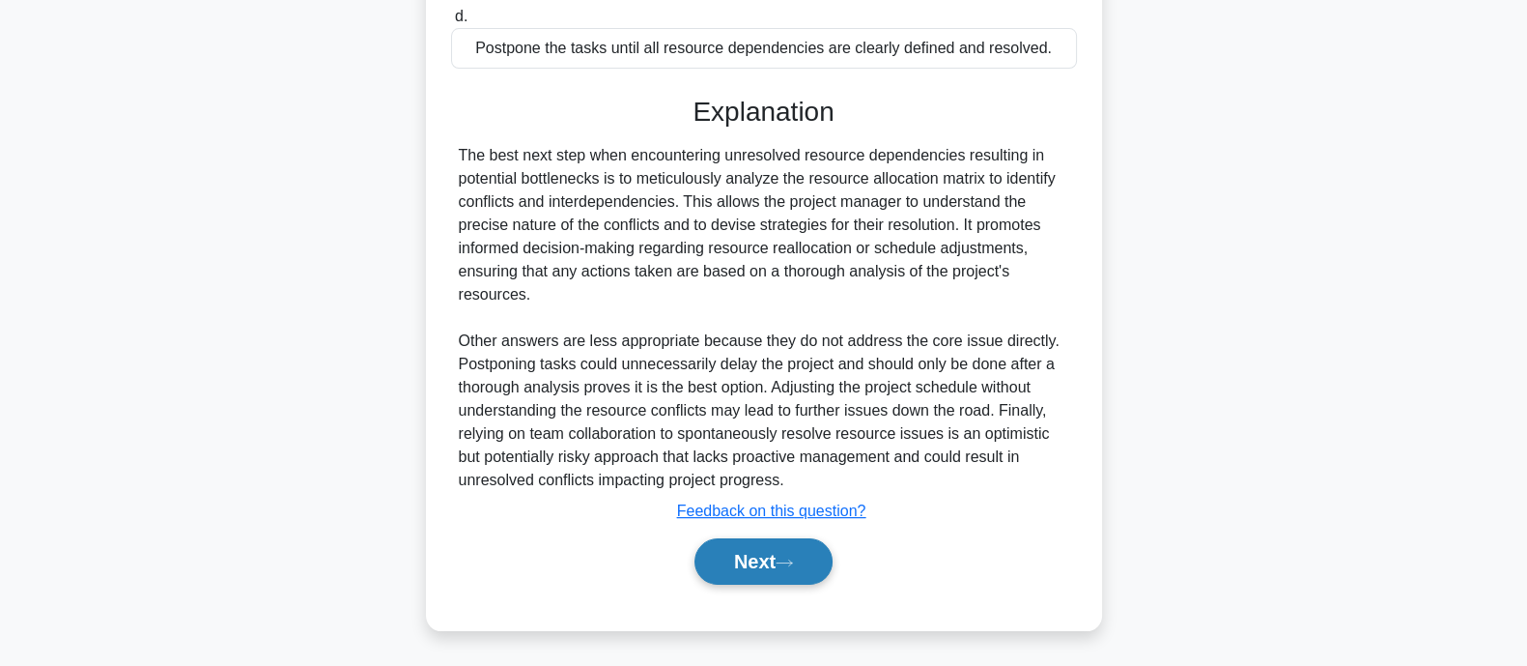
click at [757, 548] on button "Next" at bounding box center [764, 561] width 138 height 46
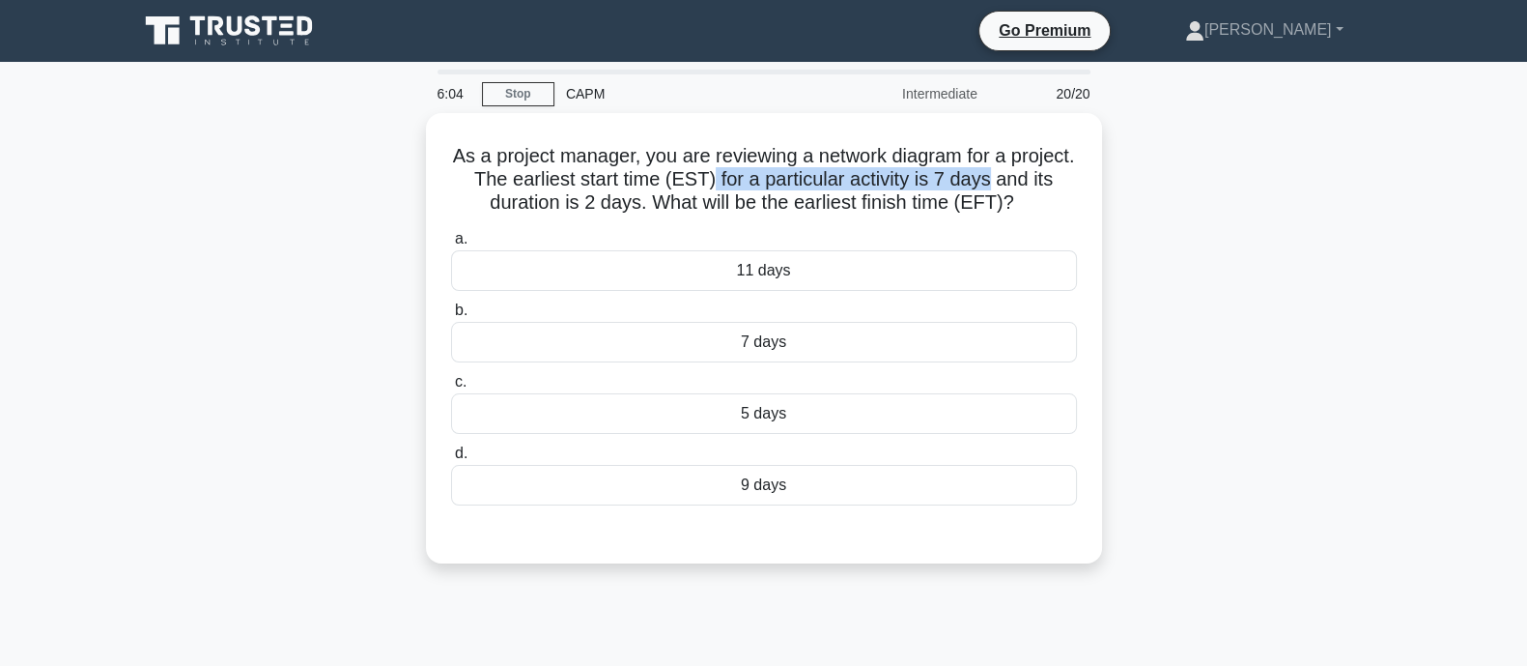
drag, startPoint x: 775, startPoint y: 179, endPoint x: 1115, endPoint y: 188, distance: 340.2
click at [1115, 188] on div "As a project manager, you are reviewing a network diagram for a project. The ea…" at bounding box center [764, 349] width 1275 height 473
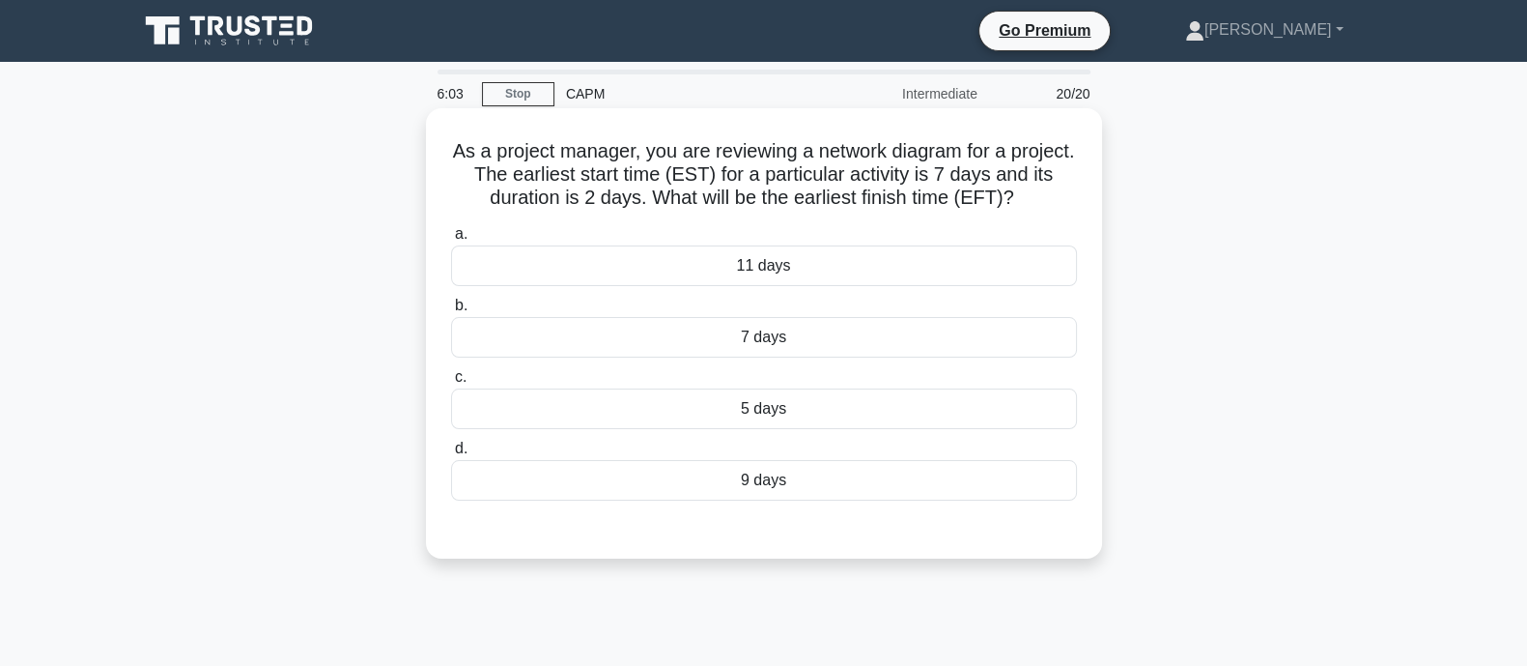
click at [1043, 187] on h5 "As a project manager, you are reviewing a network diagram for a project. The ea…" at bounding box center [764, 174] width 630 height 71
drag, startPoint x: 638, startPoint y: 185, endPoint x: 954, endPoint y: 185, distance: 316.9
click at [954, 185] on h5 "As a project manager, you are reviewing a network diagram for a project. The ea…" at bounding box center [764, 174] width 630 height 71
click at [944, 189] on h5 "As a project manager, you are reviewing a network diagram for a project. The ea…" at bounding box center [764, 174] width 630 height 71
click at [779, 480] on div "9 days" at bounding box center [764, 480] width 626 height 41
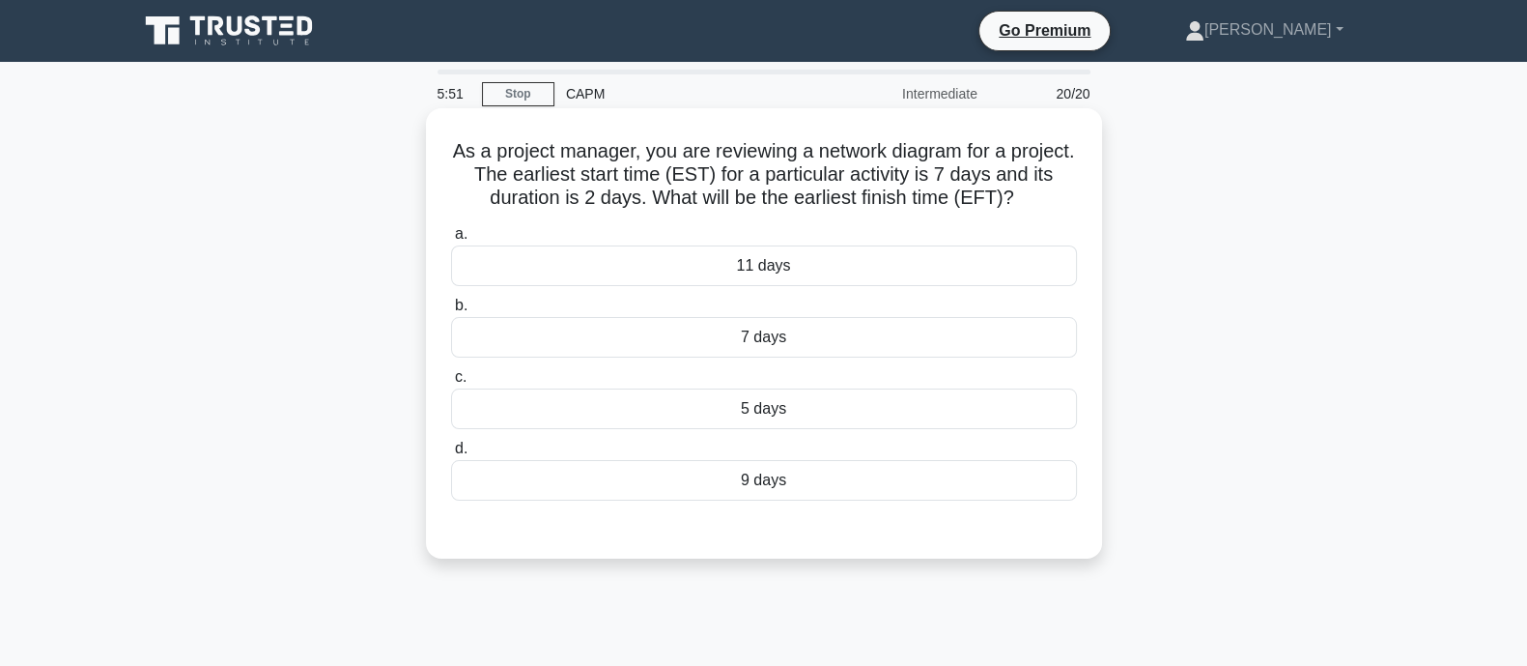
click at [451, 455] on input "d. 9 days" at bounding box center [451, 448] width 0 height 13
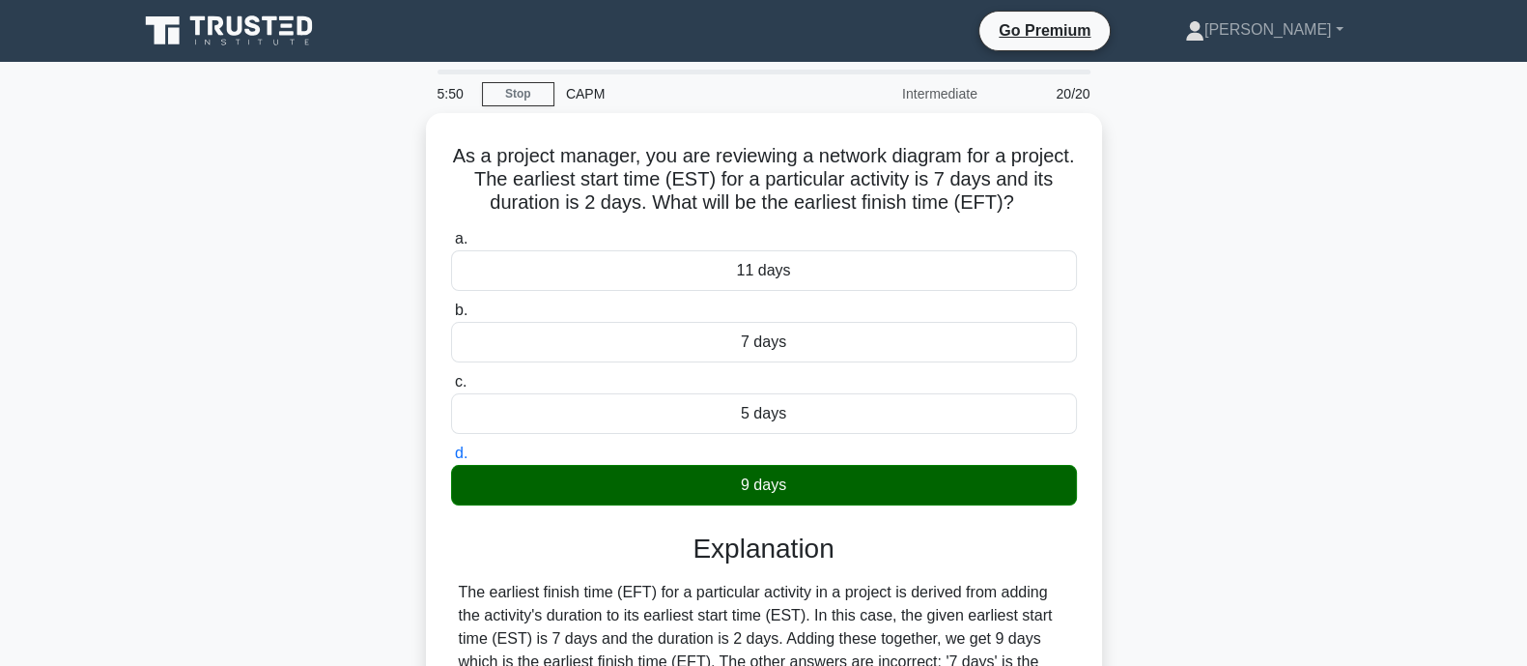
scroll to position [281, 0]
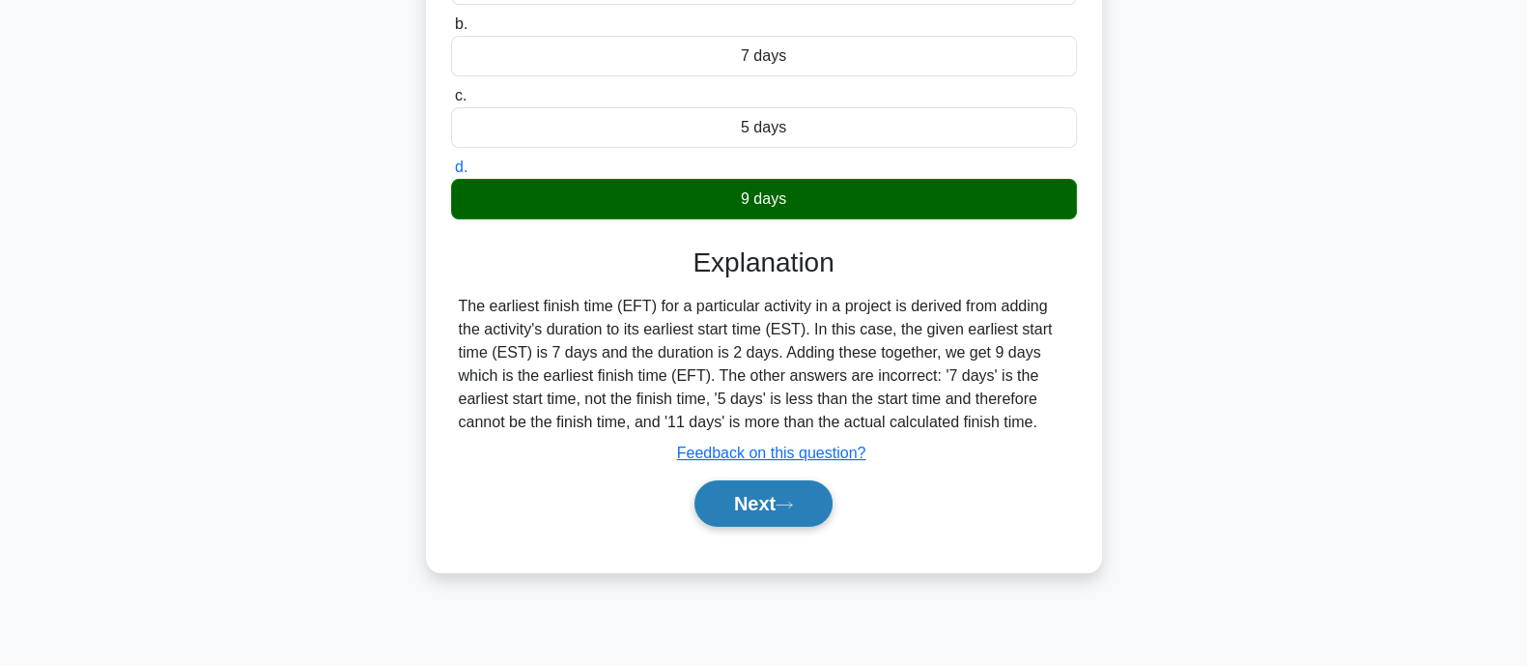
click at [800, 514] on button "Next" at bounding box center [764, 503] width 138 height 46
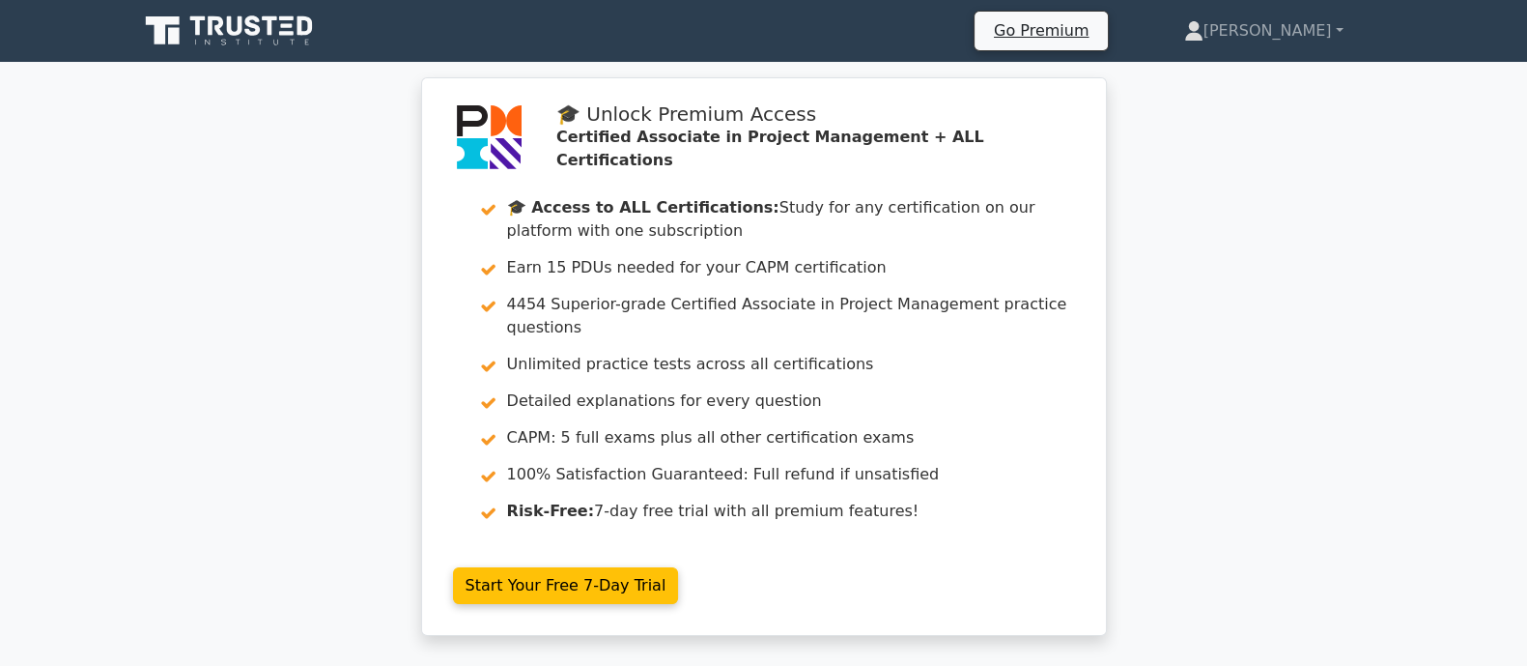
drag, startPoint x: 195, startPoint y: 55, endPoint x: 213, endPoint y: 17, distance: 41.5
click at [213, 17] on nav "Go Premium [PERSON_NAME] Profile" at bounding box center [763, 31] width 1527 height 62
click at [213, 17] on icon at bounding box center [215, 25] width 15 height 19
